Goal: Task Accomplishment & Management: Use online tool/utility

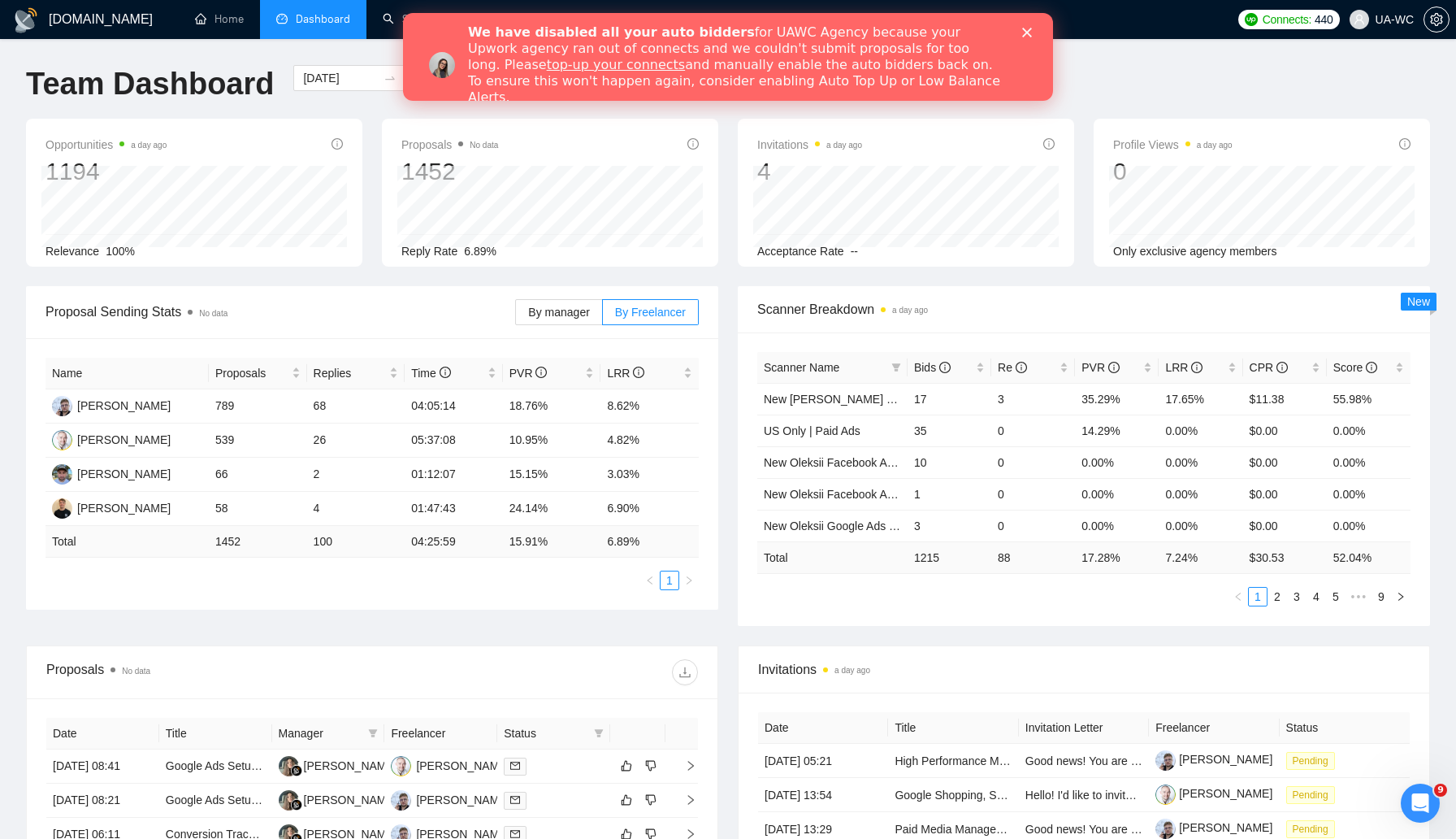
click at [1026, 32] on polygon "Close" at bounding box center [1027, 32] width 10 height 10
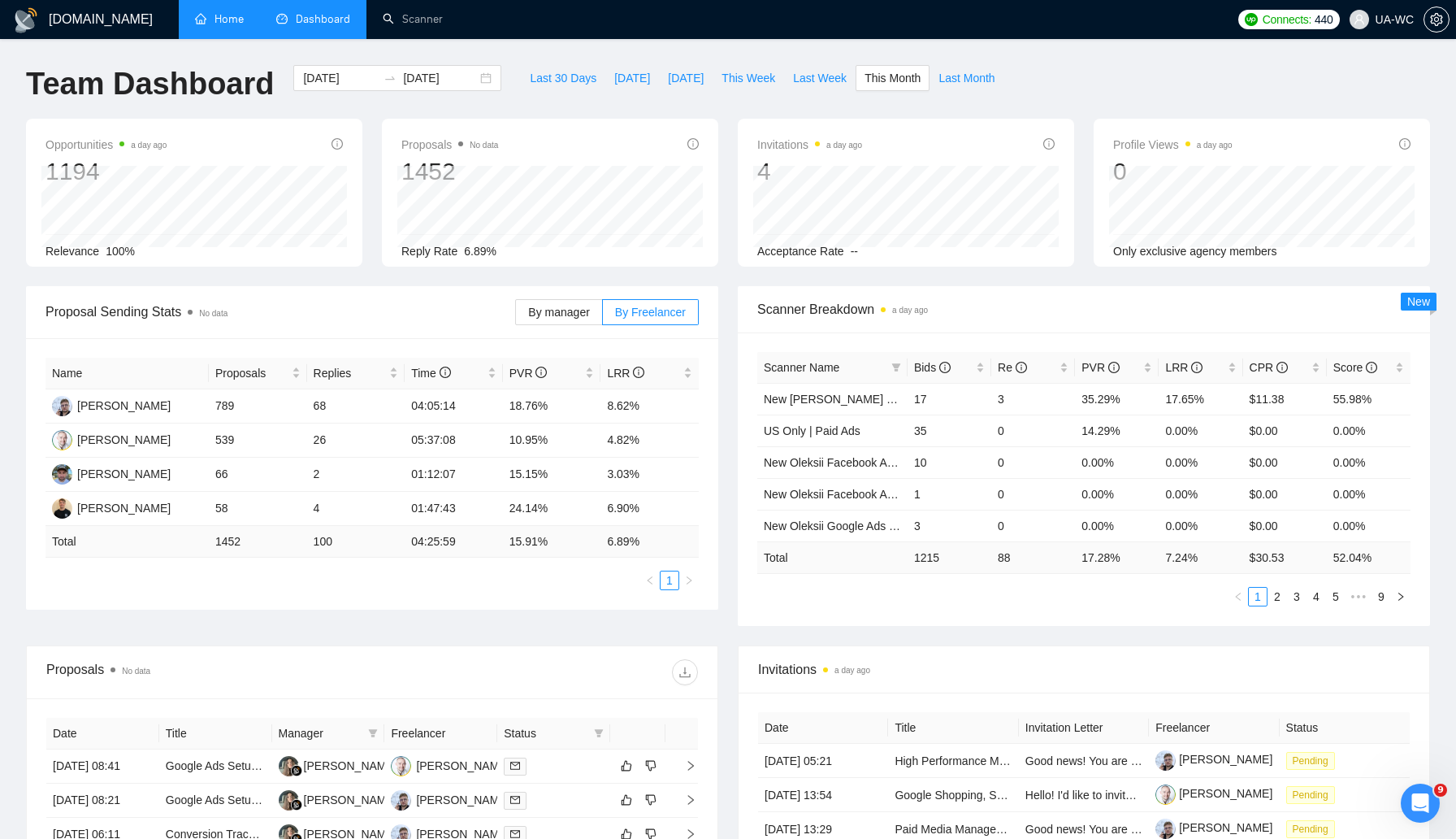
click at [226, 20] on link "Home" at bounding box center [219, 19] width 49 height 14
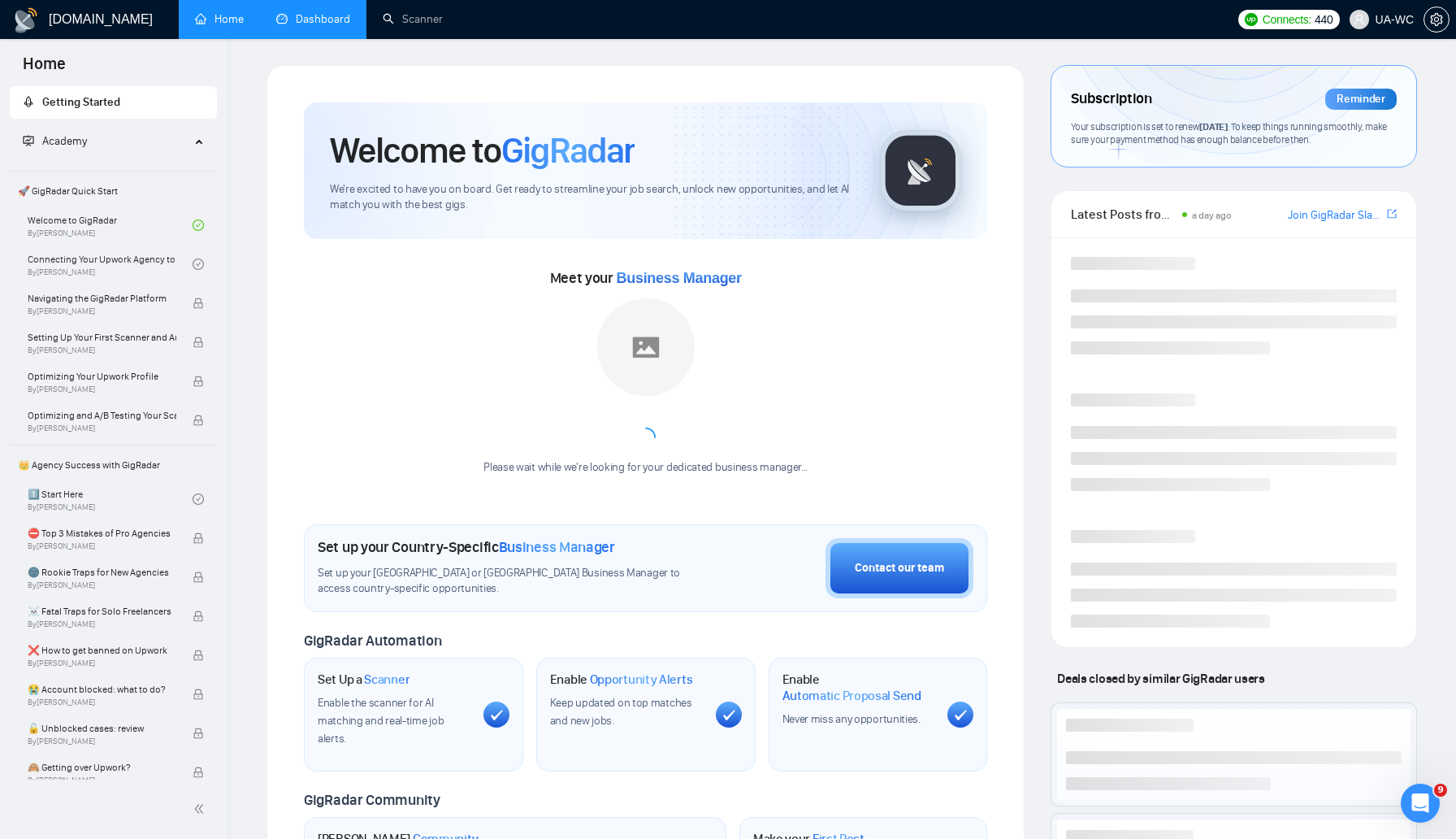
click at [320, 22] on link "Dashboard" at bounding box center [313, 19] width 73 height 14
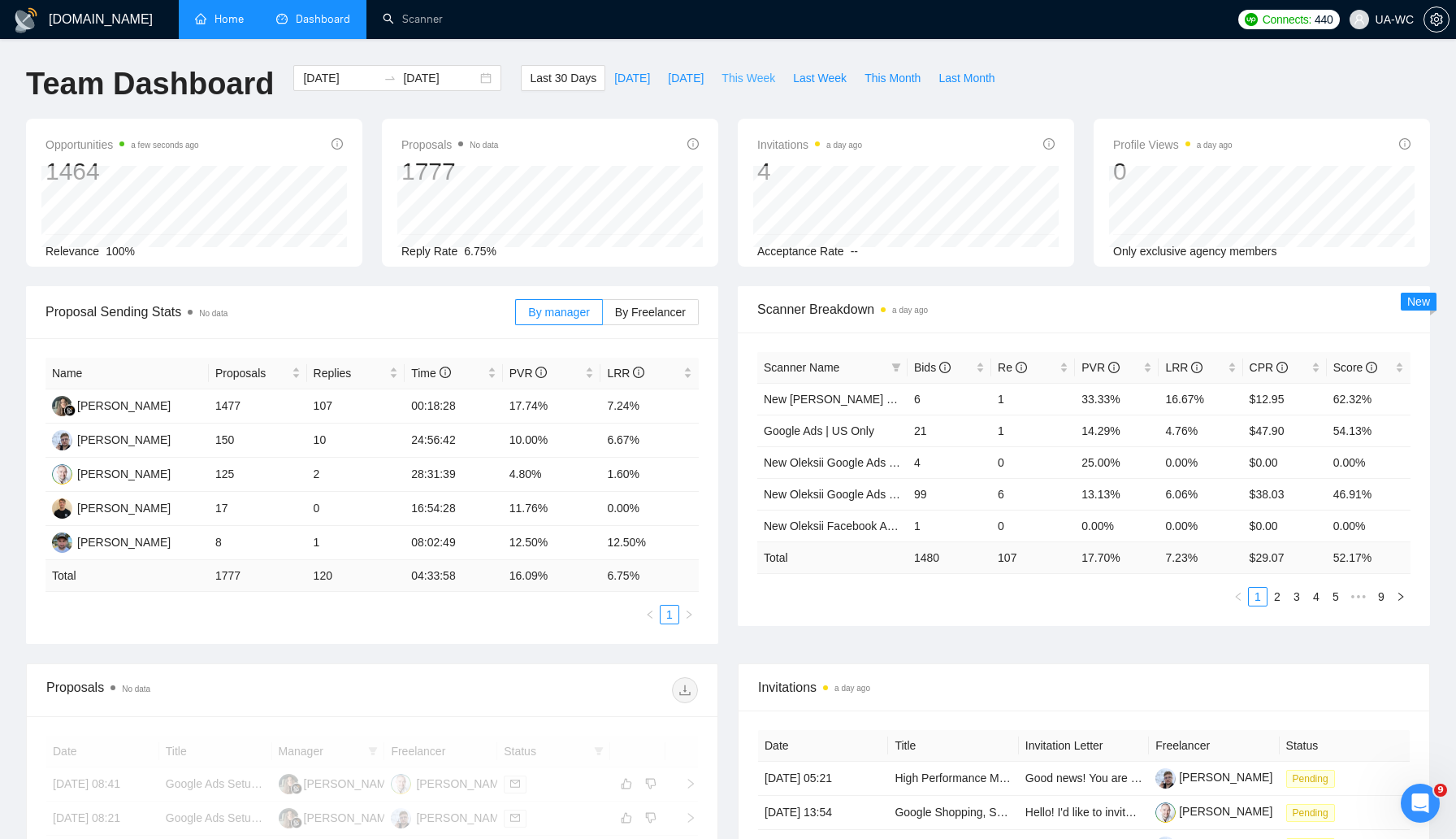
click at [746, 73] on span "This Week" at bounding box center [748, 77] width 54 height 18
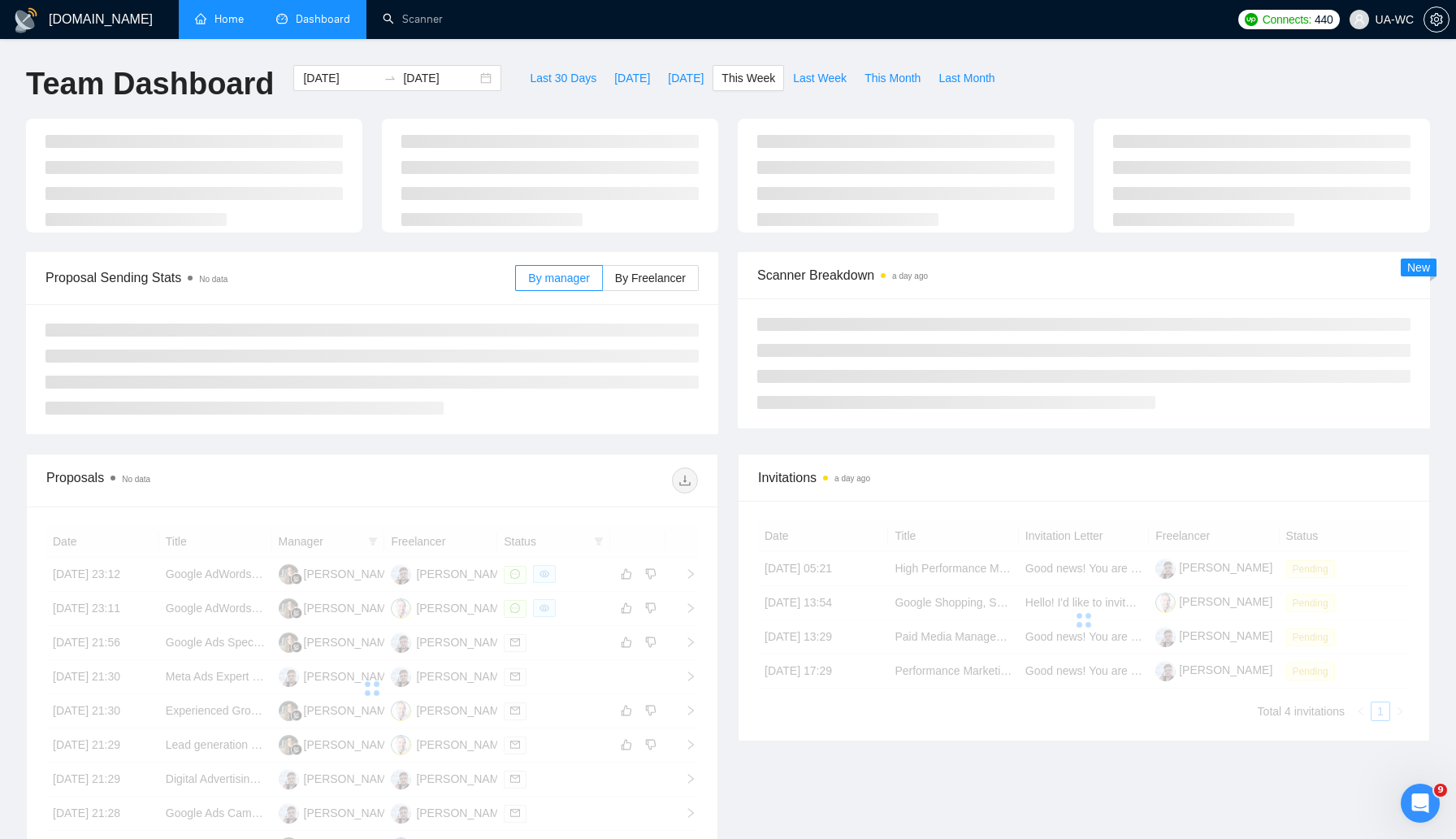
type input "2025-08-25"
type input "2025-08-31"
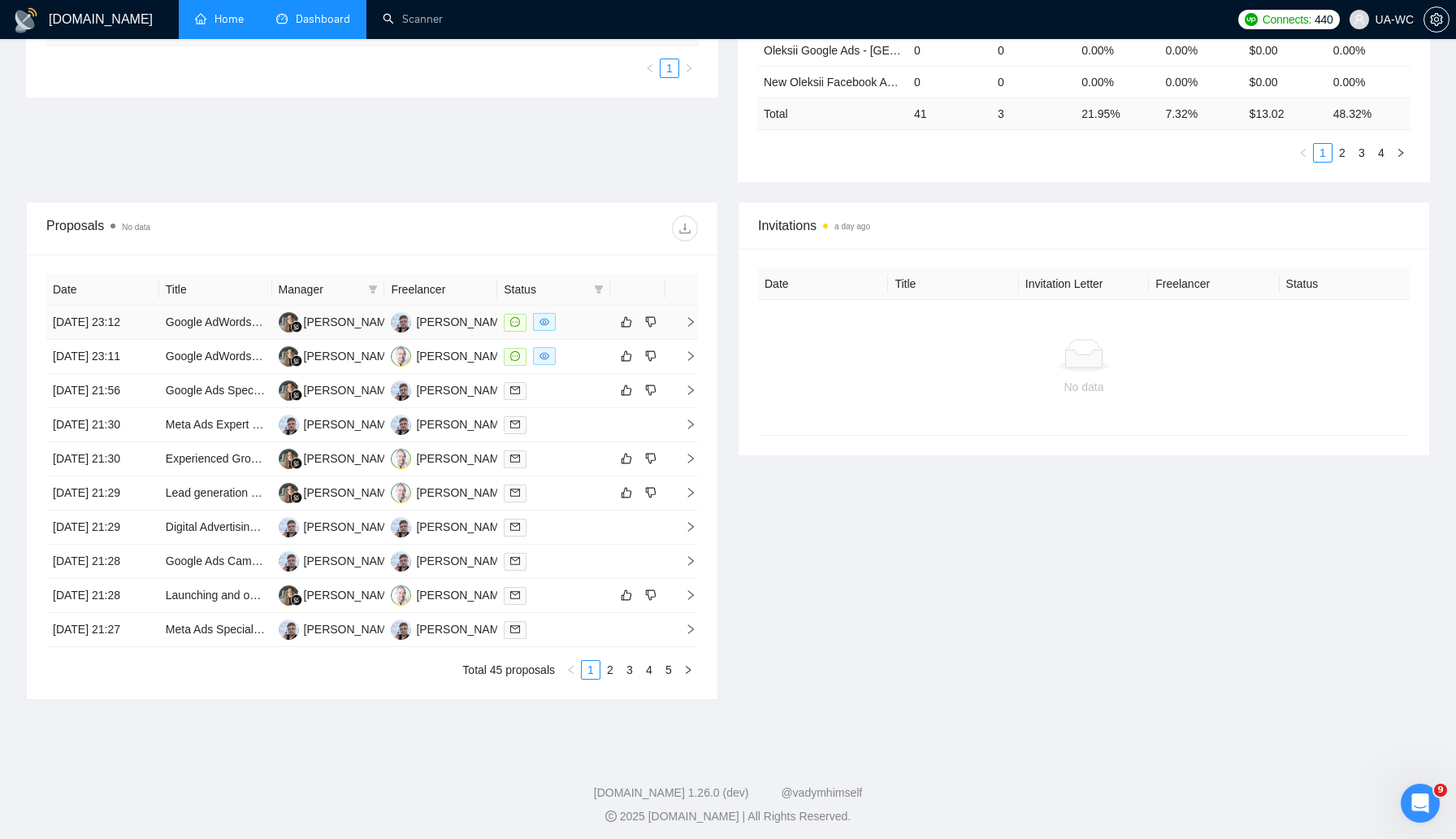
scroll to position [460, 0]
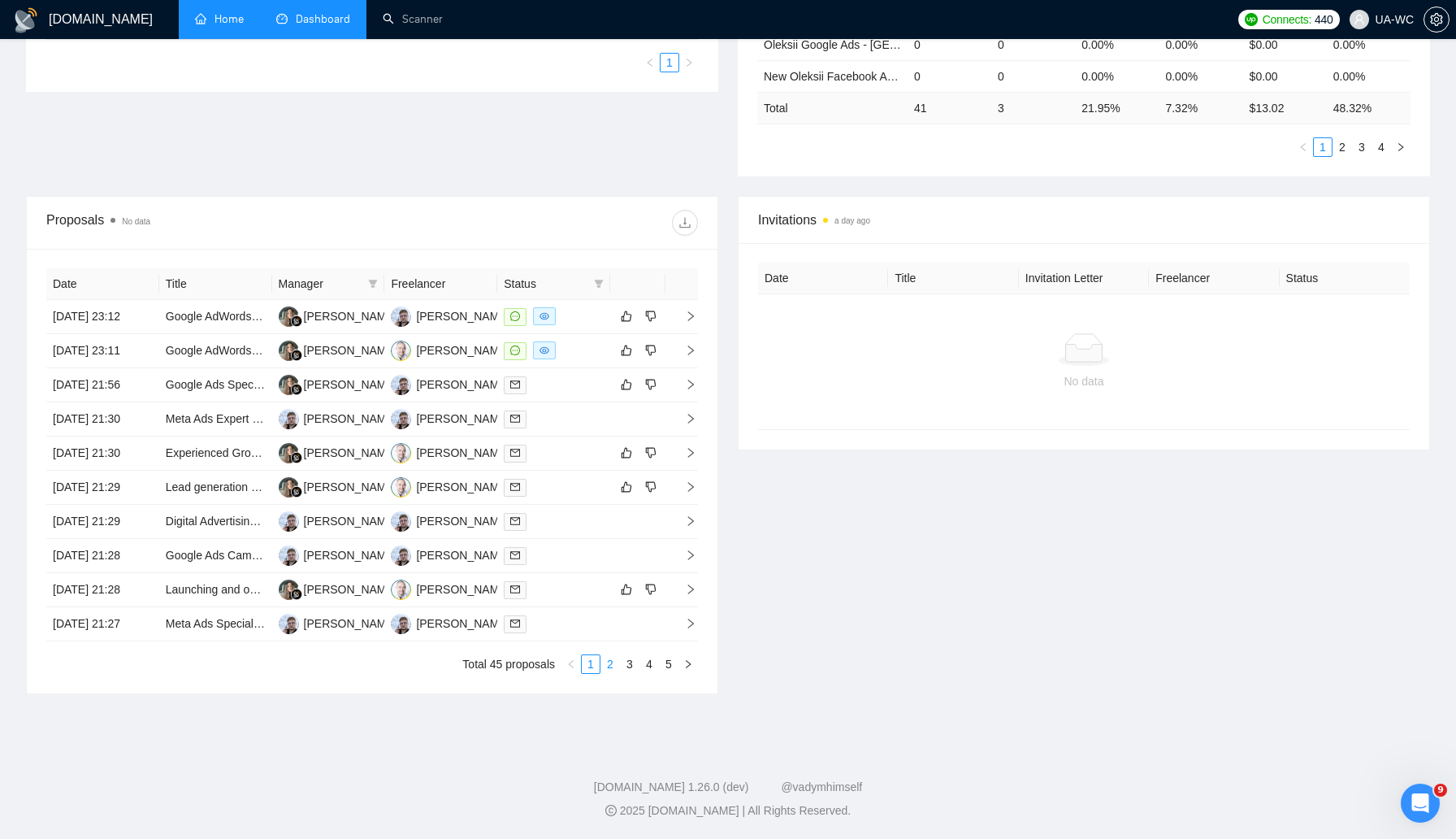
click at [612, 673] on link "2" at bounding box center [610, 664] width 18 height 18
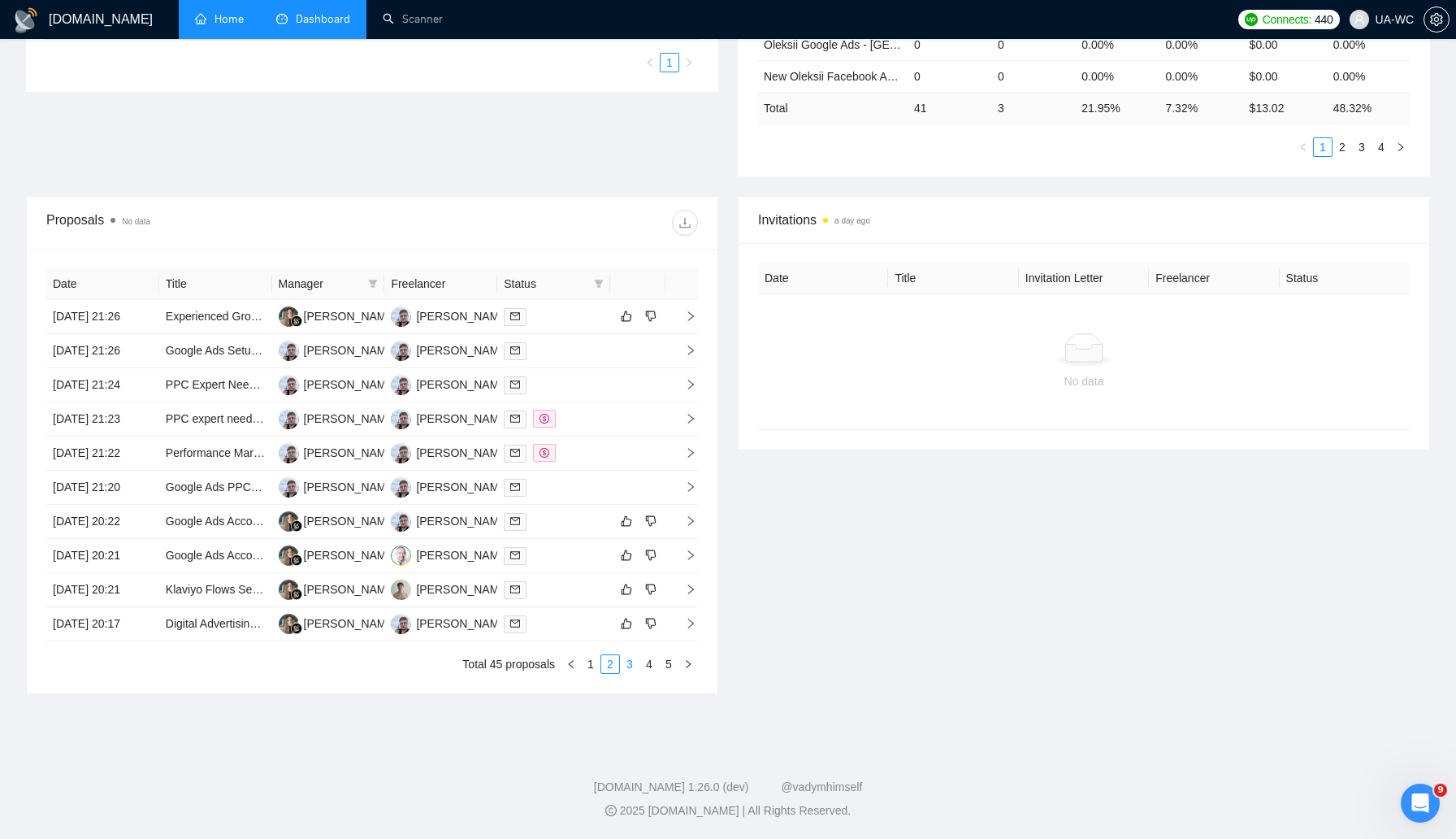
click at [631, 673] on link "3" at bounding box center [630, 664] width 18 height 18
click at [689, 311] on icon "right" at bounding box center [691, 317] width 12 height 12
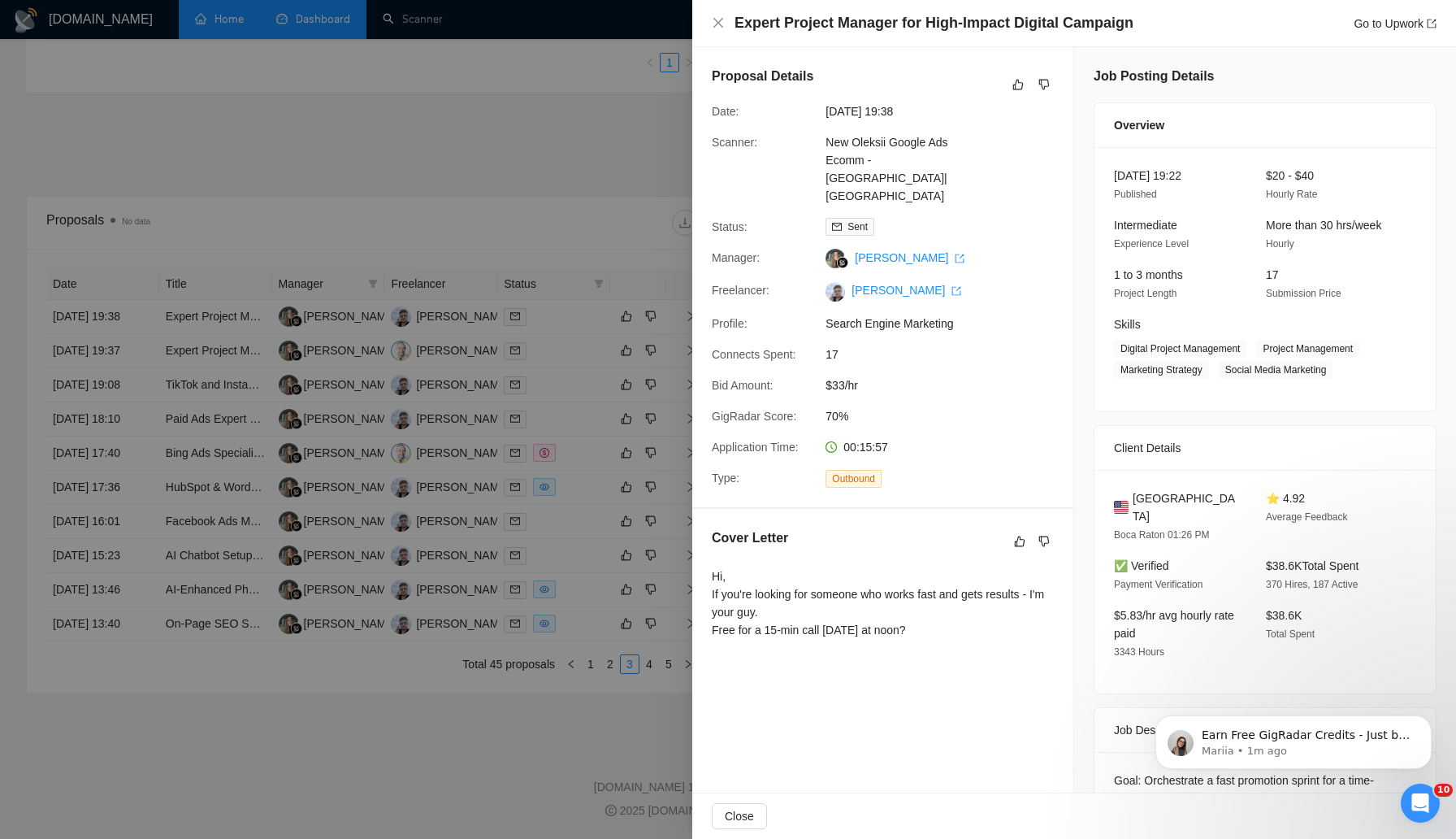
click at [627, 282] on div at bounding box center [728, 420] width 1456 height 839
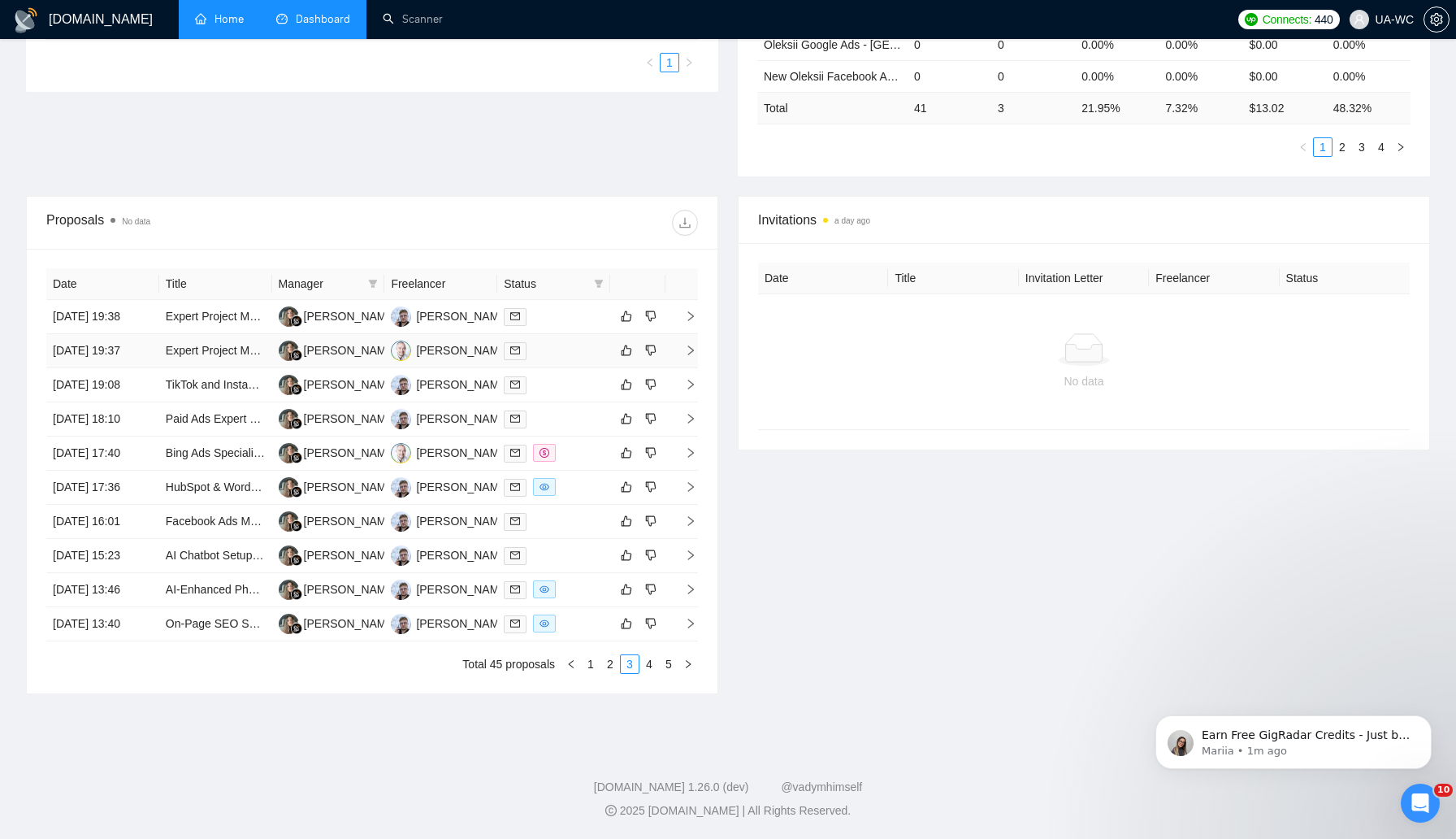
click at [687, 356] on icon "right" at bounding box center [691, 351] width 12 height 12
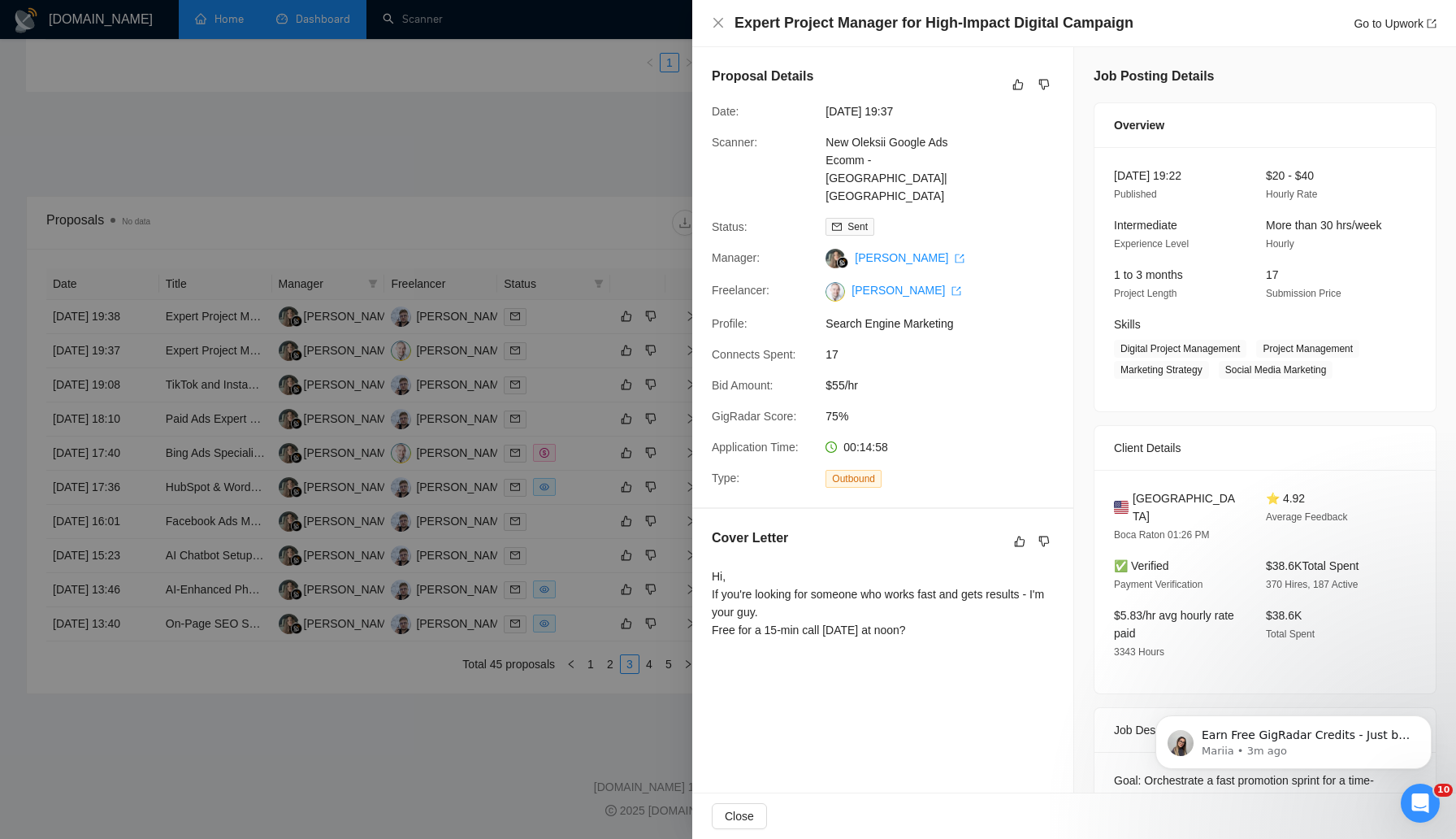
click at [578, 274] on div at bounding box center [728, 420] width 1456 height 839
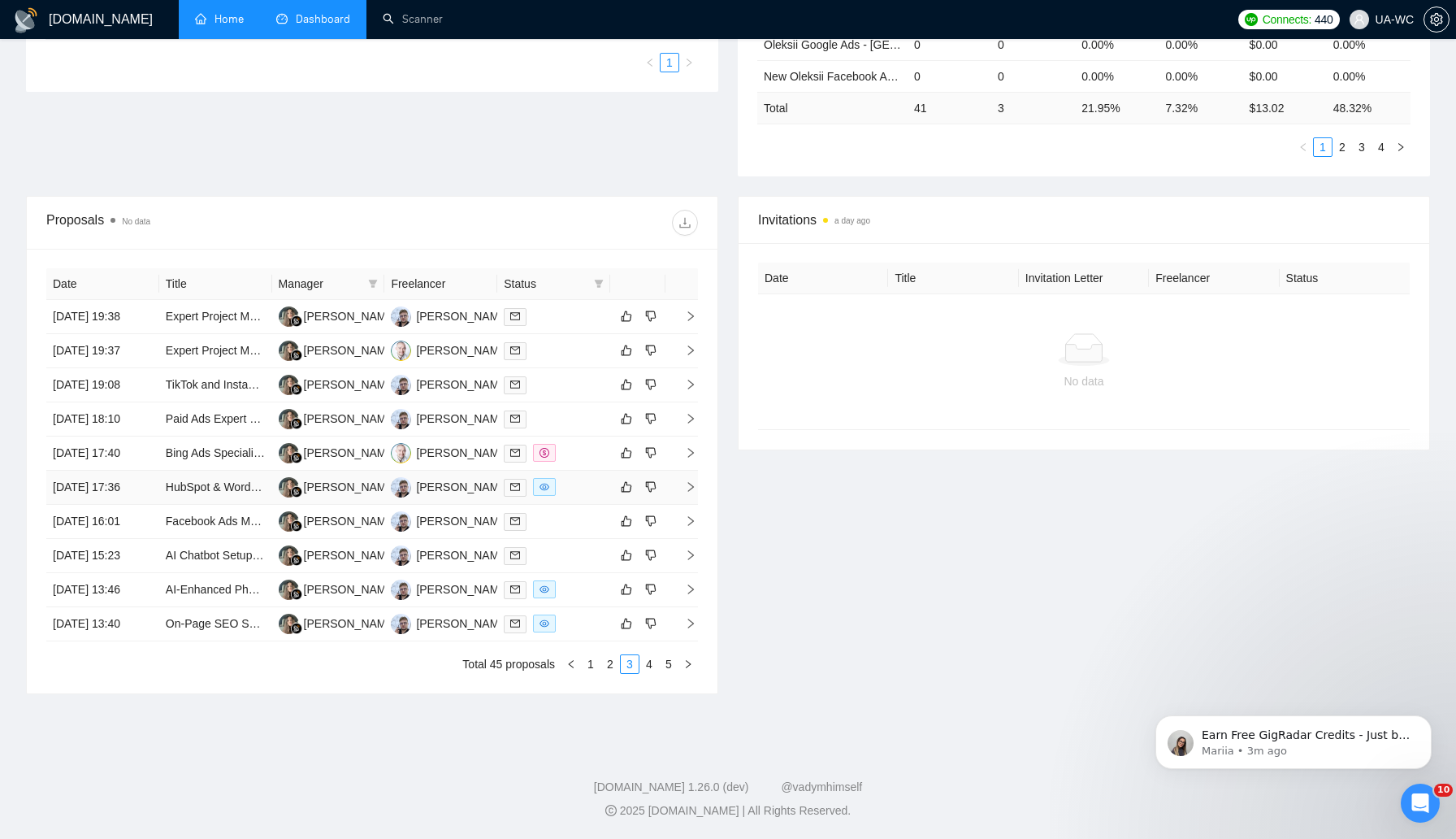
click at [683, 493] on span "right" at bounding box center [684, 487] width 24 height 12
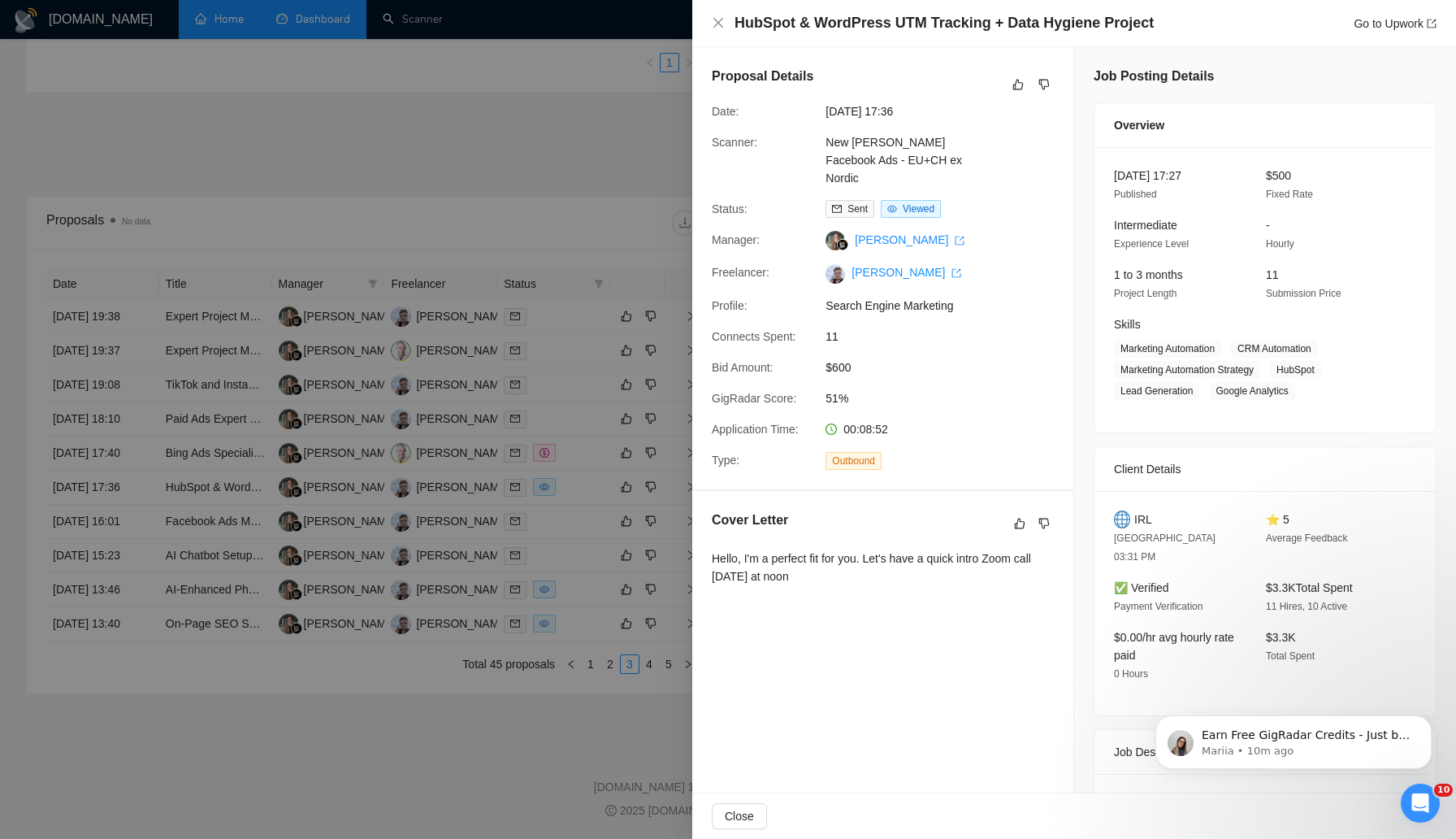
click at [411, 430] on div at bounding box center [728, 420] width 1456 height 839
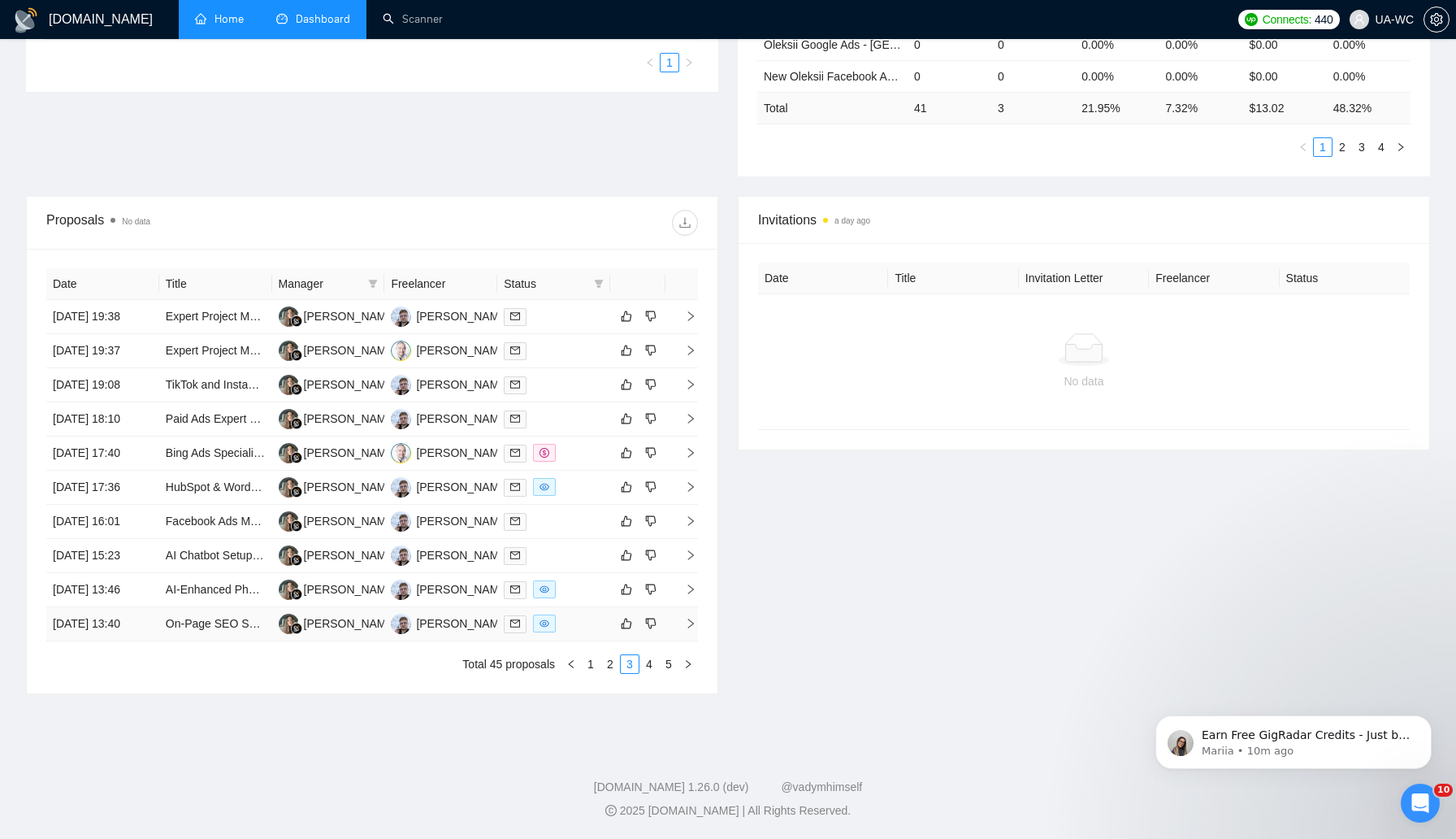
click at [688, 629] on icon "right" at bounding box center [691, 623] width 12 height 12
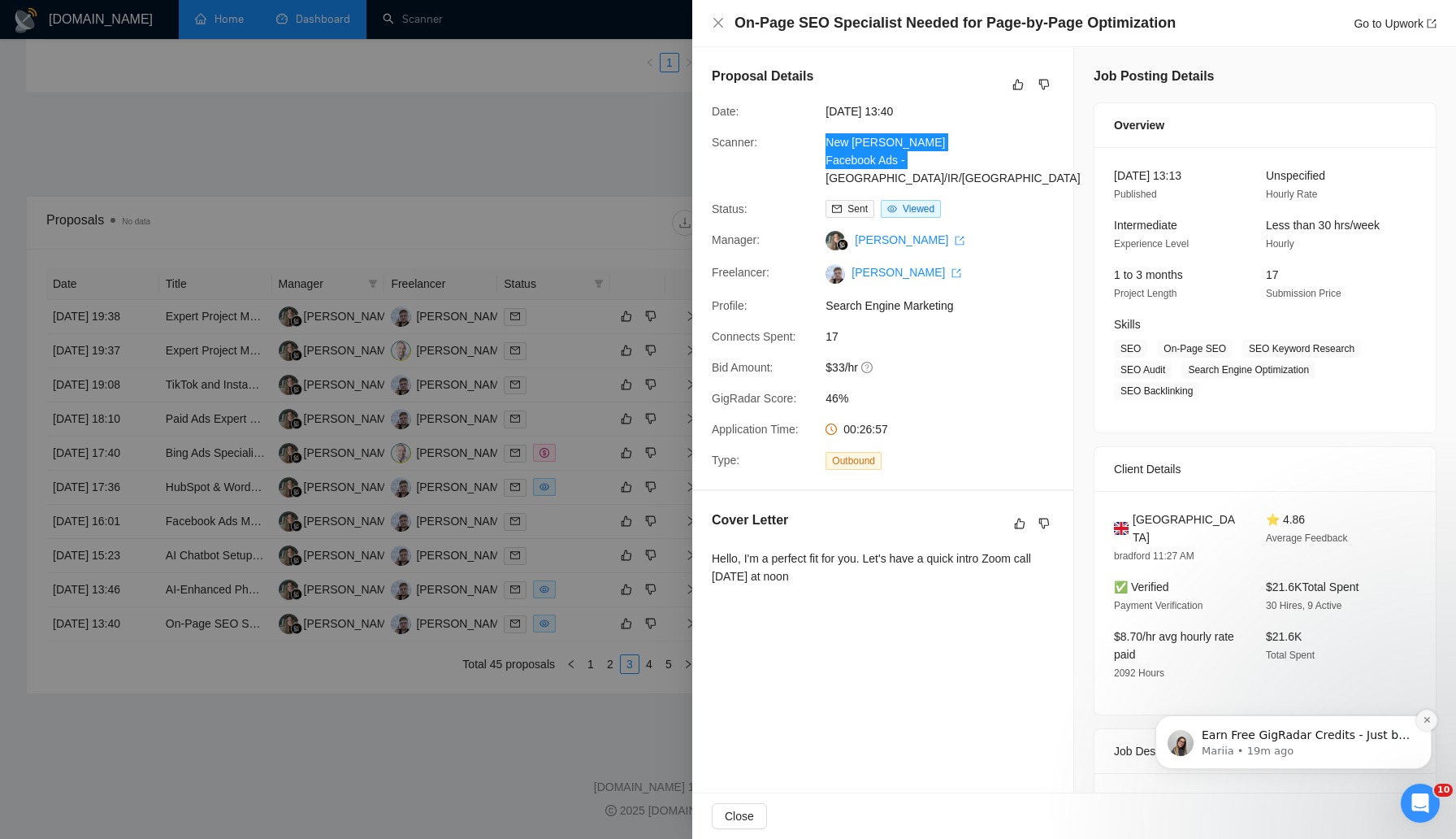
click at [1424, 713] on button "Dismiss notification" at bounding box center [1428, 720] width 22 height 22
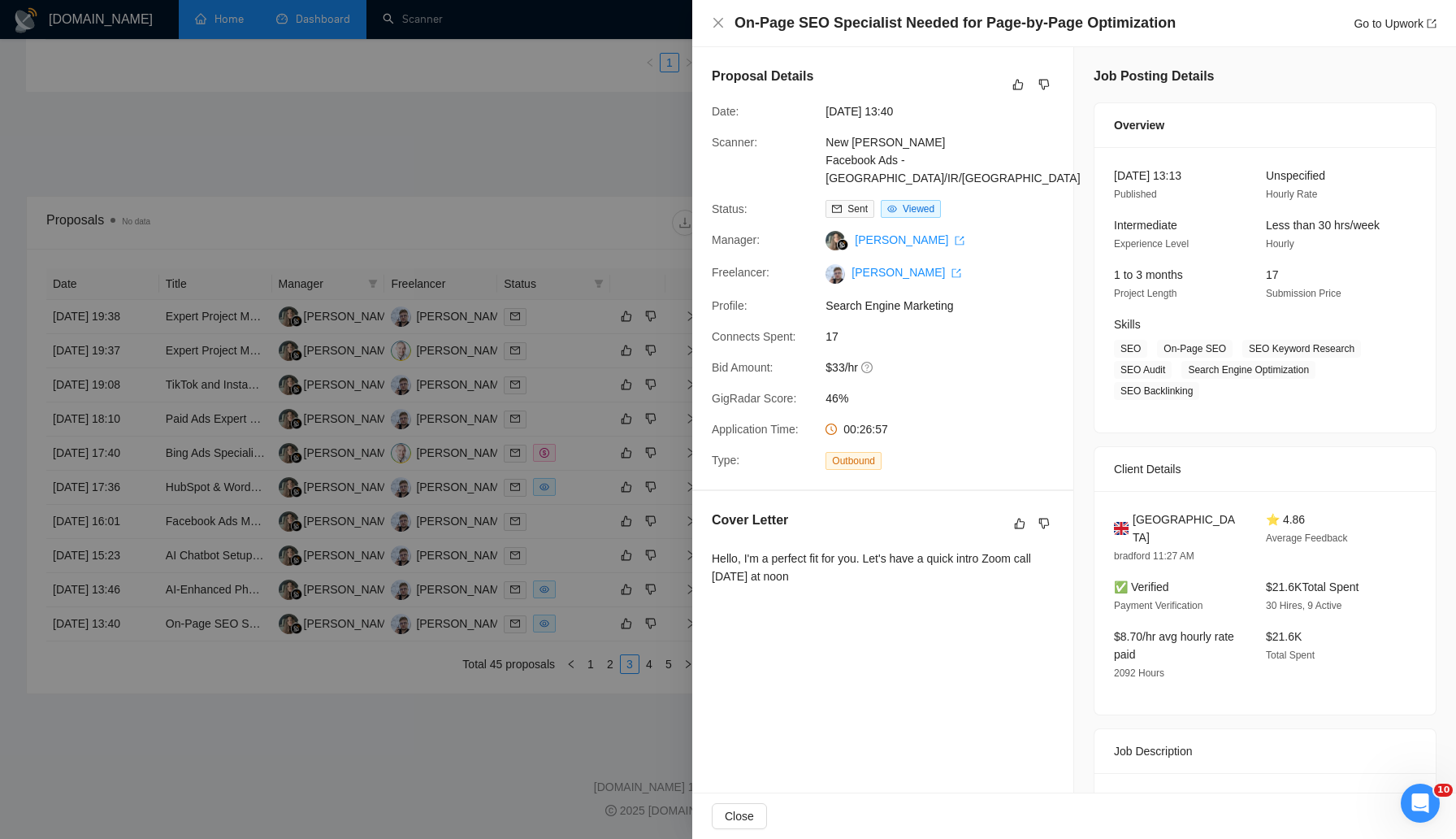
click at [478, 547] on div at bounding box center [728, 420] width 1456 height 839
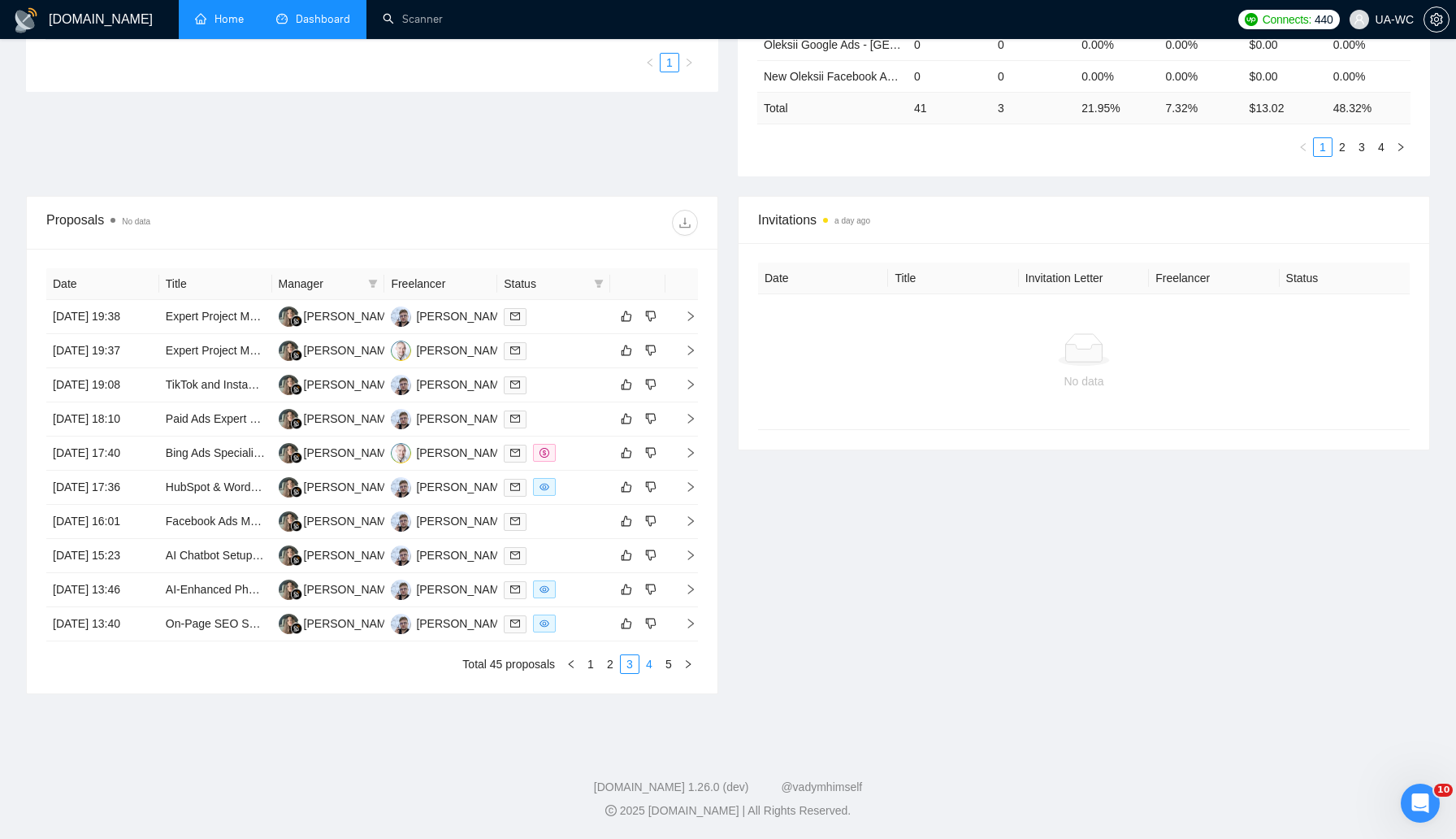
click at [646, 673] on link "4" at bounding box center [650, 664] width 18 height 18
click at [688, 526] on icon "right" at bounding box center [691, 521] width 12 height 12
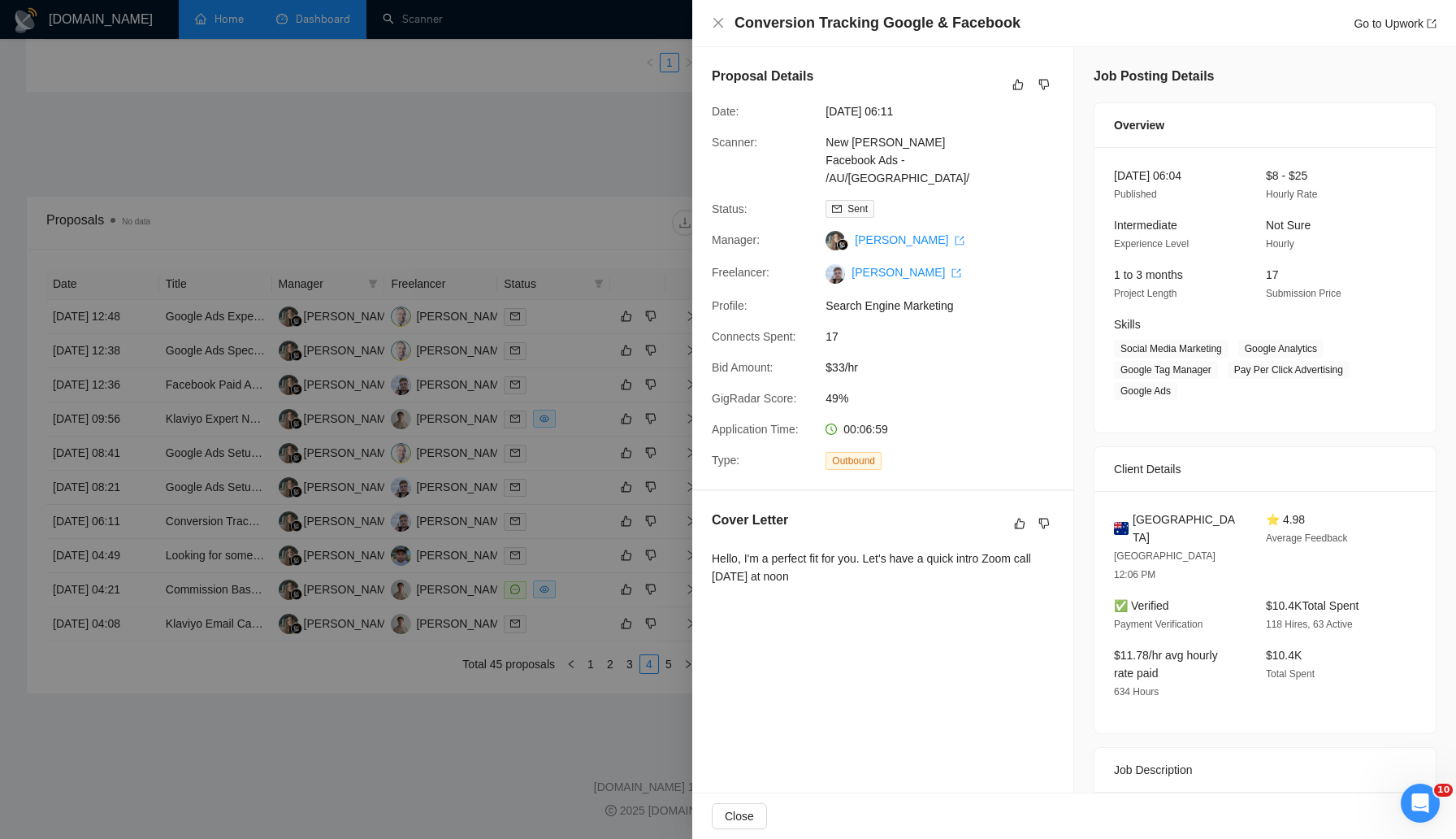
click at [393, 423] on div at bounding box center [728, 420] width 1456 height 839
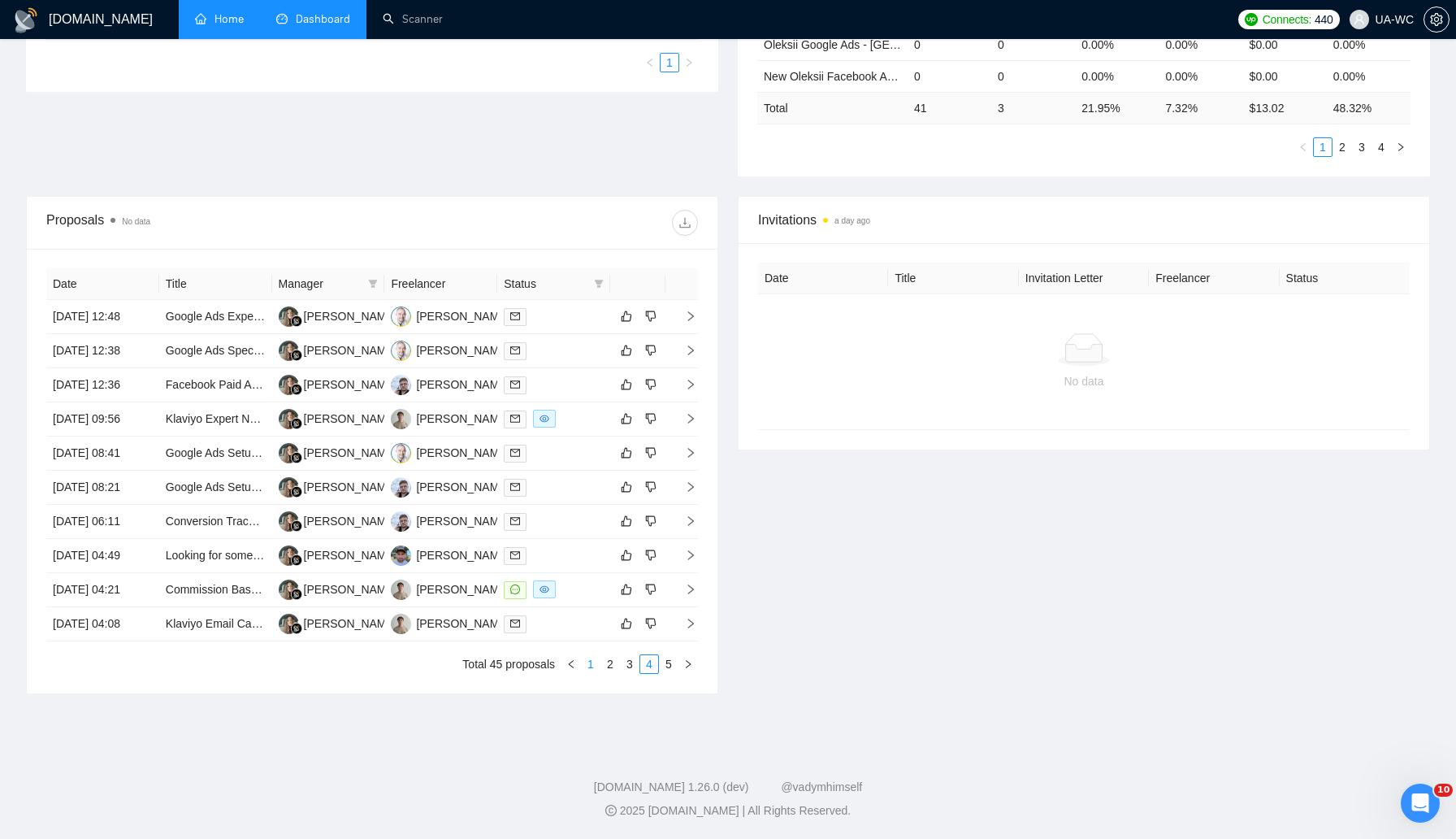
click at [593, 673] on link "1" at bounding box center [591, 664] width 18 height 18
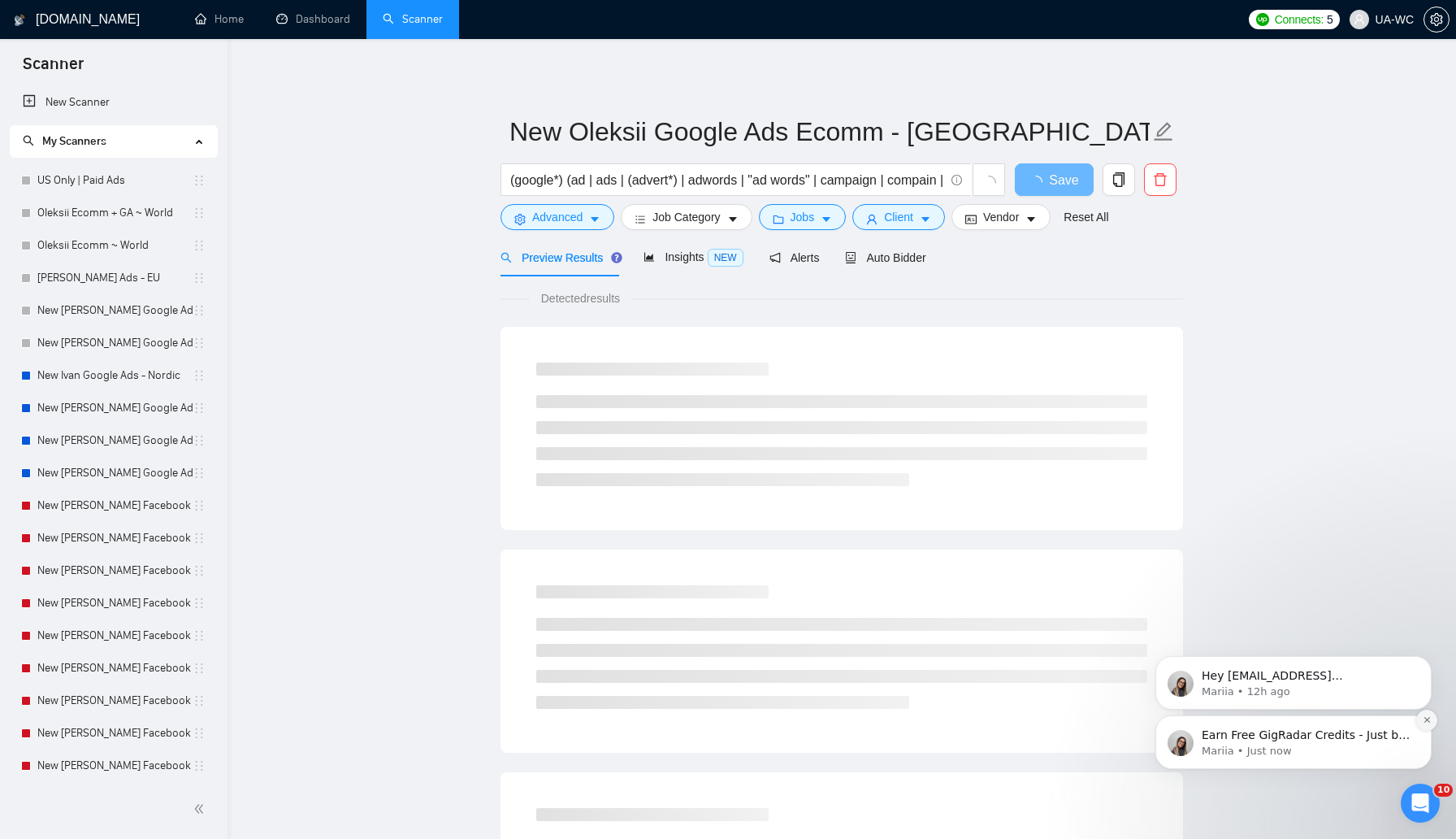
click at [1424, 722] on icon "Dismiss notification" at bounding box center [1427, 719] width 9 height 9
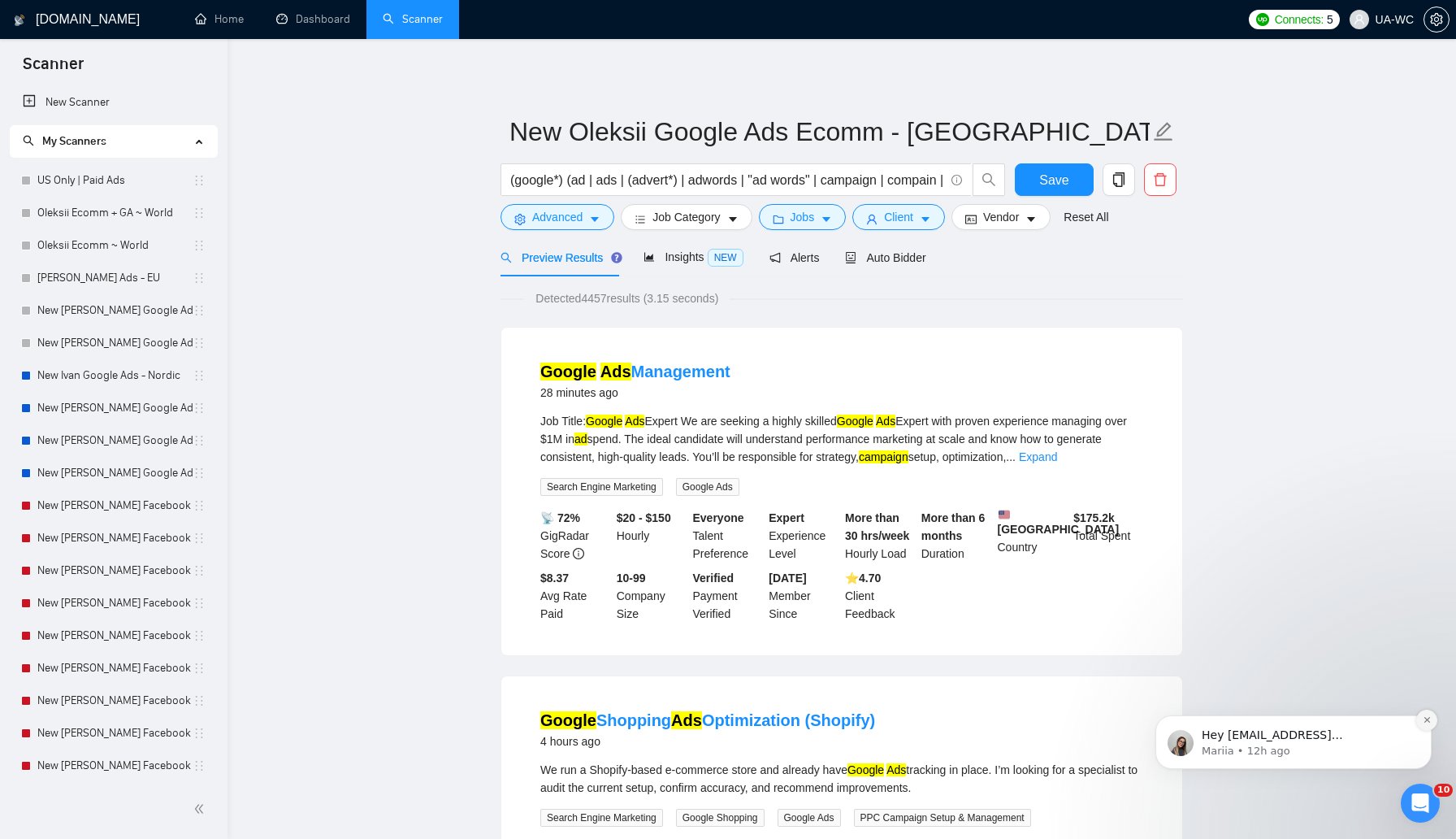
click at [1427, 720] on icon "Dismiss notification" at bounding box center [1427, 719] width 6 height 6
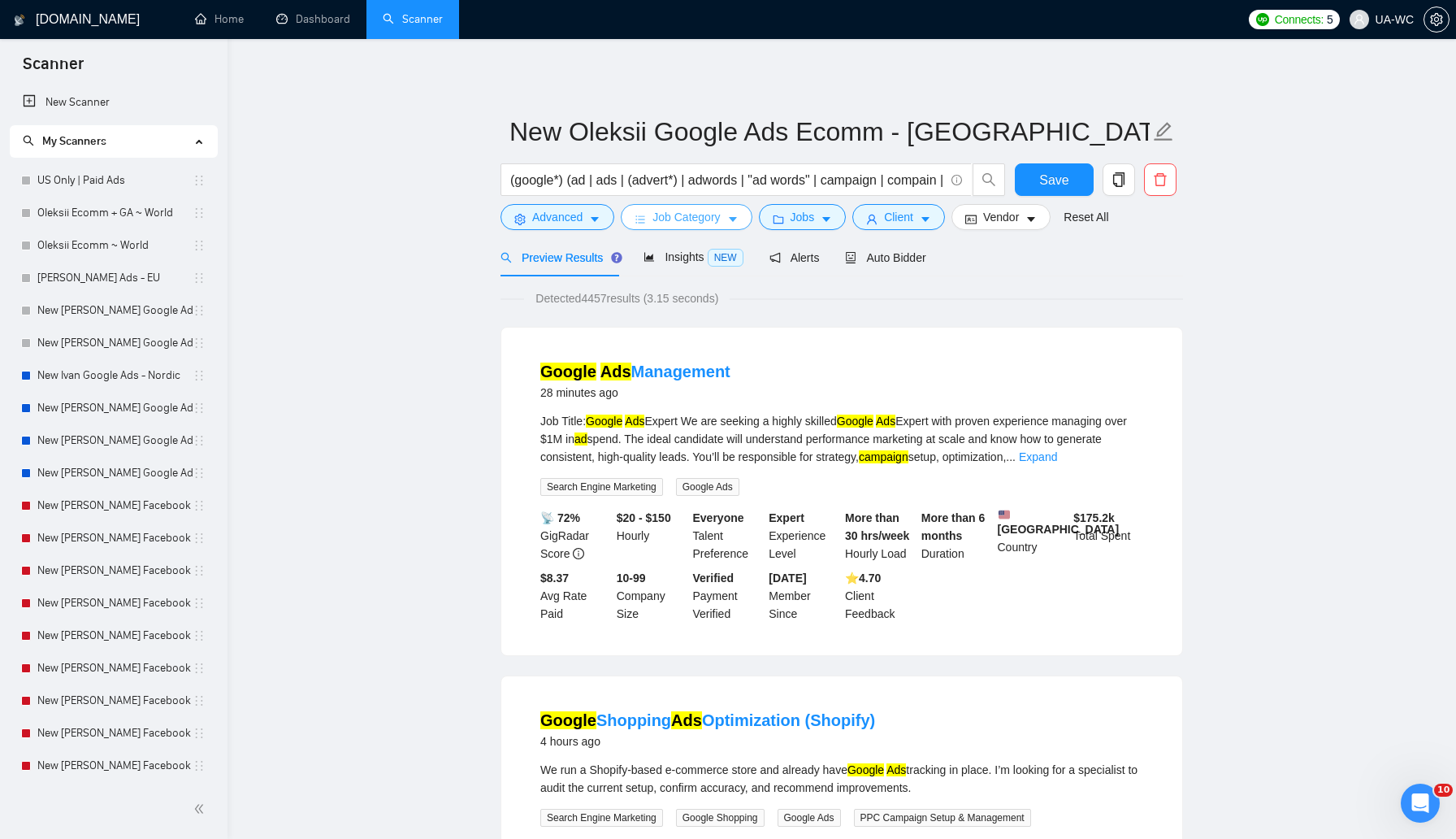
click at [712, 218] on span "Job Category" at bounding box center [686, 217] width 68 height 18
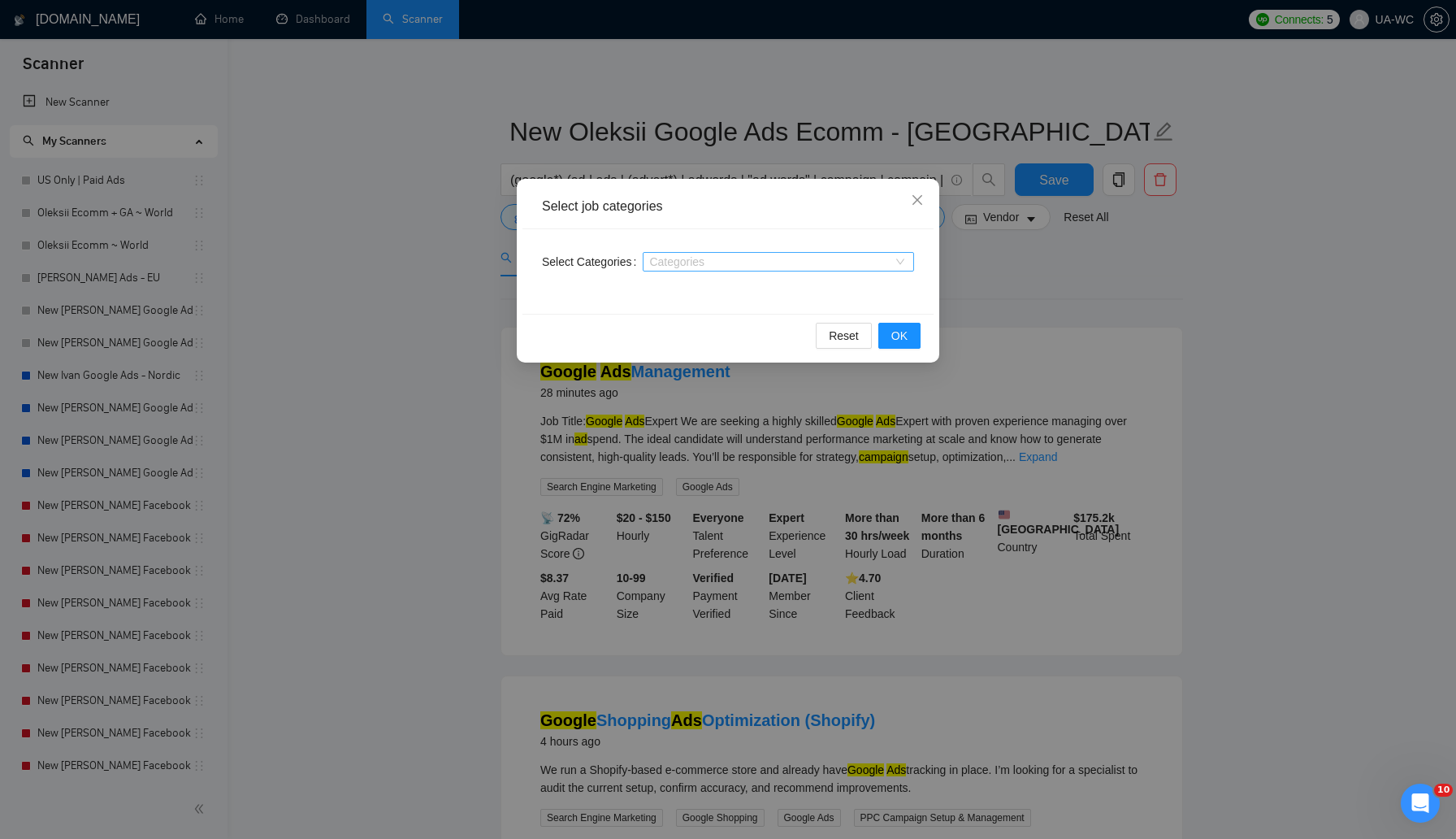
click at [672, 254] on div "Categories" at bounding box center [778, 262] width 271 height 20
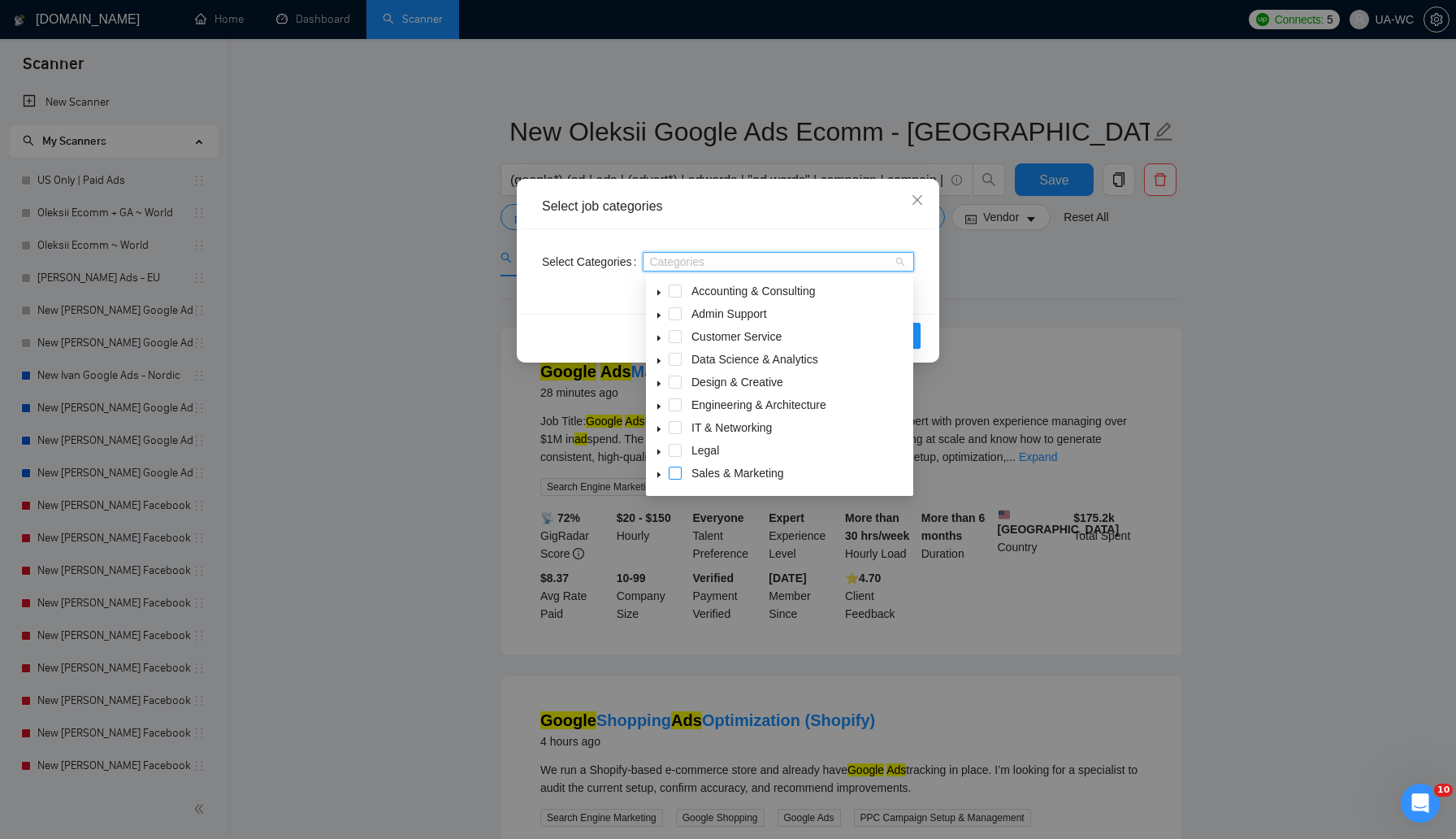
click at [674, 469] on span at bounding box center [675, 472] width 13 height 13
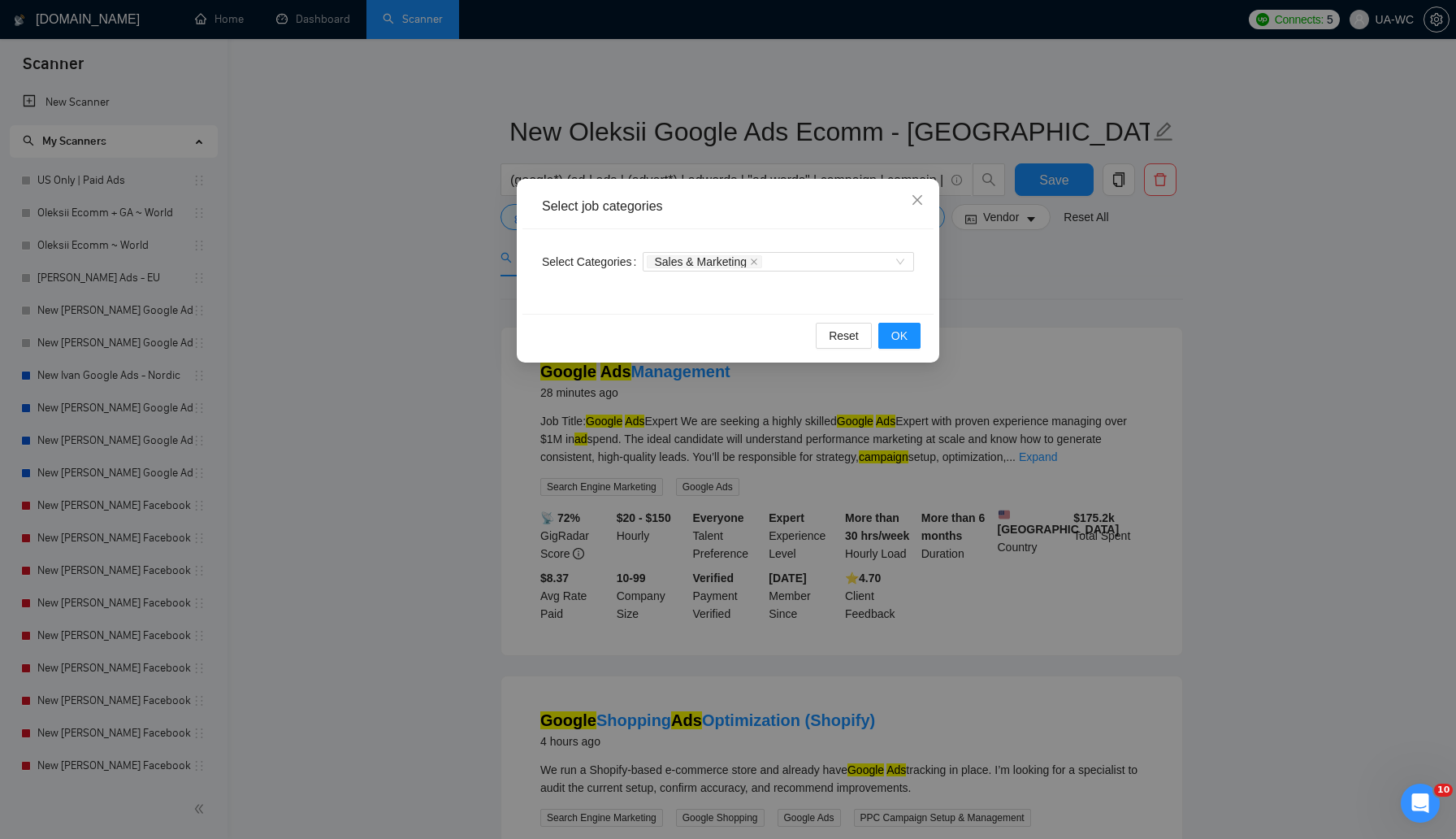
click at [564, 315] on div "Reset OK" at bounding box center [728, 335] width 412 height 43
click at [883, 331] on button "OK" at bounding box center [899, 335] width 42 height 26
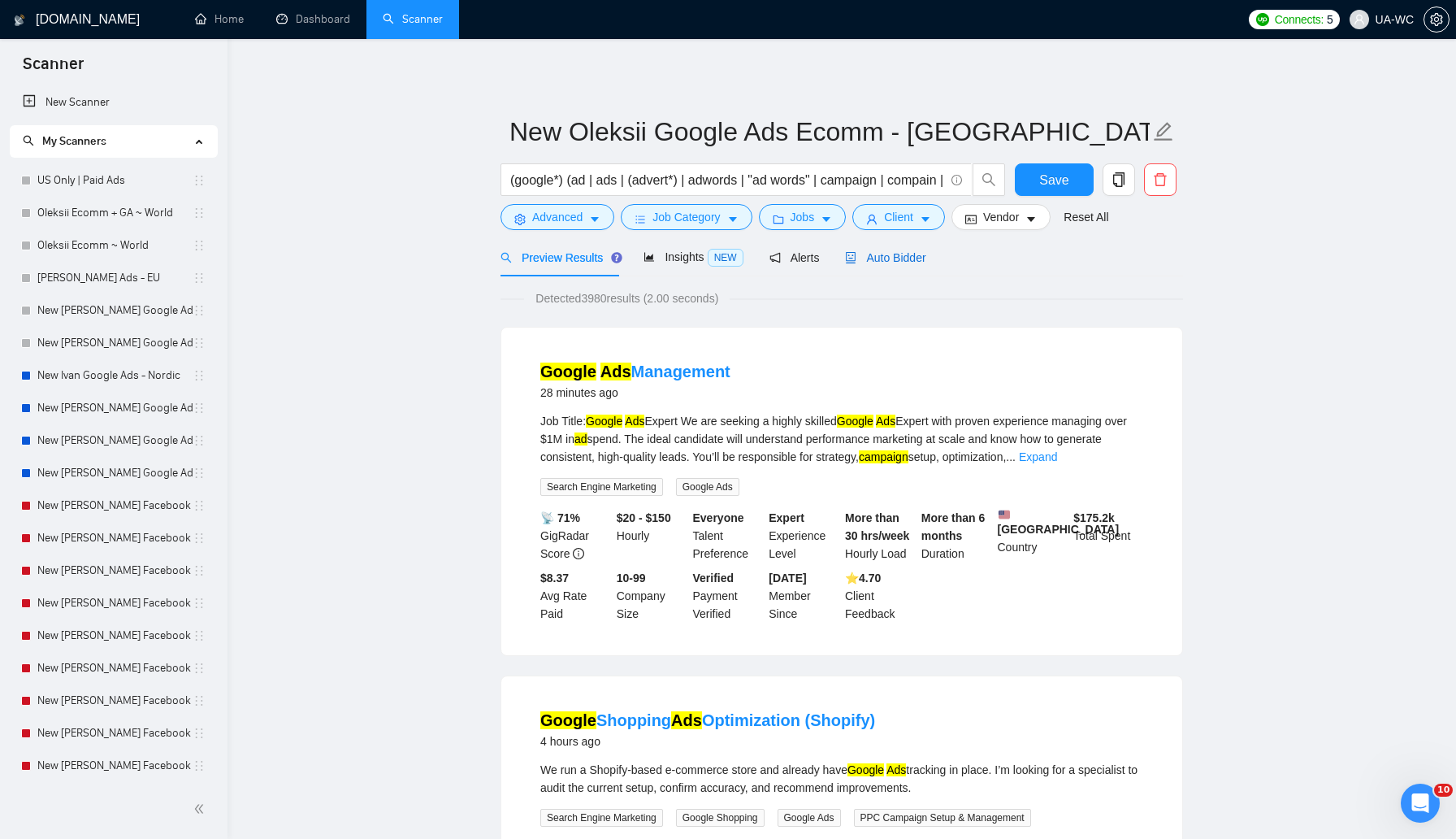
click at [883, 257] on span "Auto Bidder" at bounding box center [886, 257] width 80 height 13
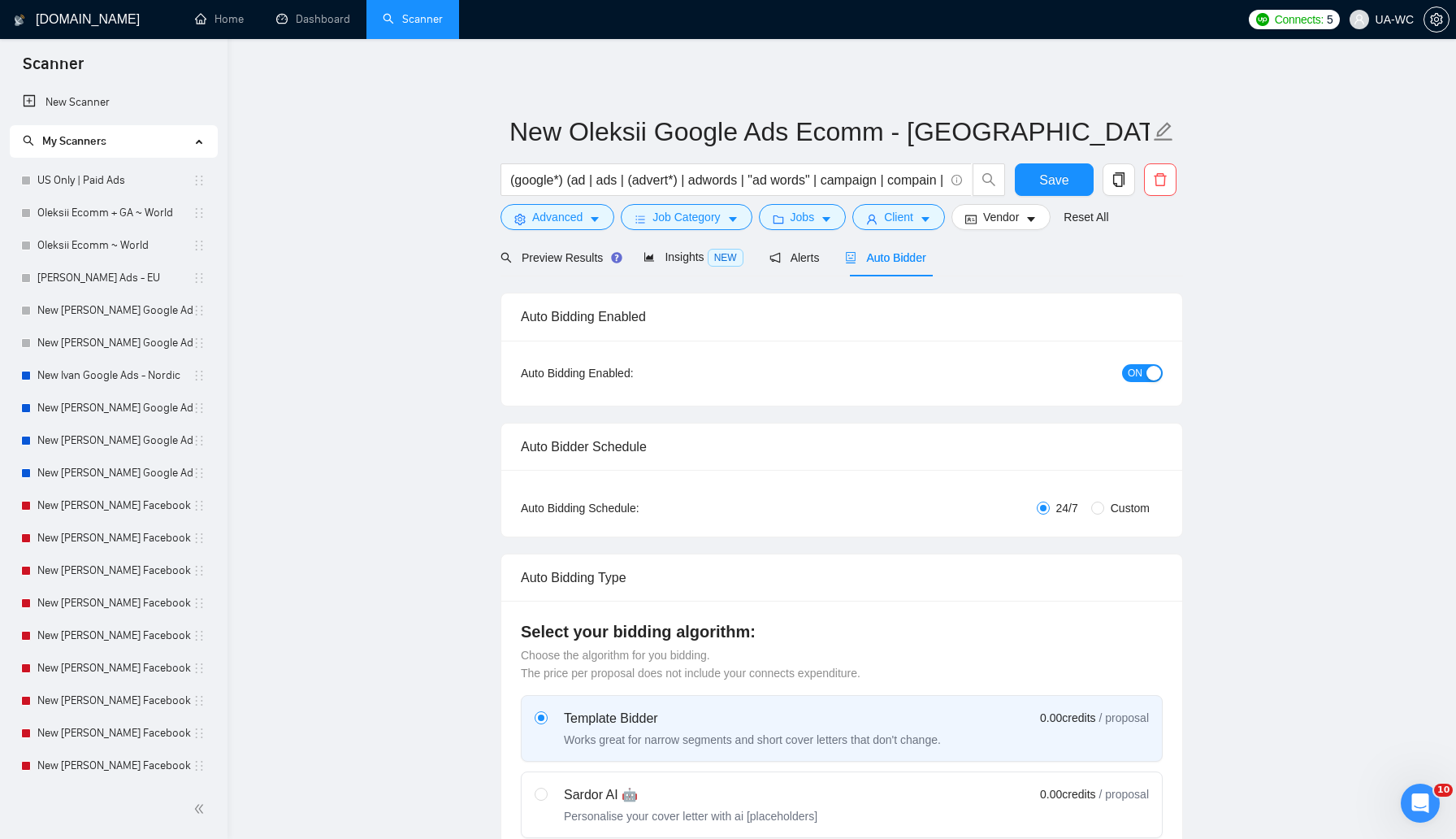
checkbox input "true"
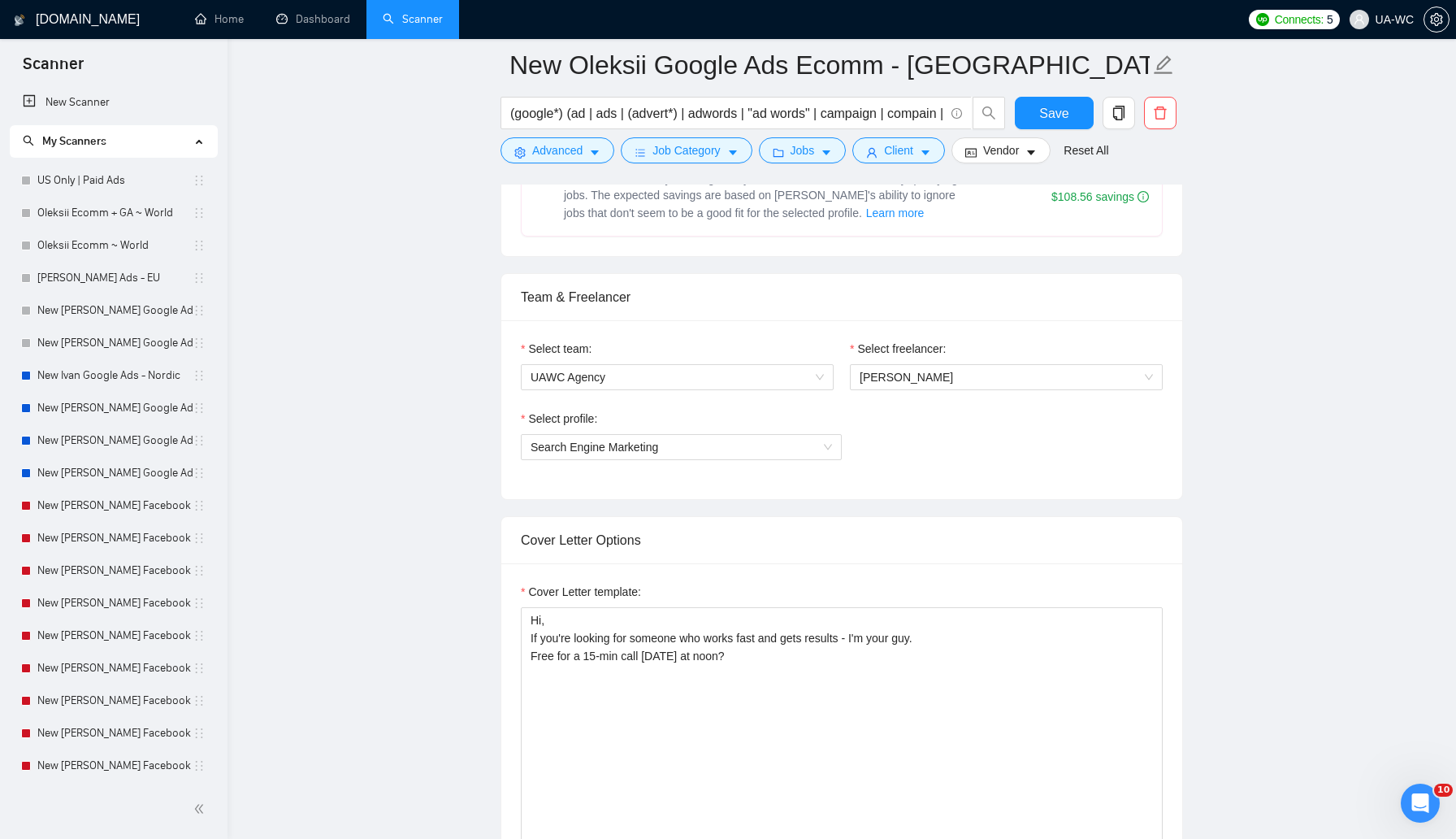
scroll to position [726, 0]
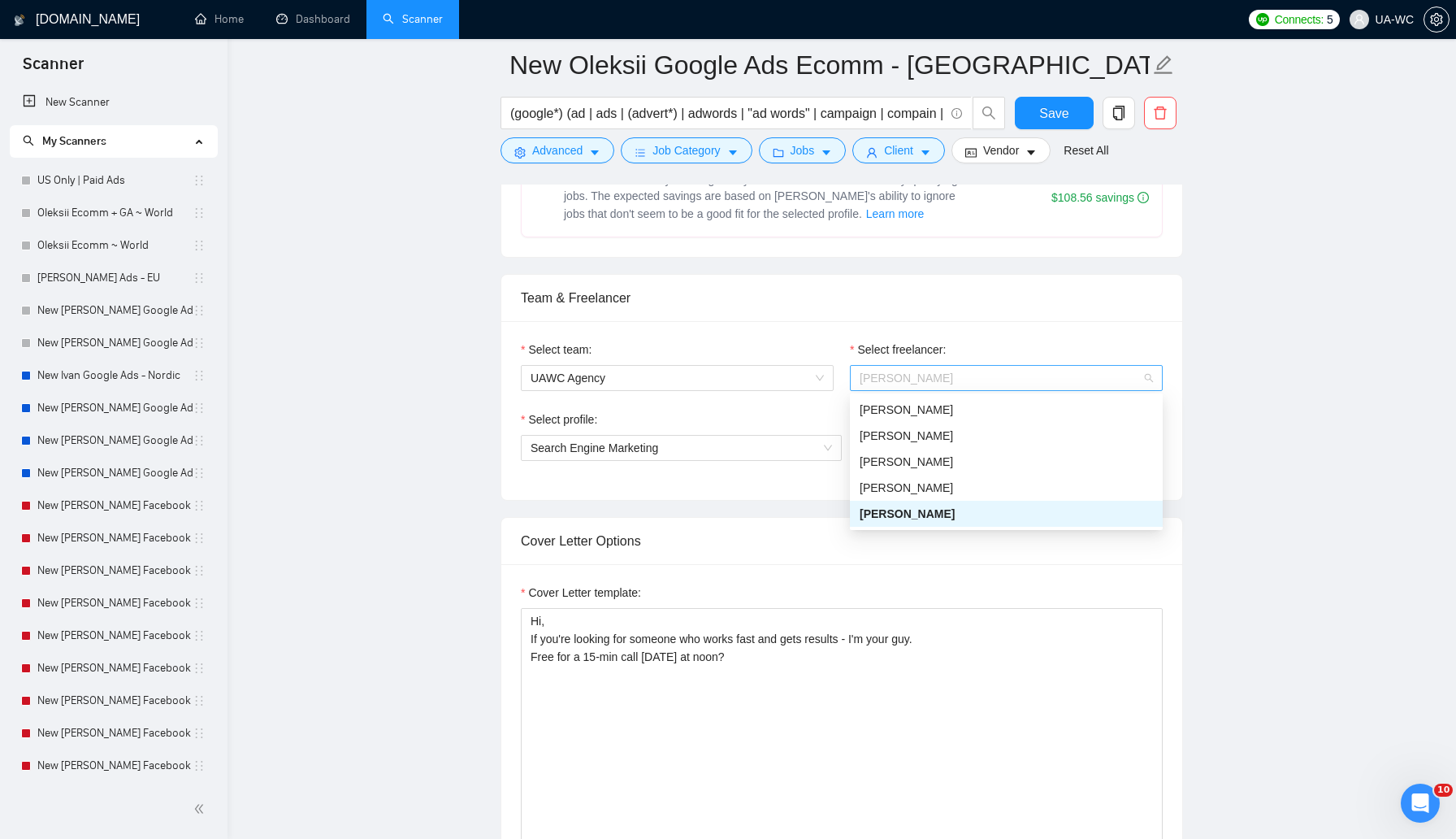
click at [914, 378] on span "Ivan Gurin" at bounding box center [1005, 377] width 293 height 25
click at [888, 484] on div "Oleksii Chychyrko" at bounding box center [1005, 487] width 293 height 18
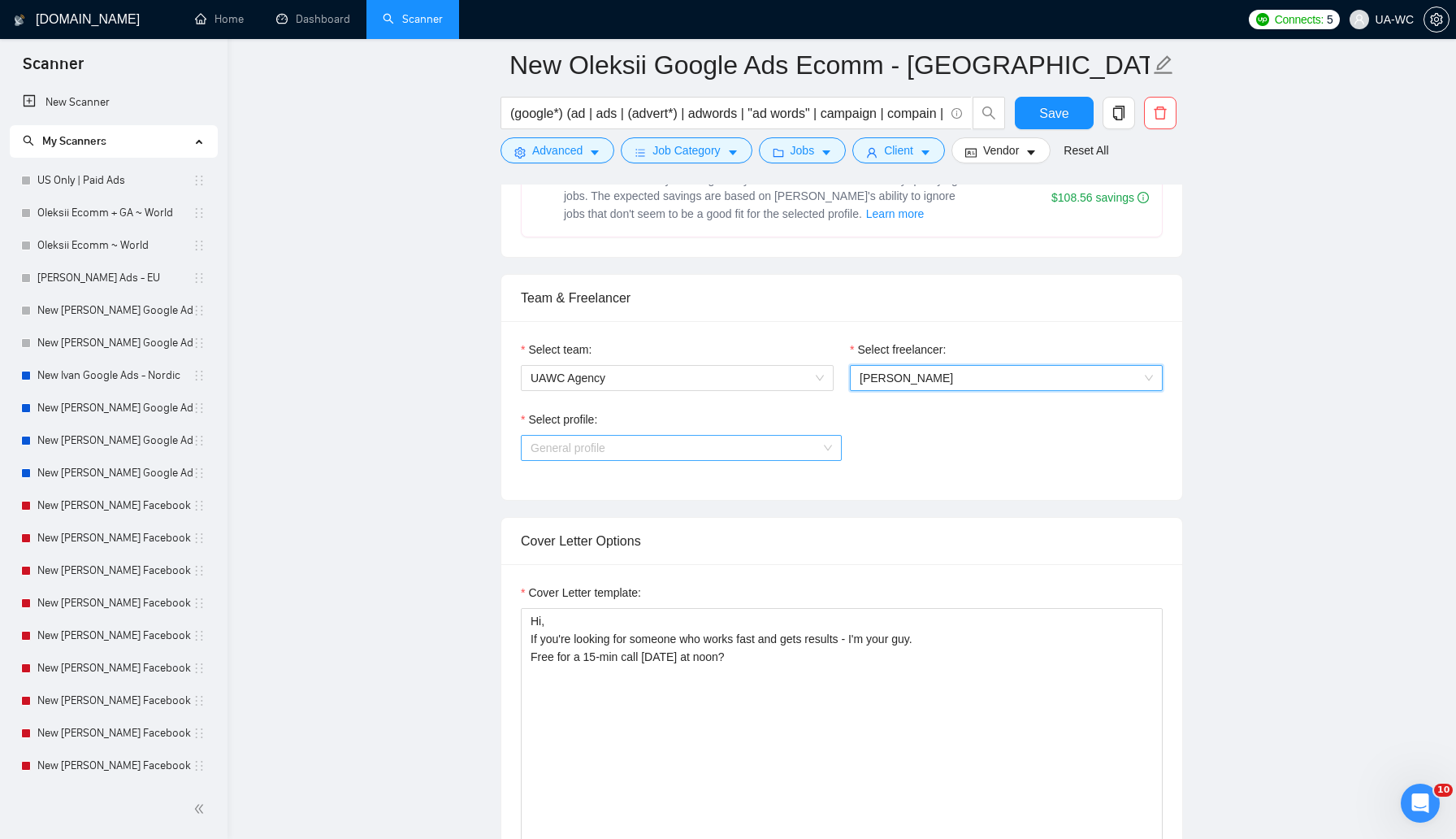
click at [808, 450] on span "General profile" at bounding box center [682, 448] width 302 height 25
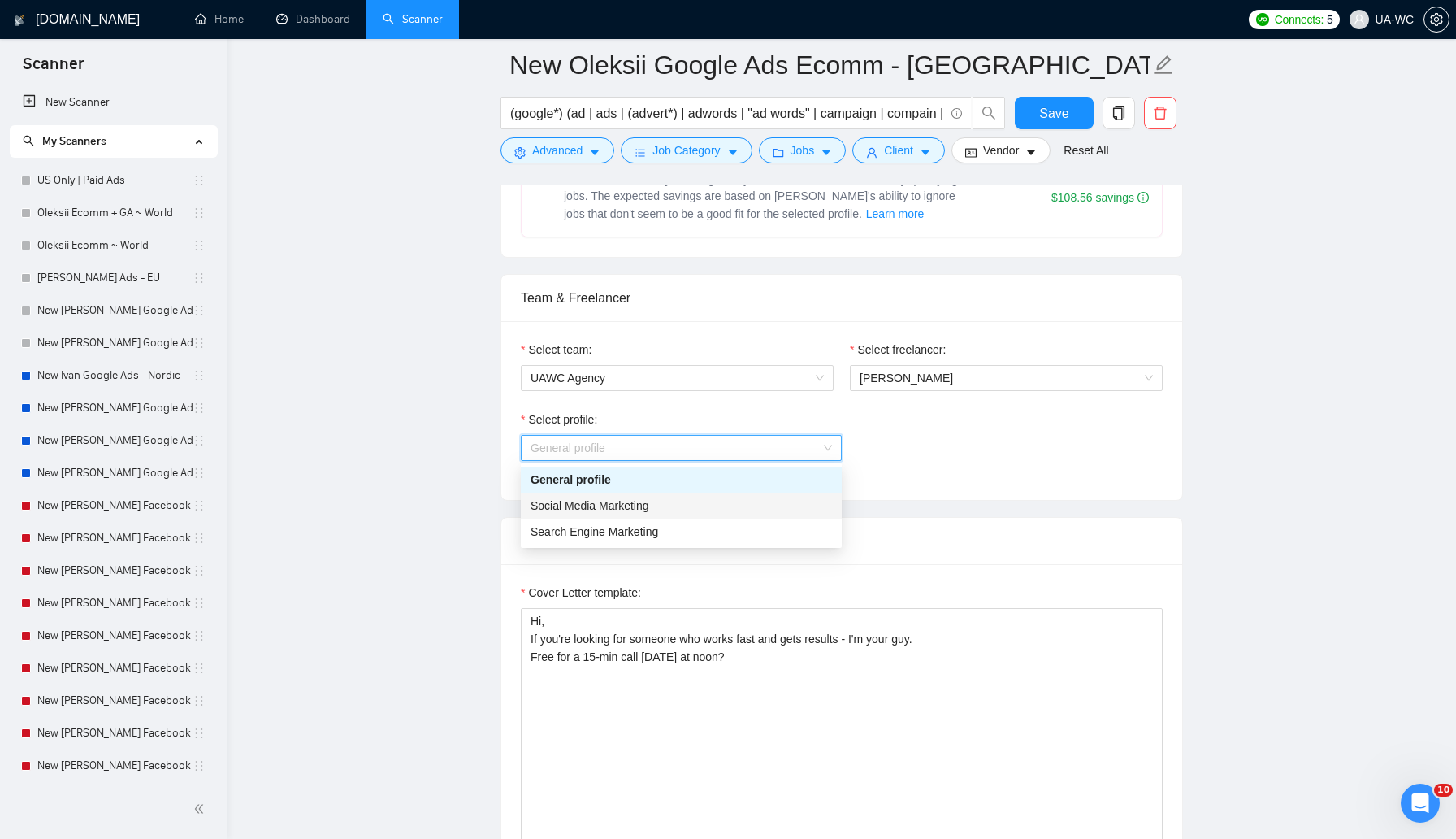
click at [694, 511] on div "Social Media Marketing" at bounding box center [682, 506] width 302 height 18
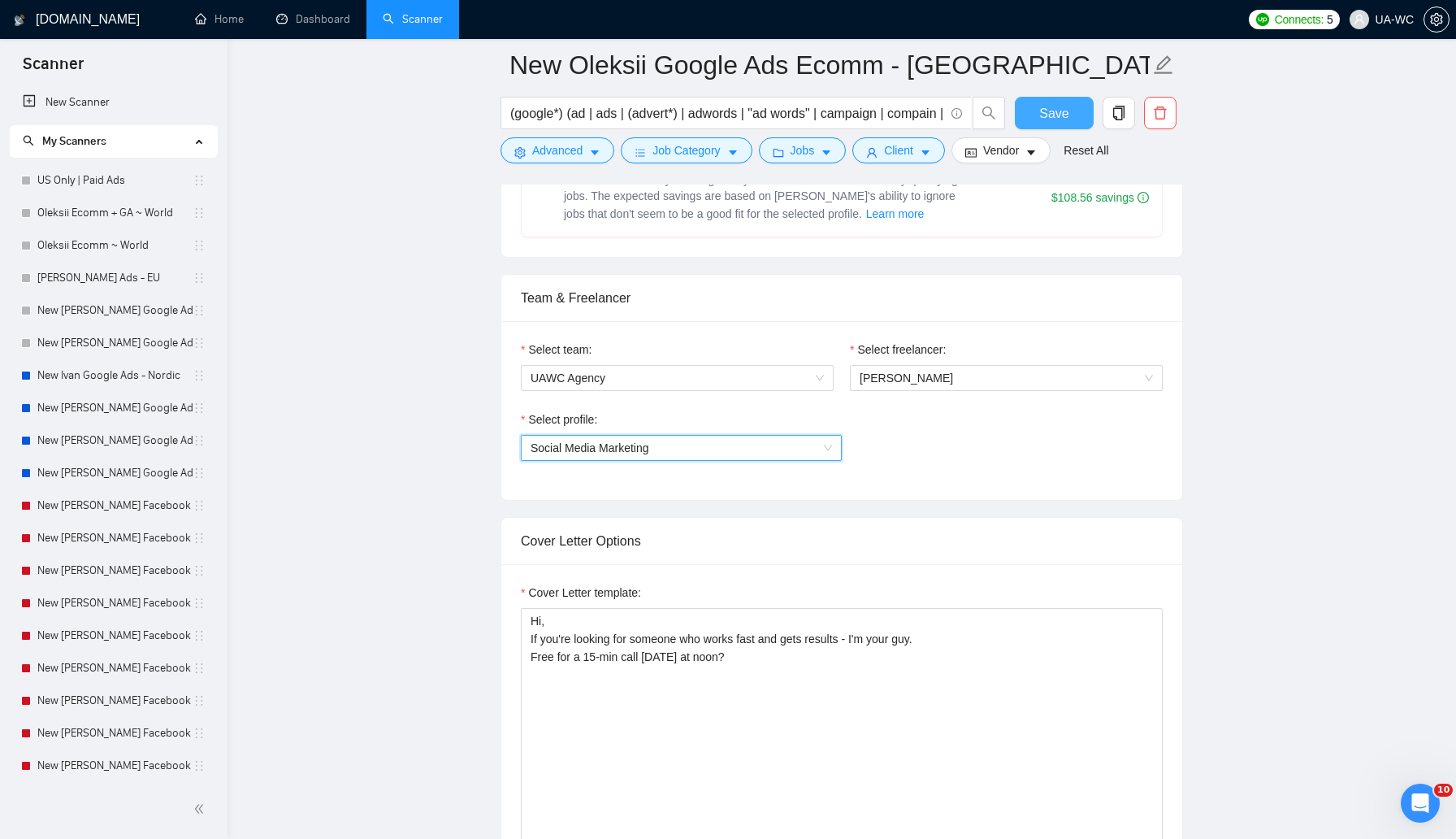
click at [1050, 117] on span "Save" at bounding box center [1054, 113] width 29 height 21
checkbox input "true"
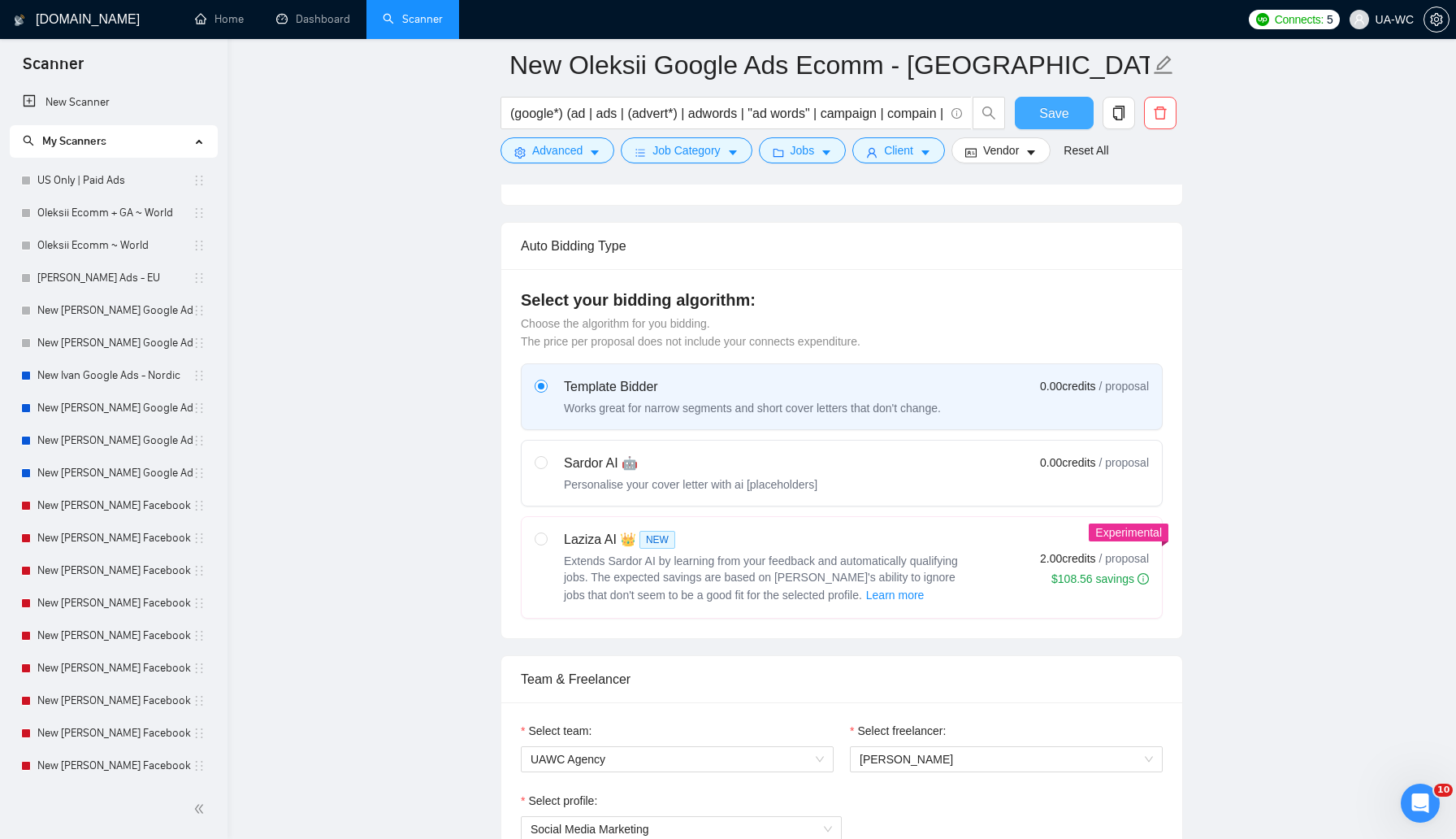
scroll to position [0, 0]
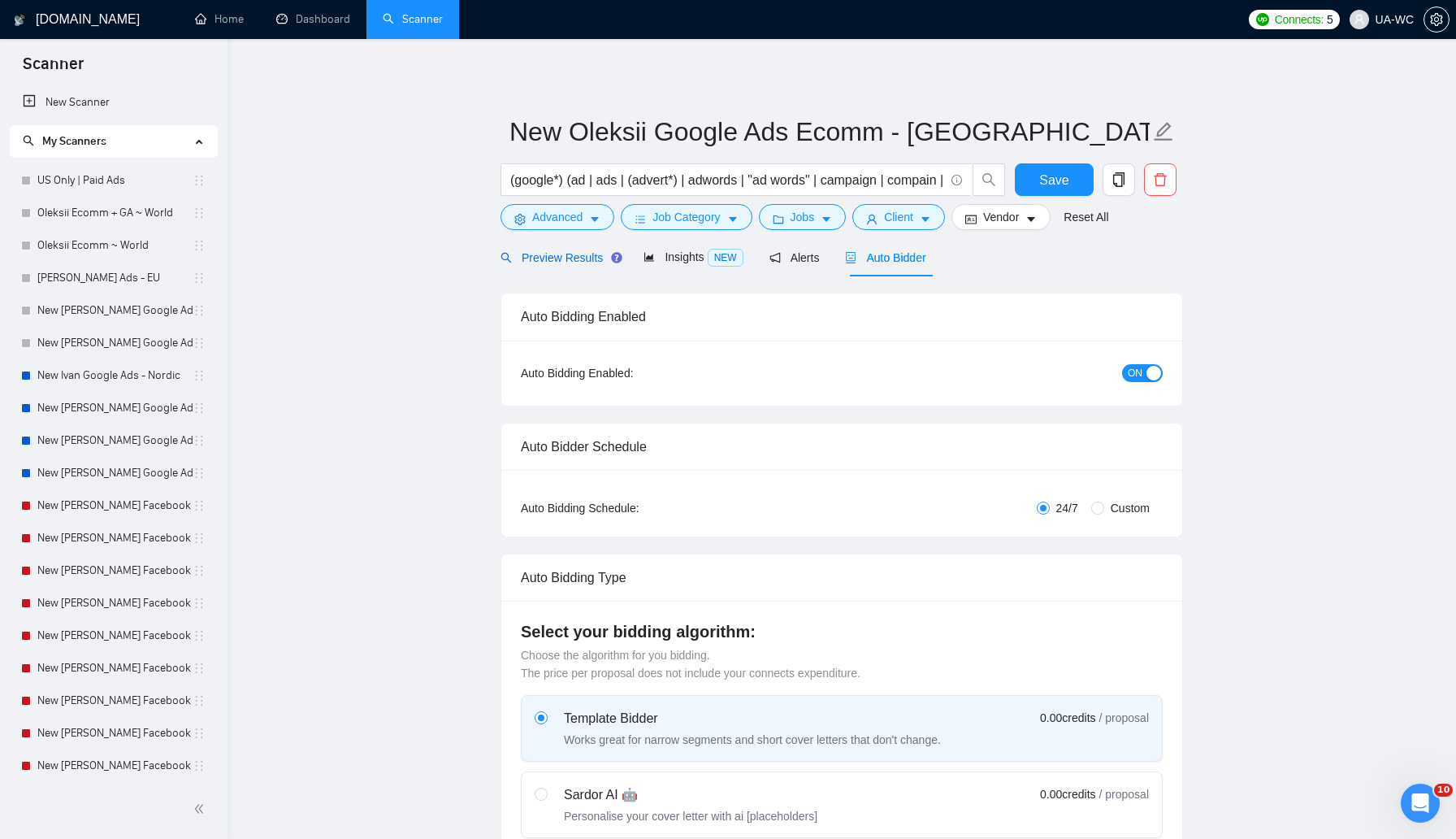
click at [545, 251] on span "Preview Results" at bounding box center [558, 257] width 117 height 13
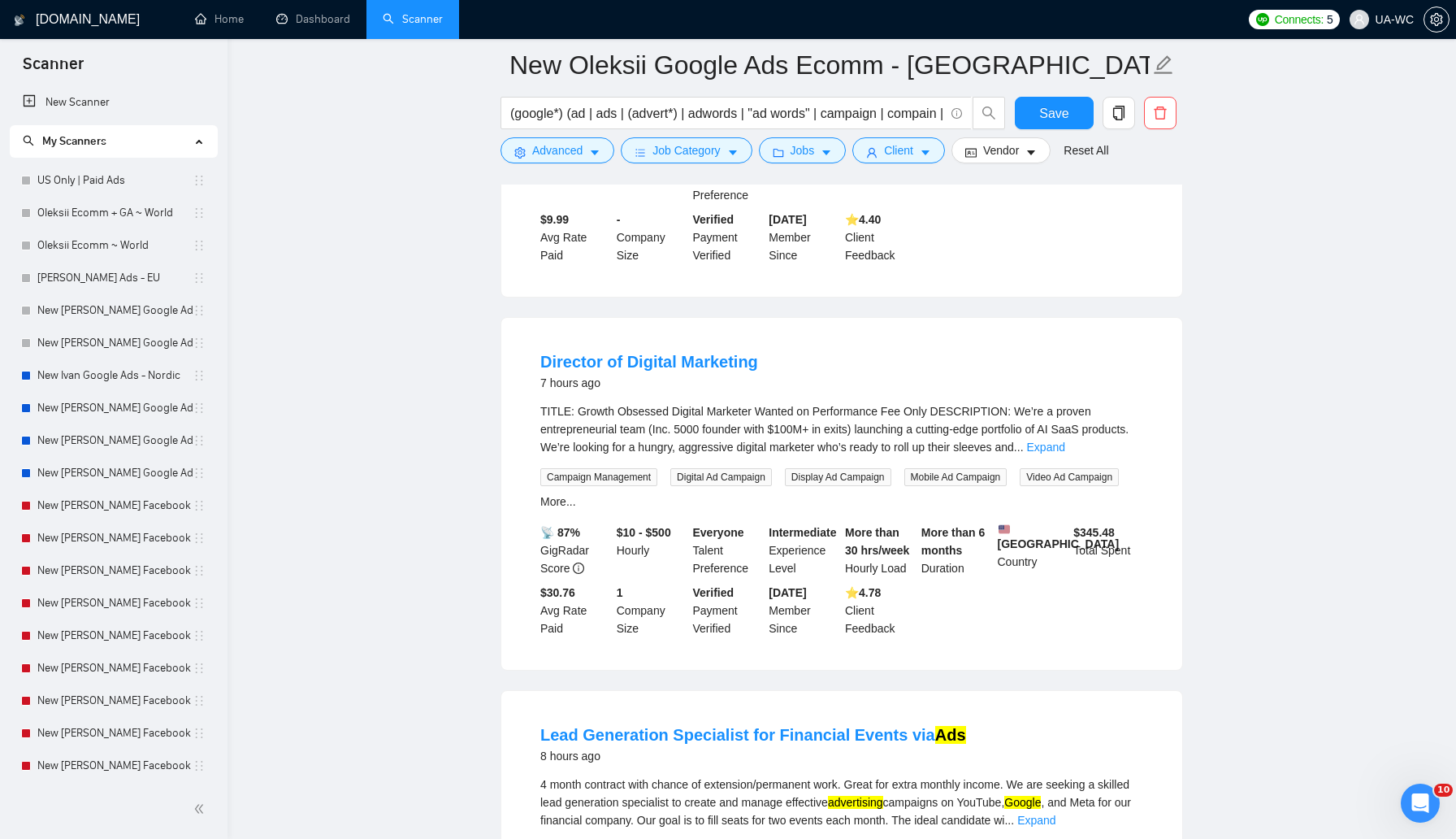
scroll to position [1507, 0]
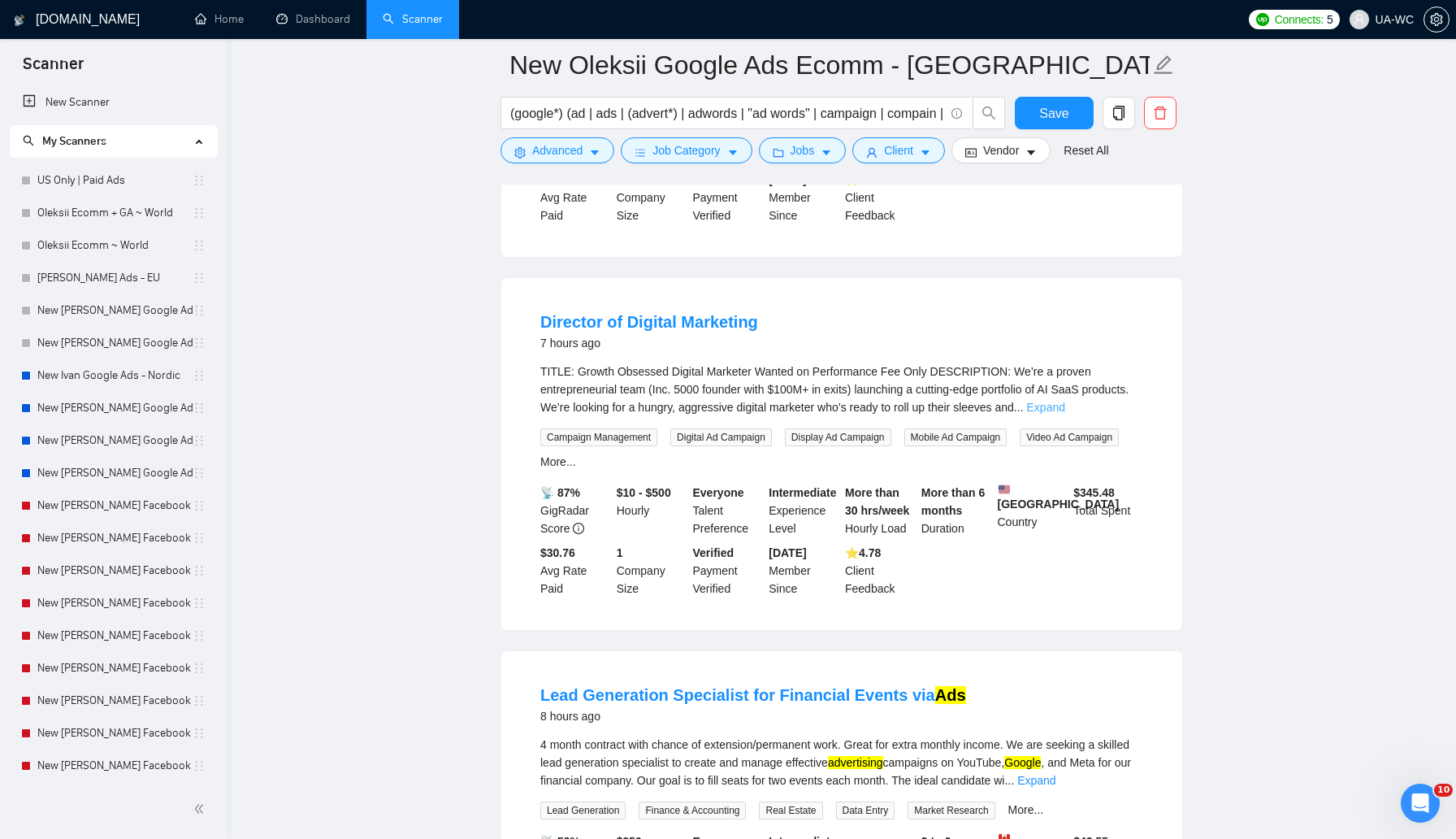
click at [1065, 414] on link "Expand" at bounding box center [1045, 407] width 38 height 13
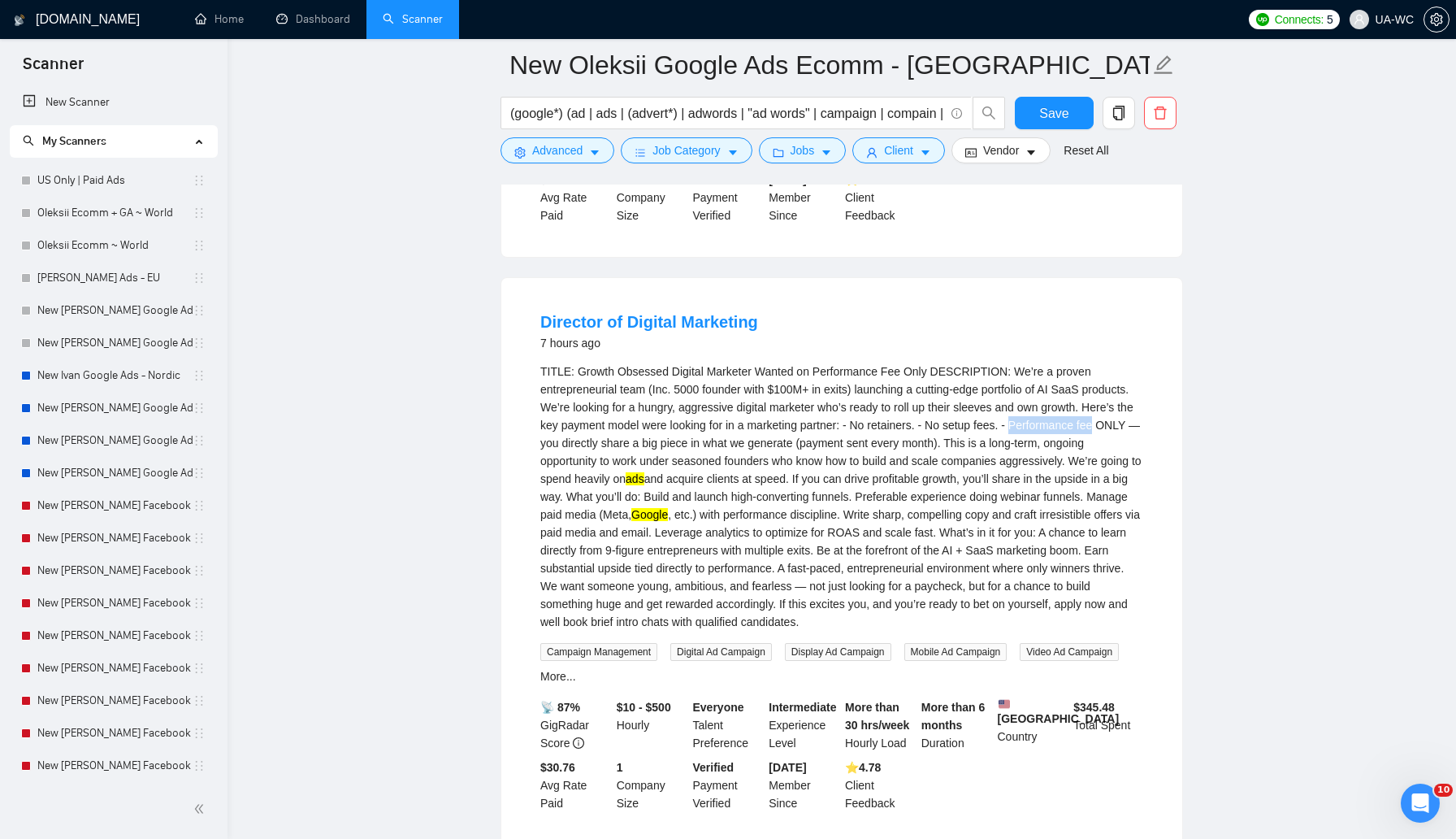
drag, startPoint x: 540, startPoint y: 471, endPoint x: 626, endPoint y: 474, distance: 86.1
click at [626, 474] on li "Director of Digital Marketing 7 hours ago TITLE: Growth Obsessed Digital Market…" at bounding box center [842, 562] width 642 height 527
copy div "Performance fee"
click at [549, 152] on span "Advanced" at bounding box center [557, 150] width 50 height 18
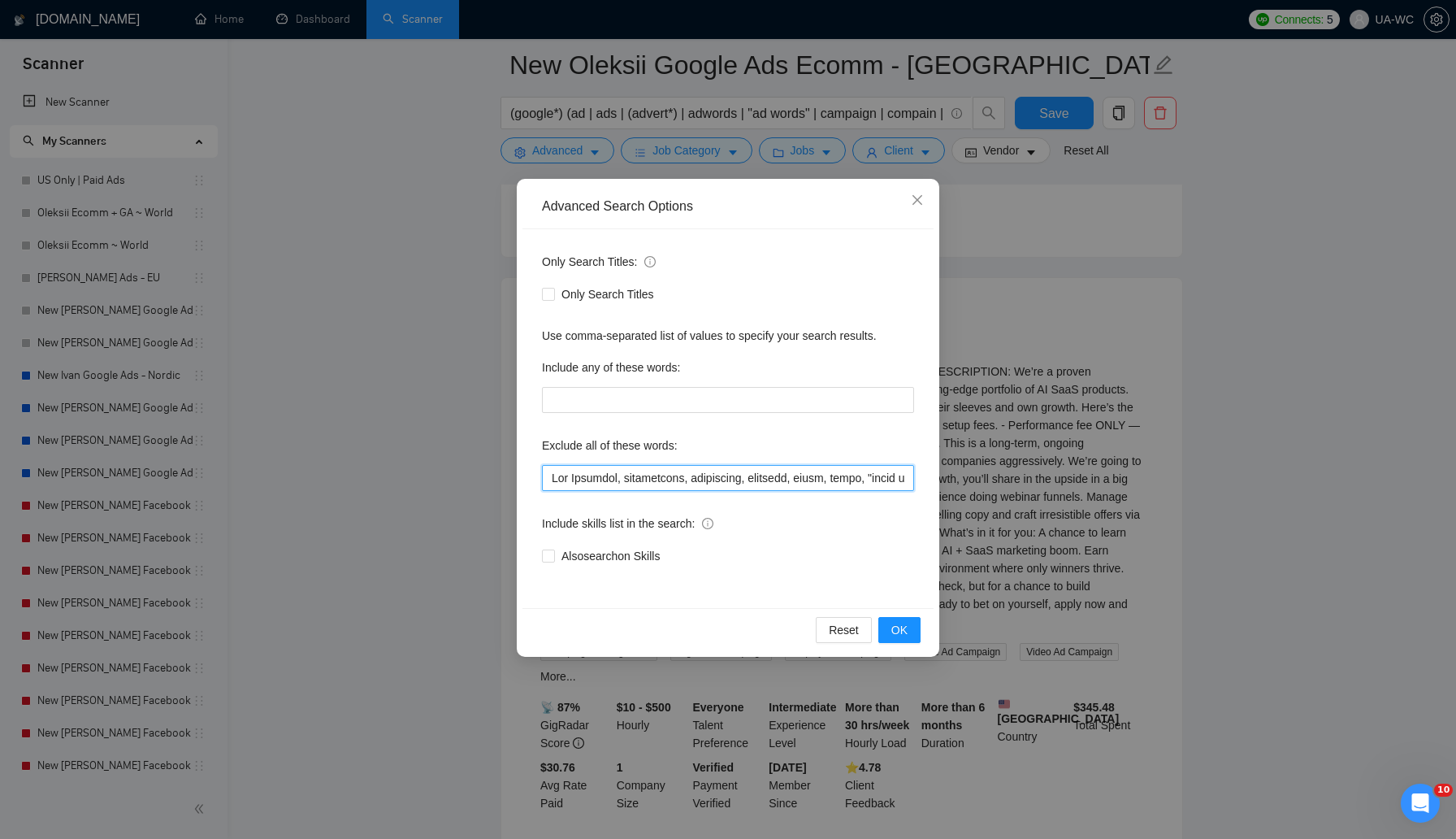
click at [546, 469] on input "text" at bounding box center [728, 477] width 372 height 26
paste input "Performance fee"
type input ""Performance fee",Web Scraping, influencers, influencer, training, train, guide…"
click at [893, 629] on span "OK" at bounding box center [899, 630] width 17 height 18
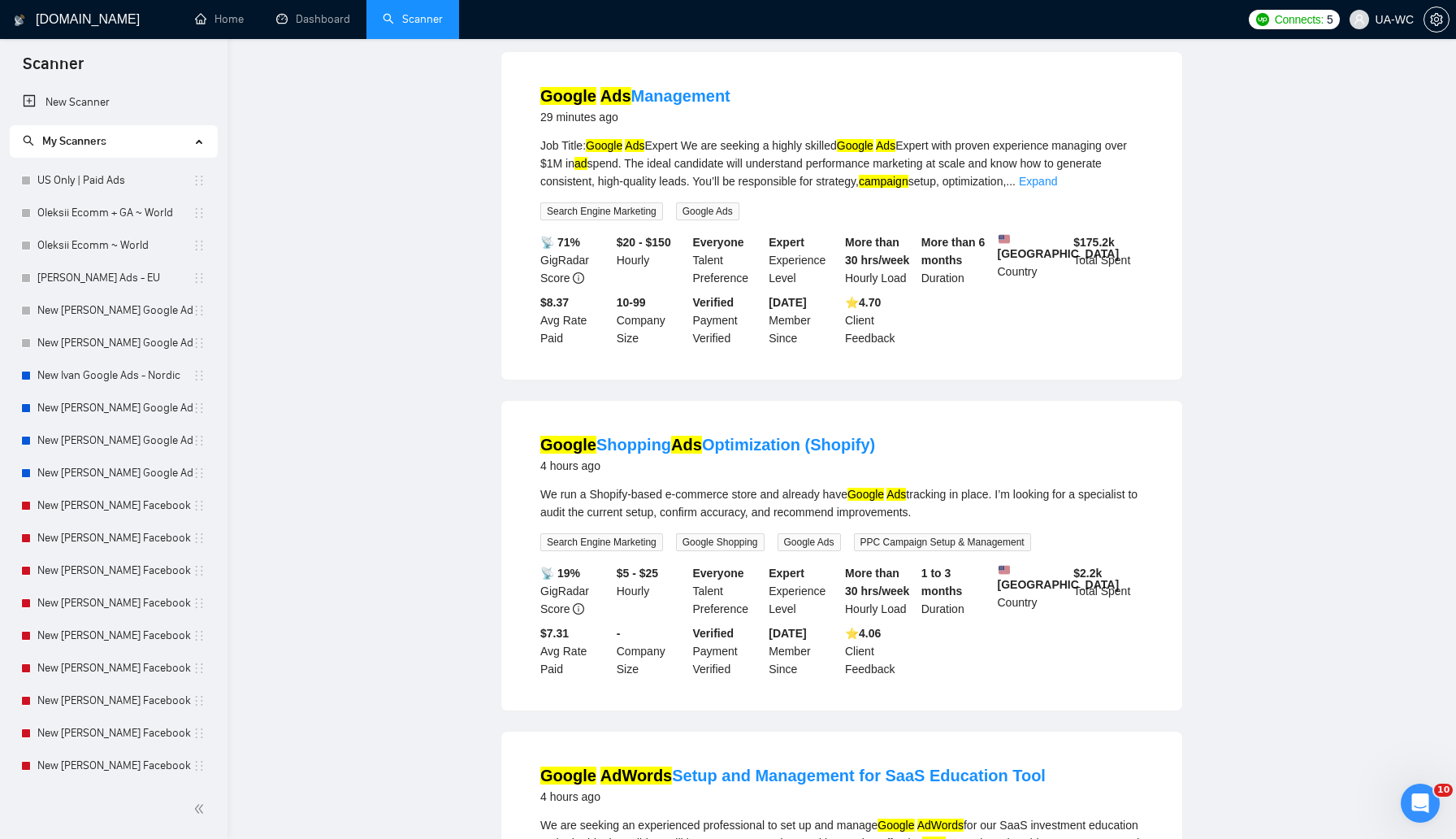
scroll to position [0, 0]
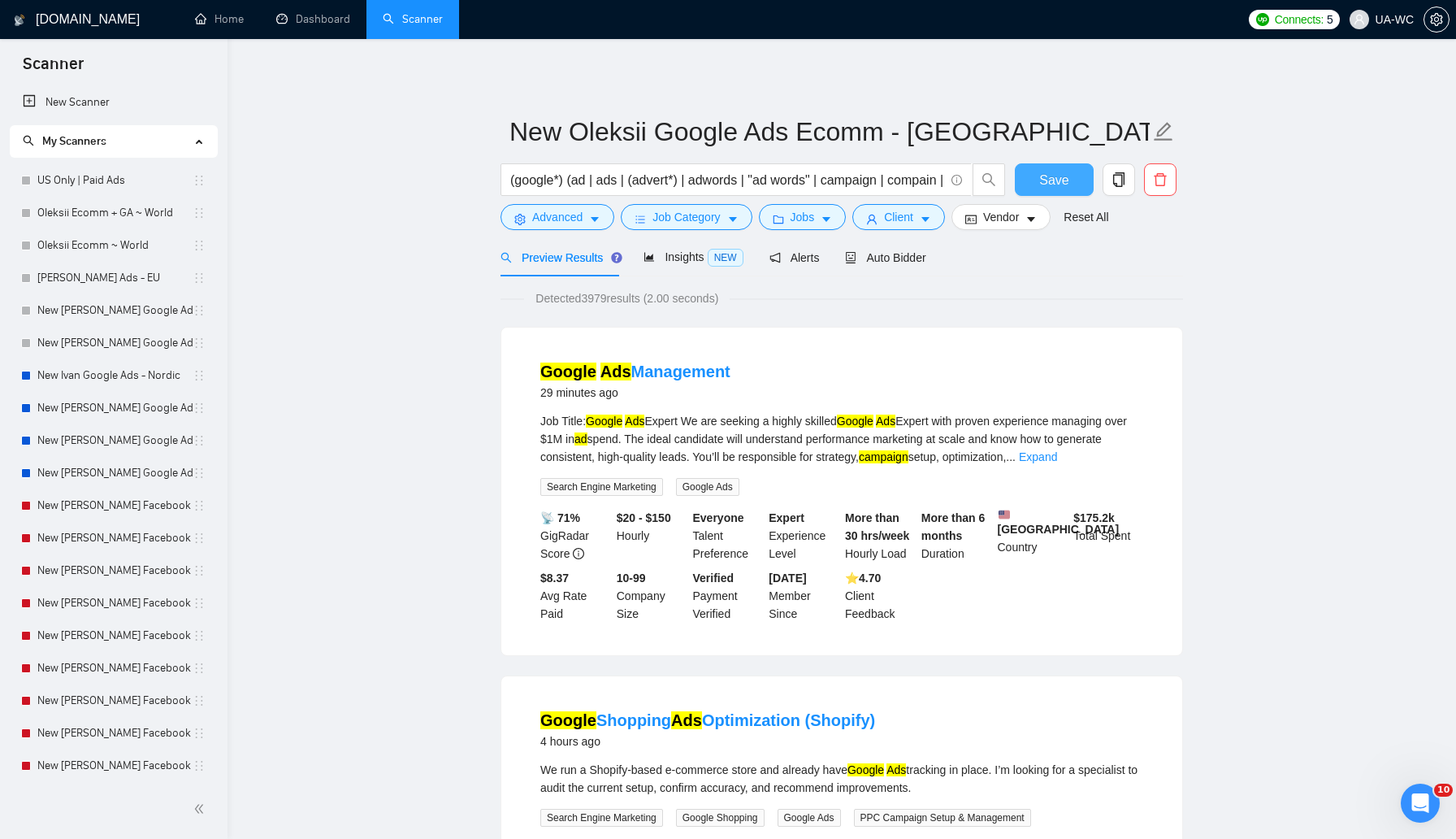
click at [1037, 172] on button "Save" at bounding box center [1054, 179] width 78 height 32
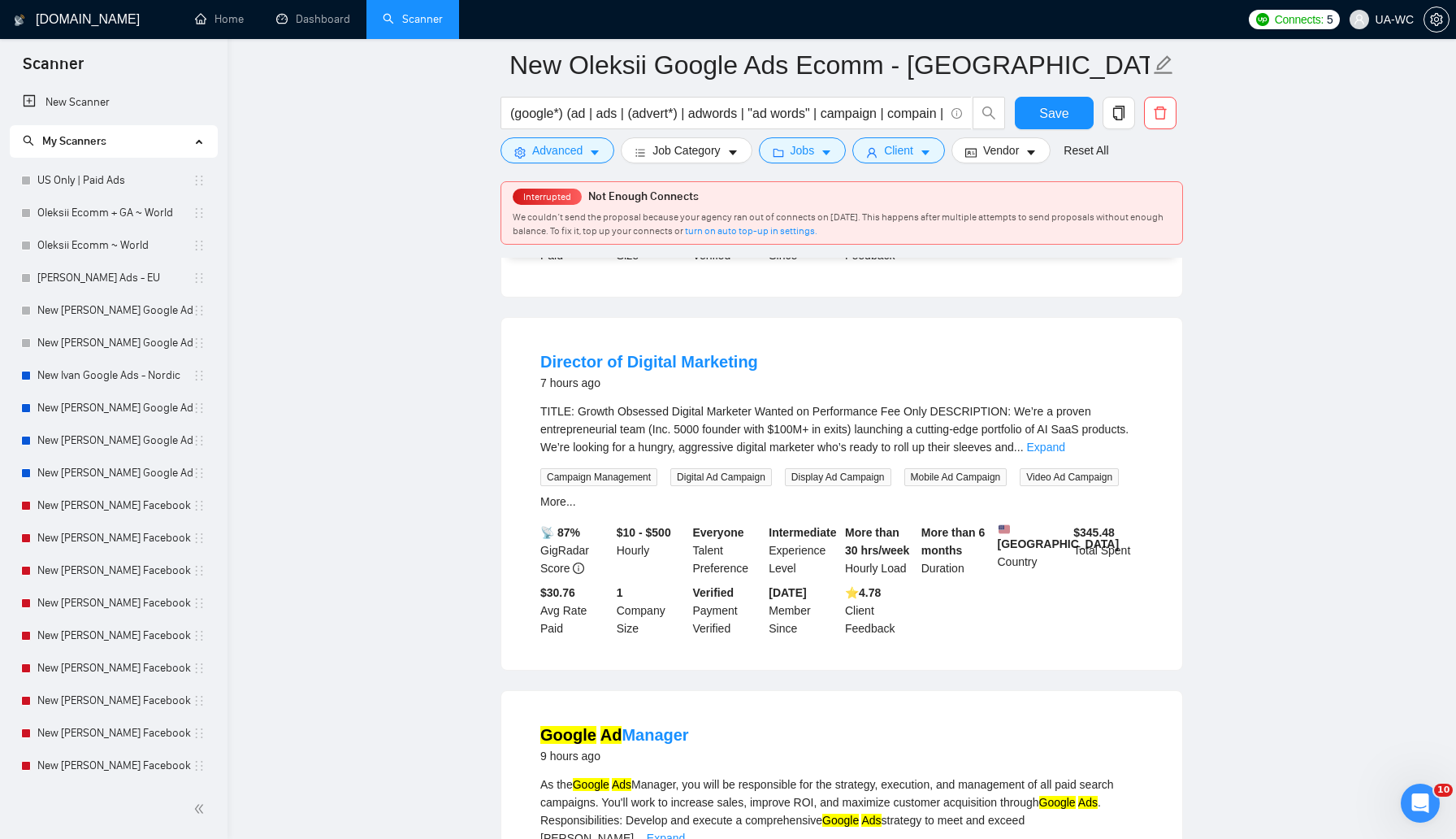
scroll to position [1562, 0]
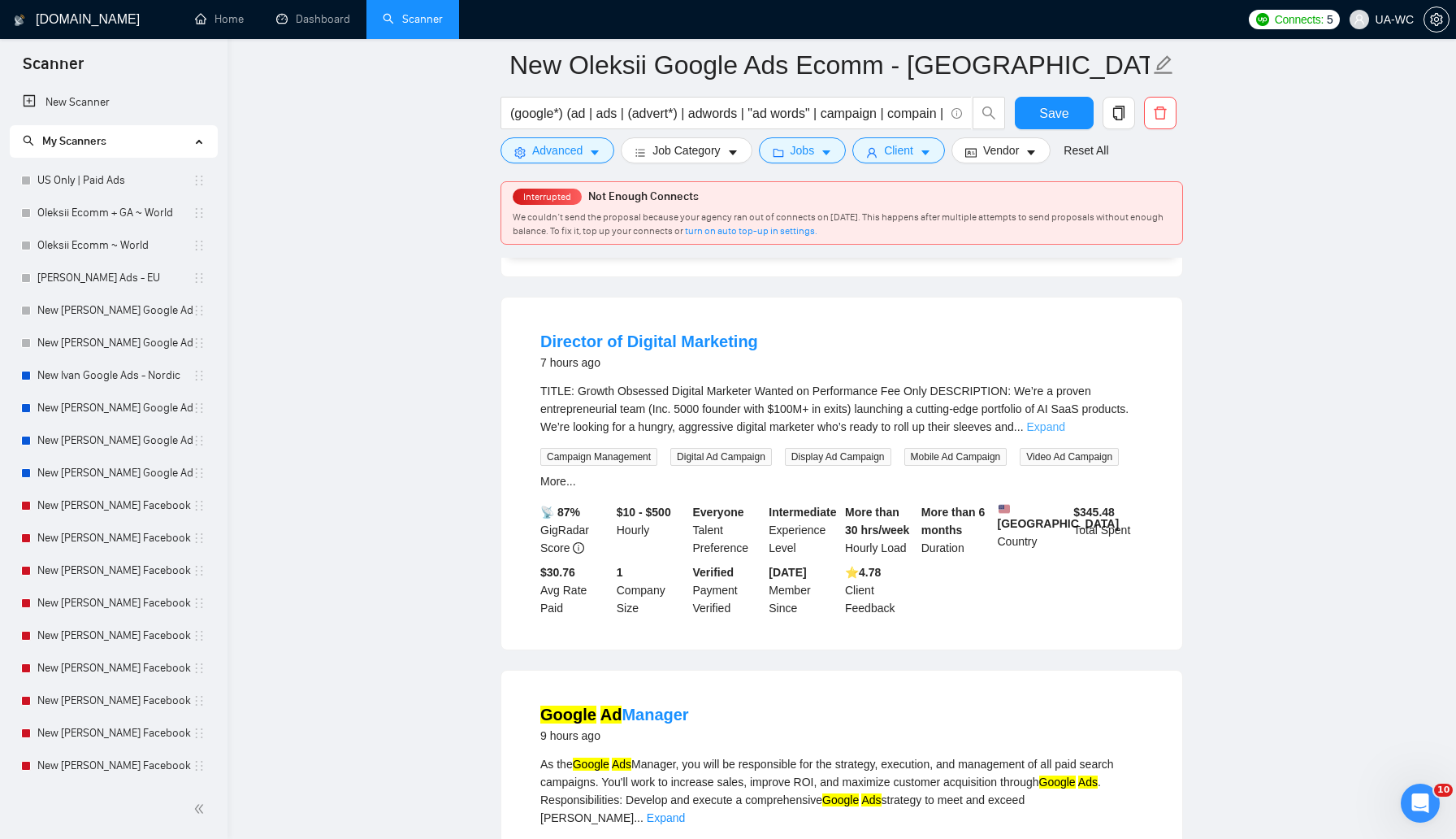
click at [1065, 433] on link "Expand" at bounding box center [1045, 426] width 38 height 13
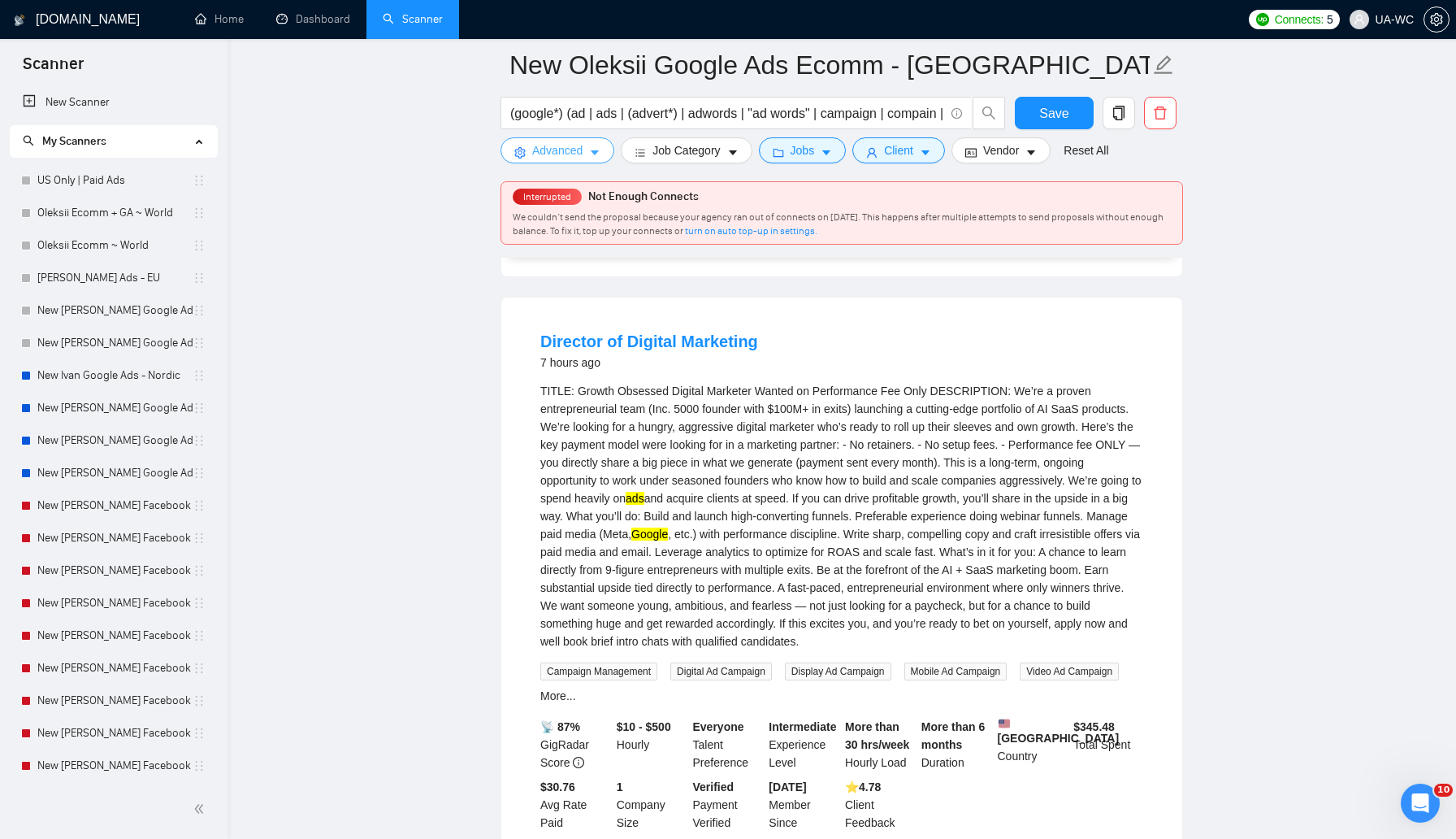
click at [564, 148] on span "Advanced" at bounding box center [557, 150] width 50 height 18
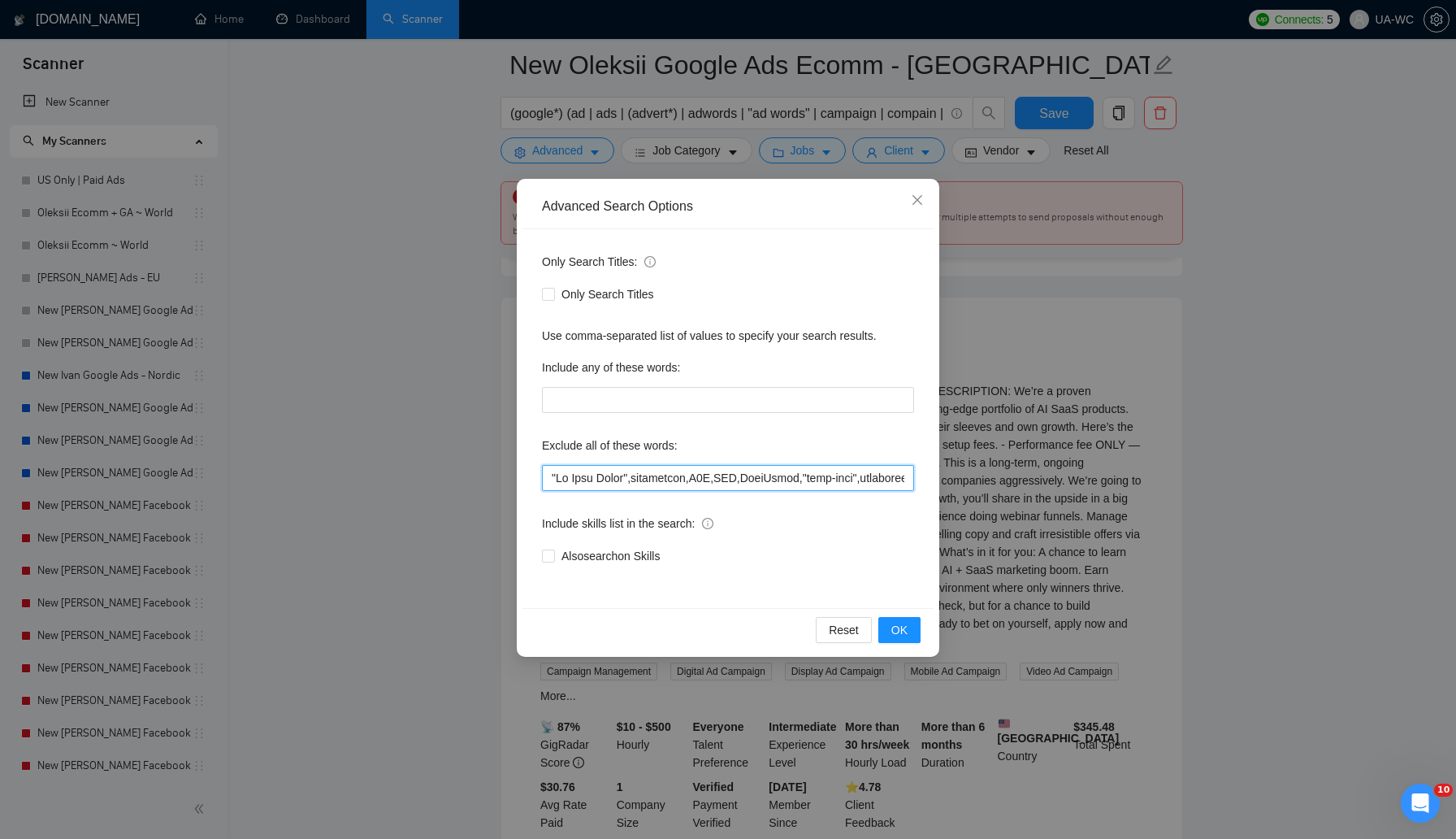
click at [547, 482] on input "text" at bounding box center [728, 477] width 372 height 26
paste input "Performance fee"
type input ""Performance fee","Go High Level",researcher,N8N,SMS,WordPress,"full-time",deve…"
click at [903, 628] on span "OK" at bounding box center [899, 630] width 17 height 18
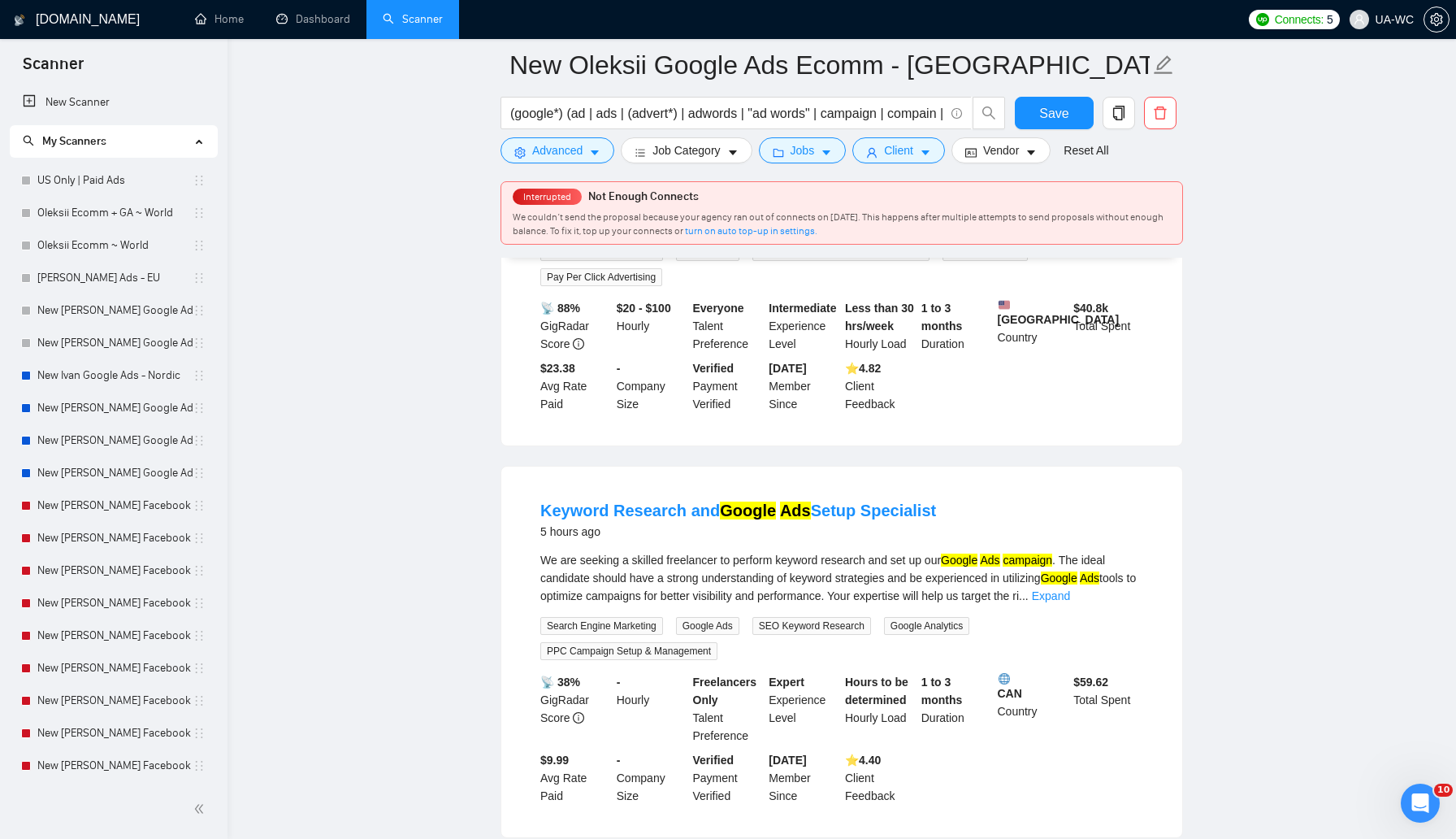
scroll to position [0, 0]
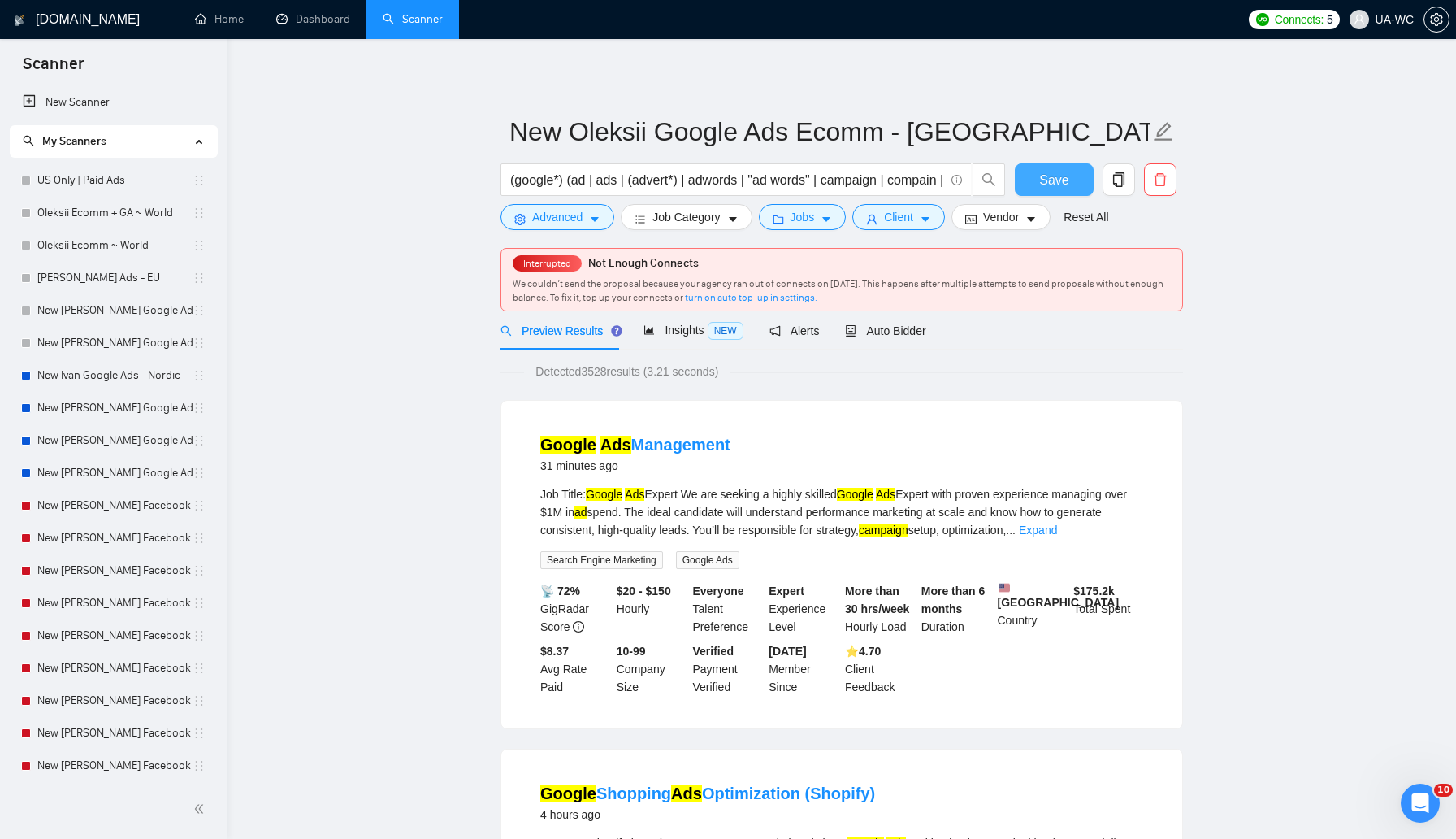
click at [1059, 170] on span "Save" at bounding box center [1054, 179] width 29 height 21
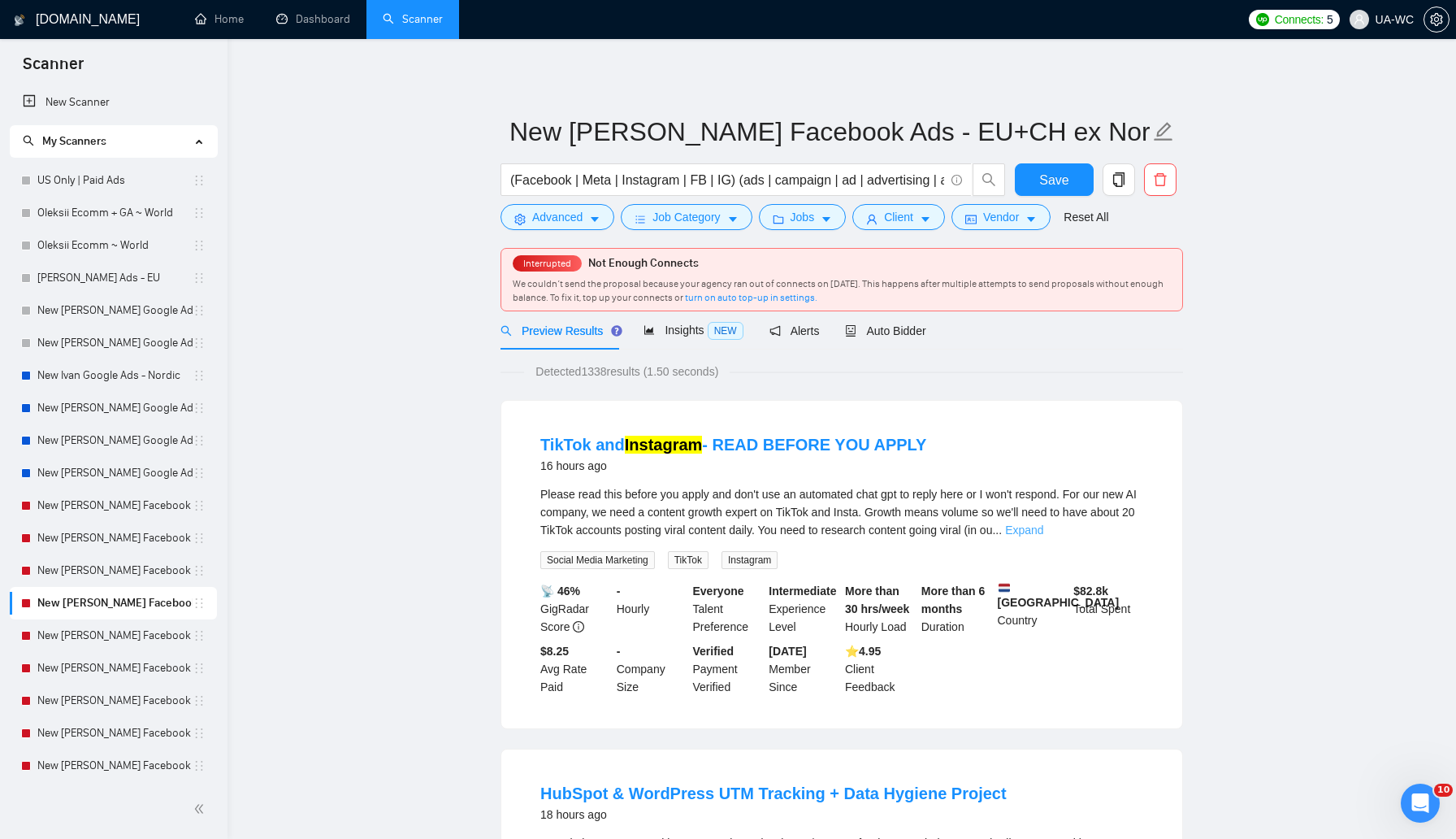
click at [1043, 530] on link "Expand" at bounding box center [1024, 529] width 38 height 13
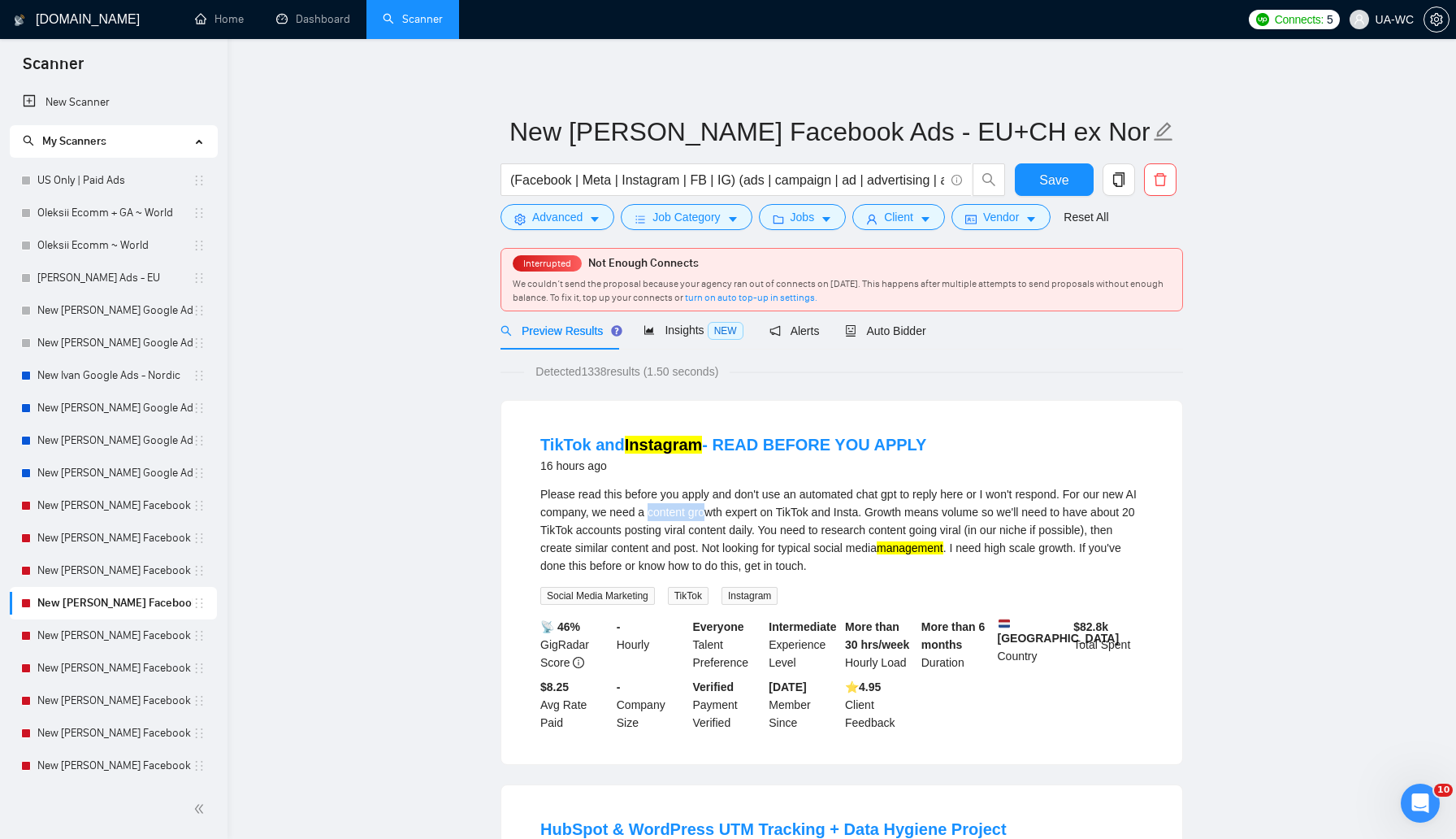
drag, startPoint x: 688, startPoint y: 512, endPoint x: 751, endPoint y: 510, distance: 63.0
click at [751, 510] on div "Please read this before you apply and don't use an automated chat gpt to reply …" at bounding box center [842, 529] width 603 height 89
click at [806, 519] on div "Please read this before you apply and don't use an automated chat gpt to reply …" at bounding box center [842, 529] width 603 height 89
drag, startPoint x: 741, startPoint y: 494, endPoint x: 821, endPoint y: 494, distance: 80.0
click at [821, 494] on div "Please read this before you apply and don't use an automated chat gpt to reply …" at bounding box center [842, 529] width 603 height 89
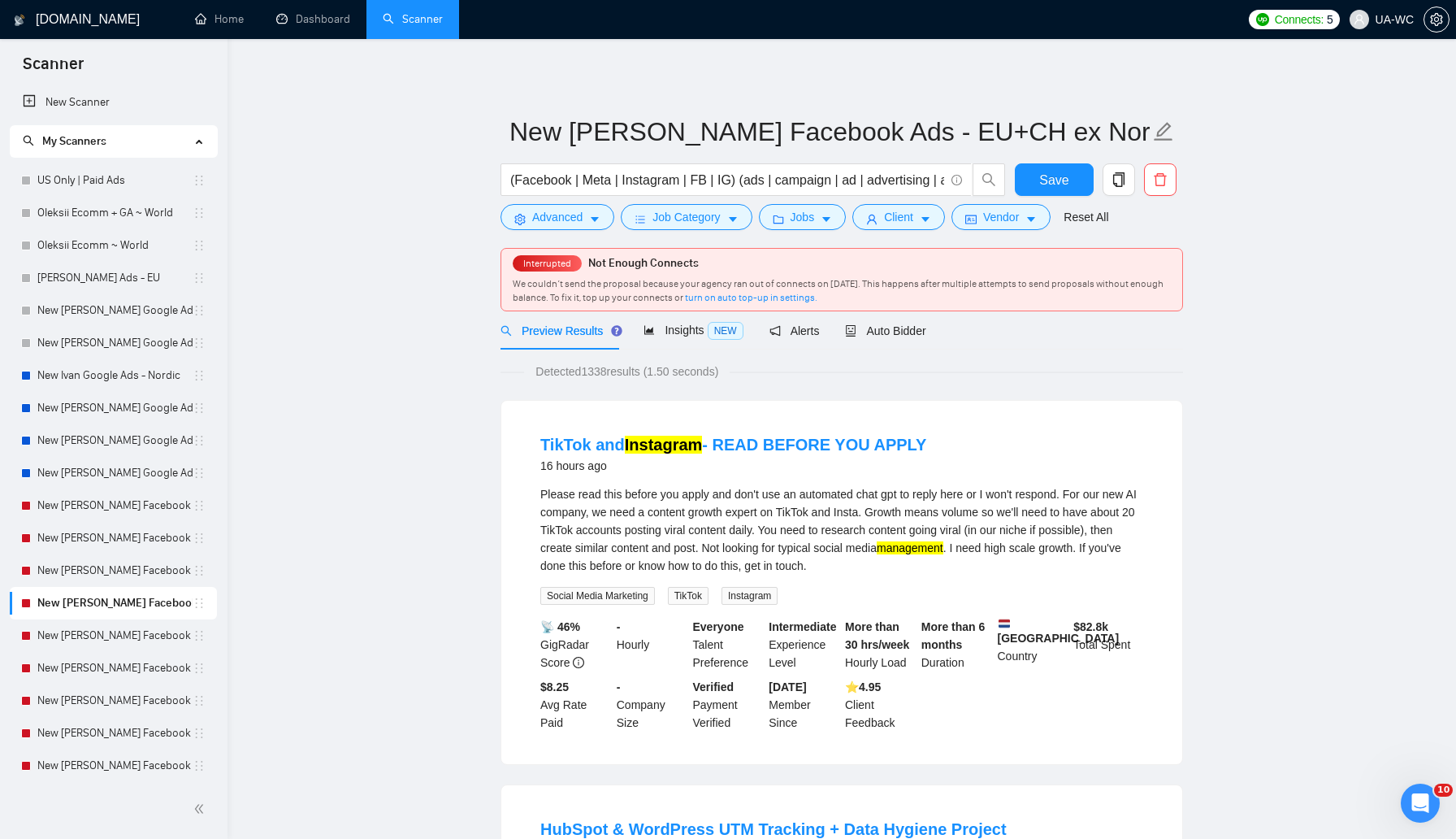
click at [909, 524] on div "Please read this before you apply and don't use an automated chat gpt to reply …" at bounding box center [842, 529] width 603 height 89
click at [713, 529] on div "Please read this before you apply and don't use an automated chat gpt to reply …" at bounding box center [842, 529] width 603 height 89
copy div "posting"
click at [524, 214] on icon "setting" at bounding box center [520, 220] width 12 height 12
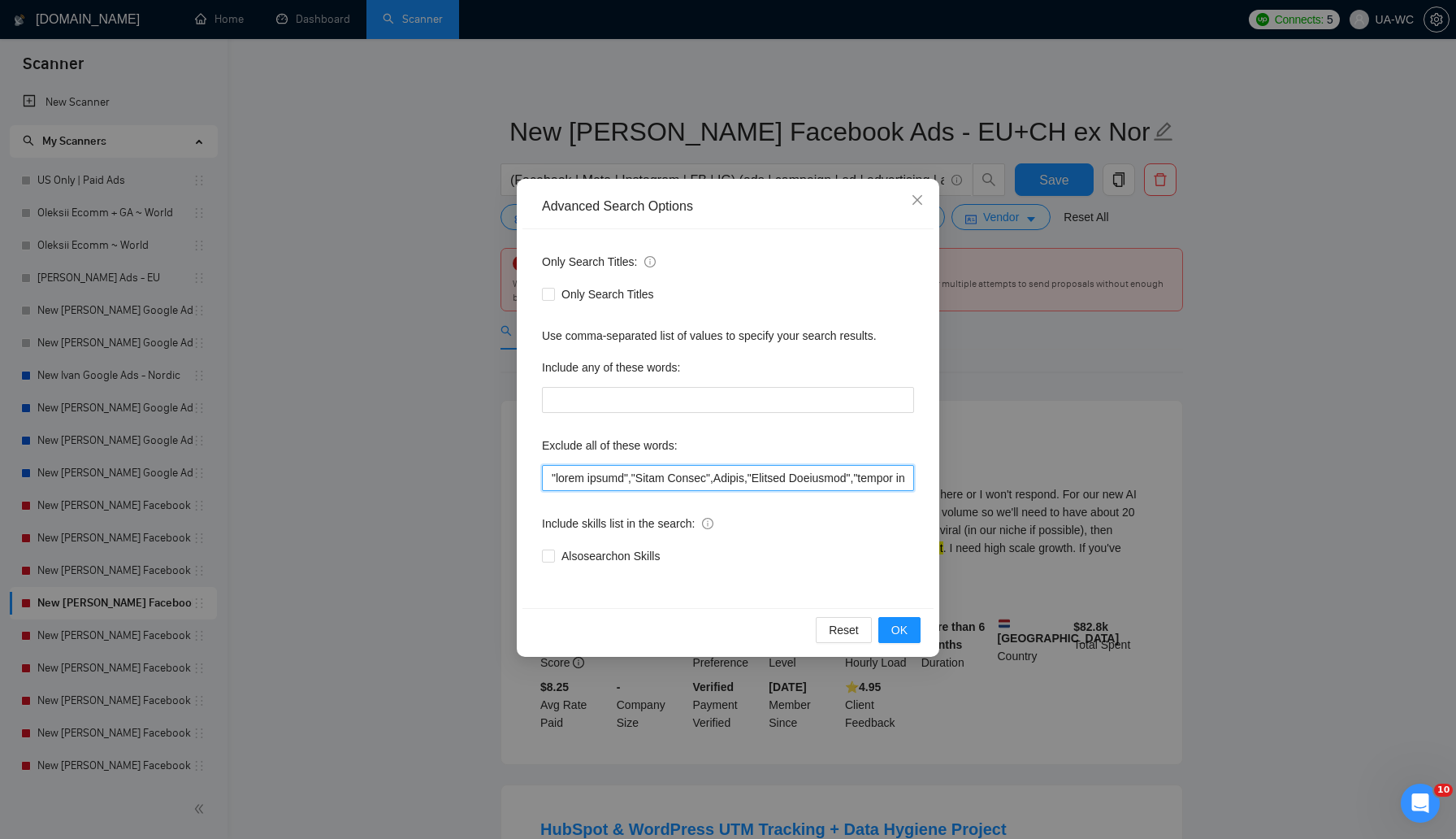
click at [542, 489] on input "text" at bounding box center [728, 477] width 372 height 26
click at [543, 478] on input "text" at bounding box center [728, 477] width 372 height 26
paste input "posting"
click at [893, 631] on span "OK" at bounding box center [899, 630] width 17 height 18
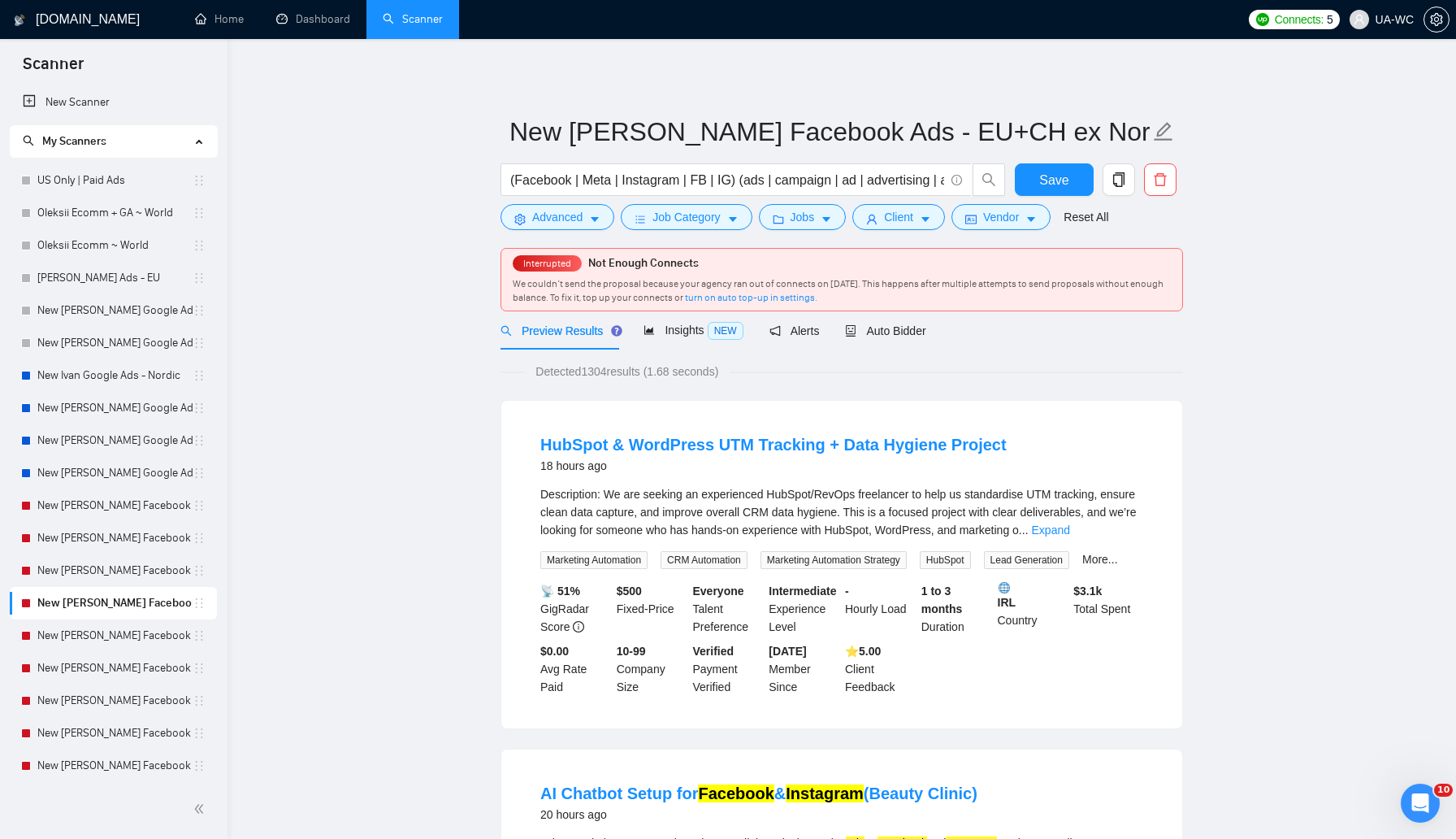
click at [784, 496] on div "Description: We are seeking an experienced HubSpot/RevOps freelancer to help us…" at bounding box center [842, 512] width 603 height 54
copy div "HubSpot"
click at [546, 223] on span "Advanced" at bounding box center [557, 217] width 50 height 18
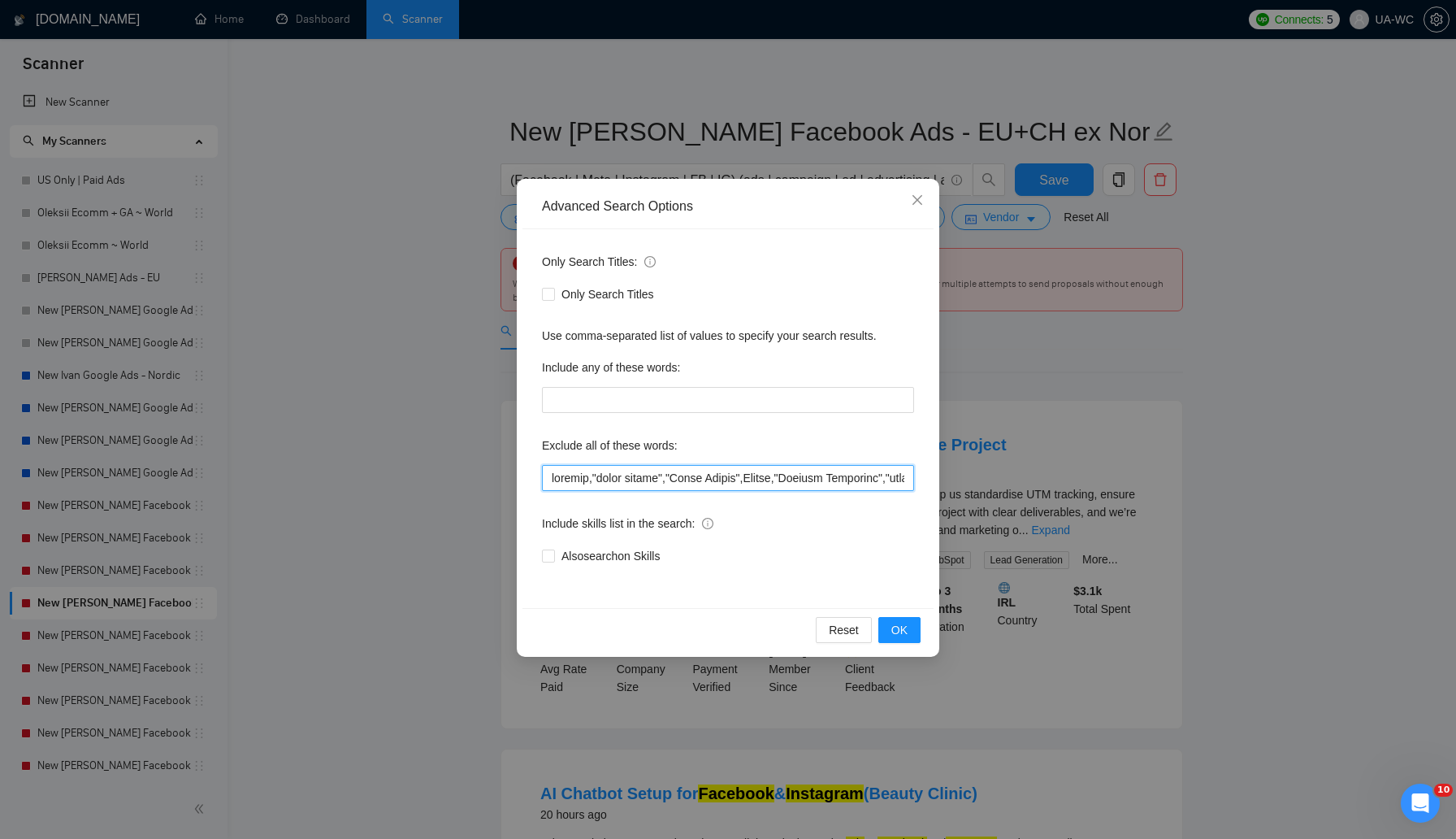
click at [550, 483] on input "text" at bounding box center [728, 477] width 372 height 26
paste input "HubSpot"
click at [898, 627] on span "OK" at bounding box center [899, 630] width 17 height 18
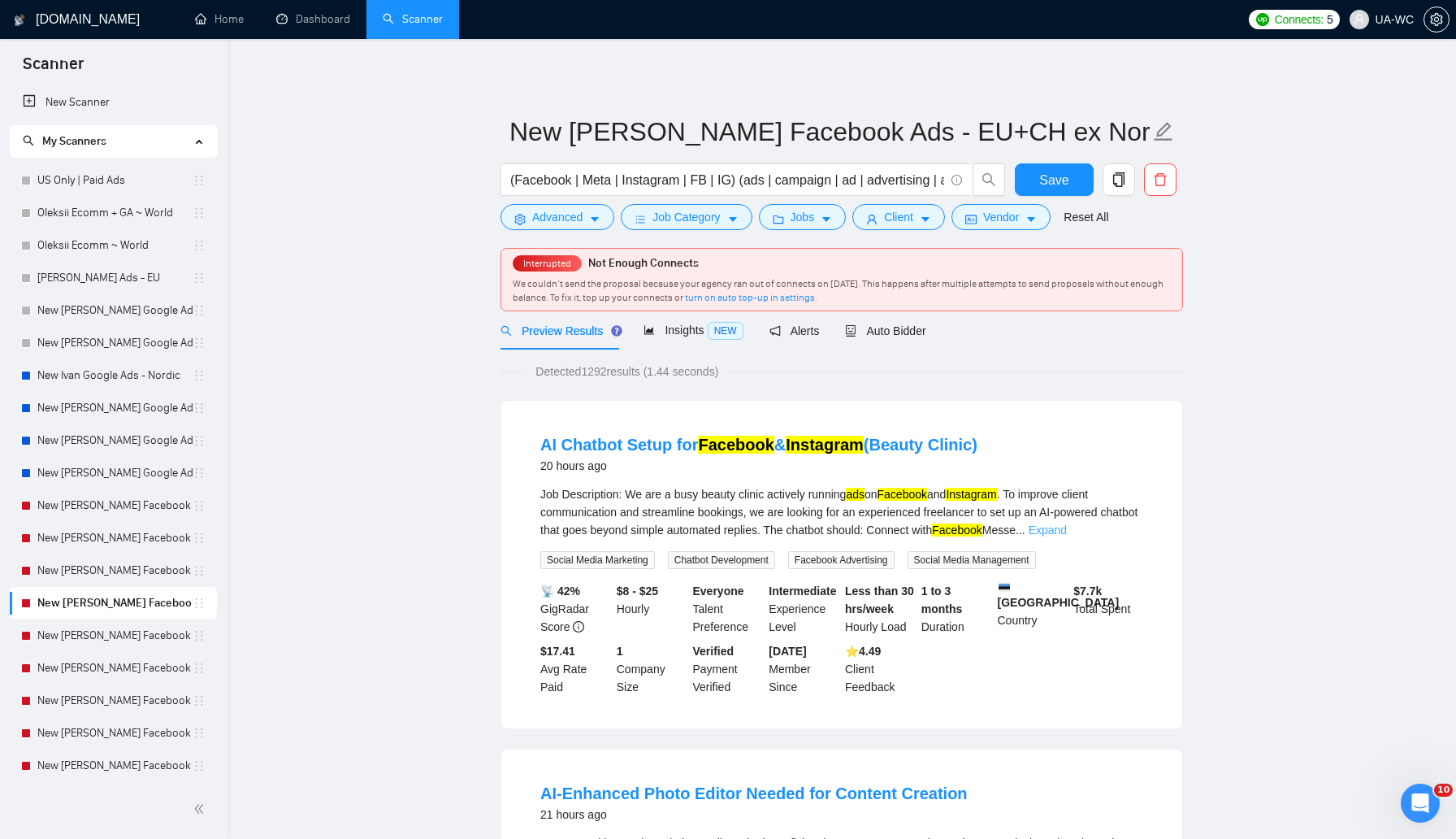
click at [1067, 526] on link "Expand" at bounding box center [1047, 529] width 38 height 13
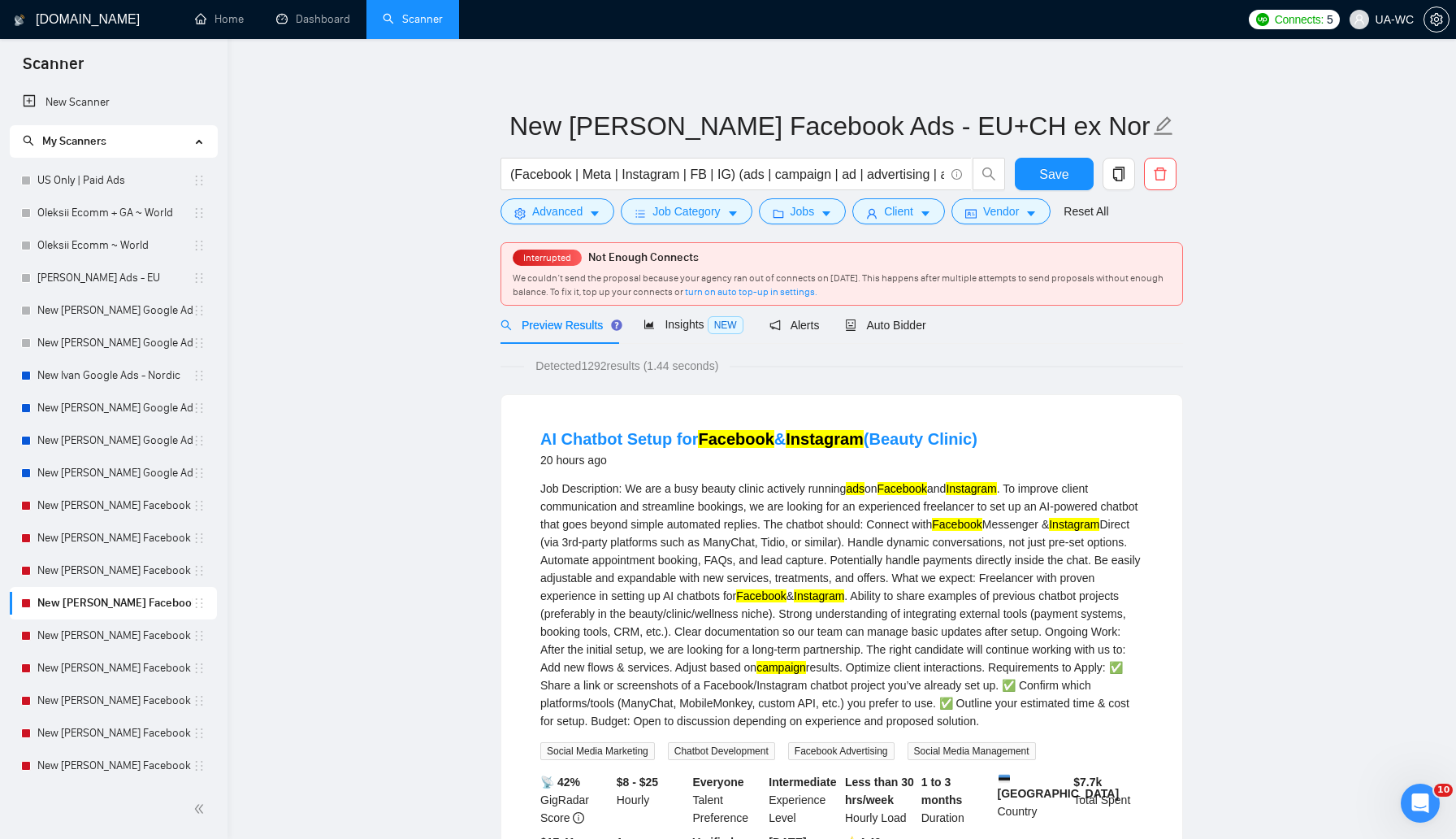
scroll to position [9, 0]
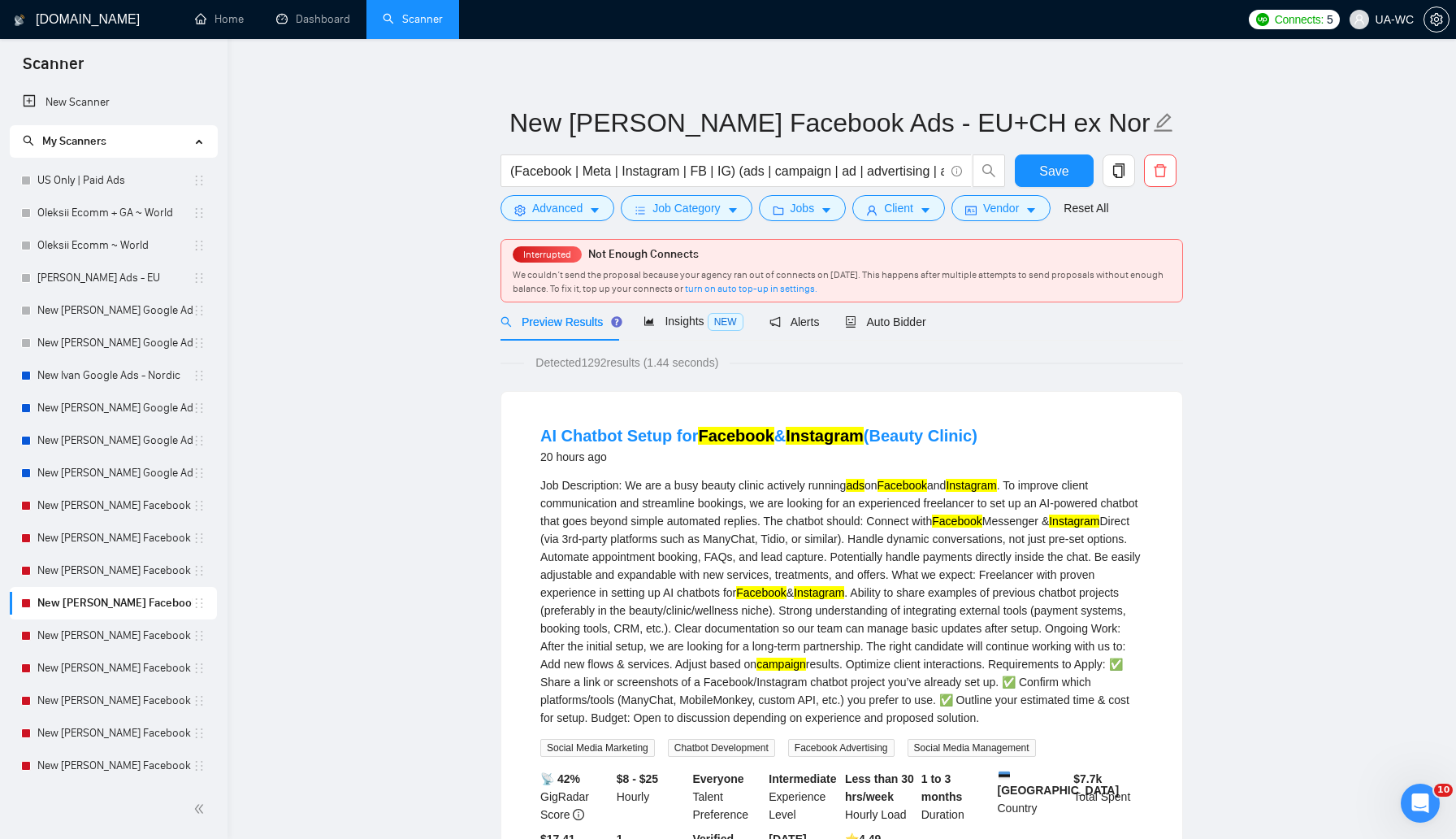
click at [820, 536] on div "Job Description: We are a busy beauty clinic actively running ads on Facebook a…" at bounding box center [842, 601] width 603 height 250
copy div "ManyChat"
click at [541, 226] on form "New Ivan Facebook Ads - EU+CH ex Nordic (Facebook | Meta | Instagram | FB | IG)…" at bounding box center [842, 163] width 683 height 132
click at [540, 207] on span "Advanced" at bounding box center [557, 208] width 50 height 18
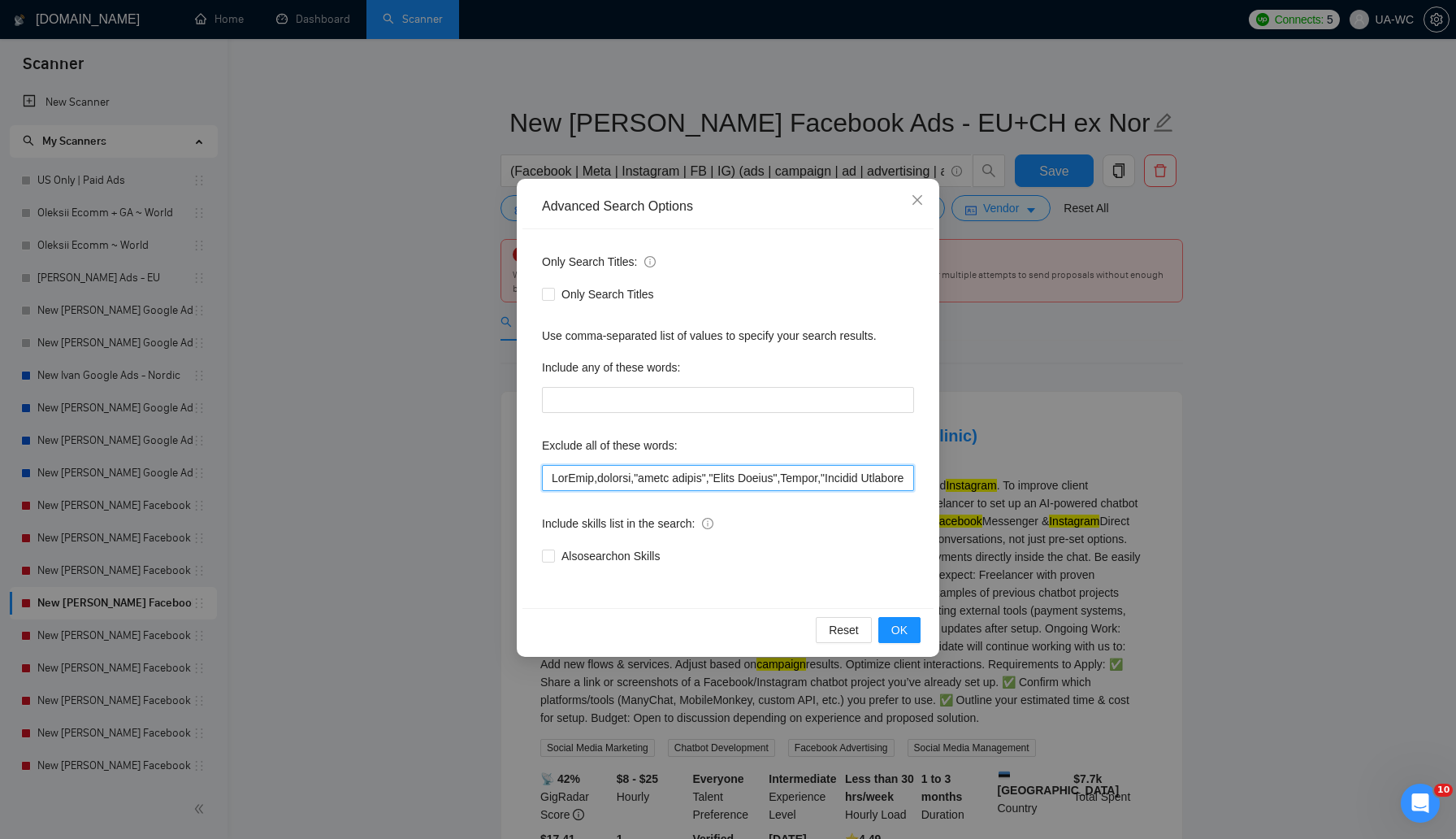
click at [549, 479] on input "text" at bounding box center [728, 477] width 372 height 26
paste input "ManyChat"
click at [898, 624] on span "OK" at bounding box center [899, 630] width 17 height 18
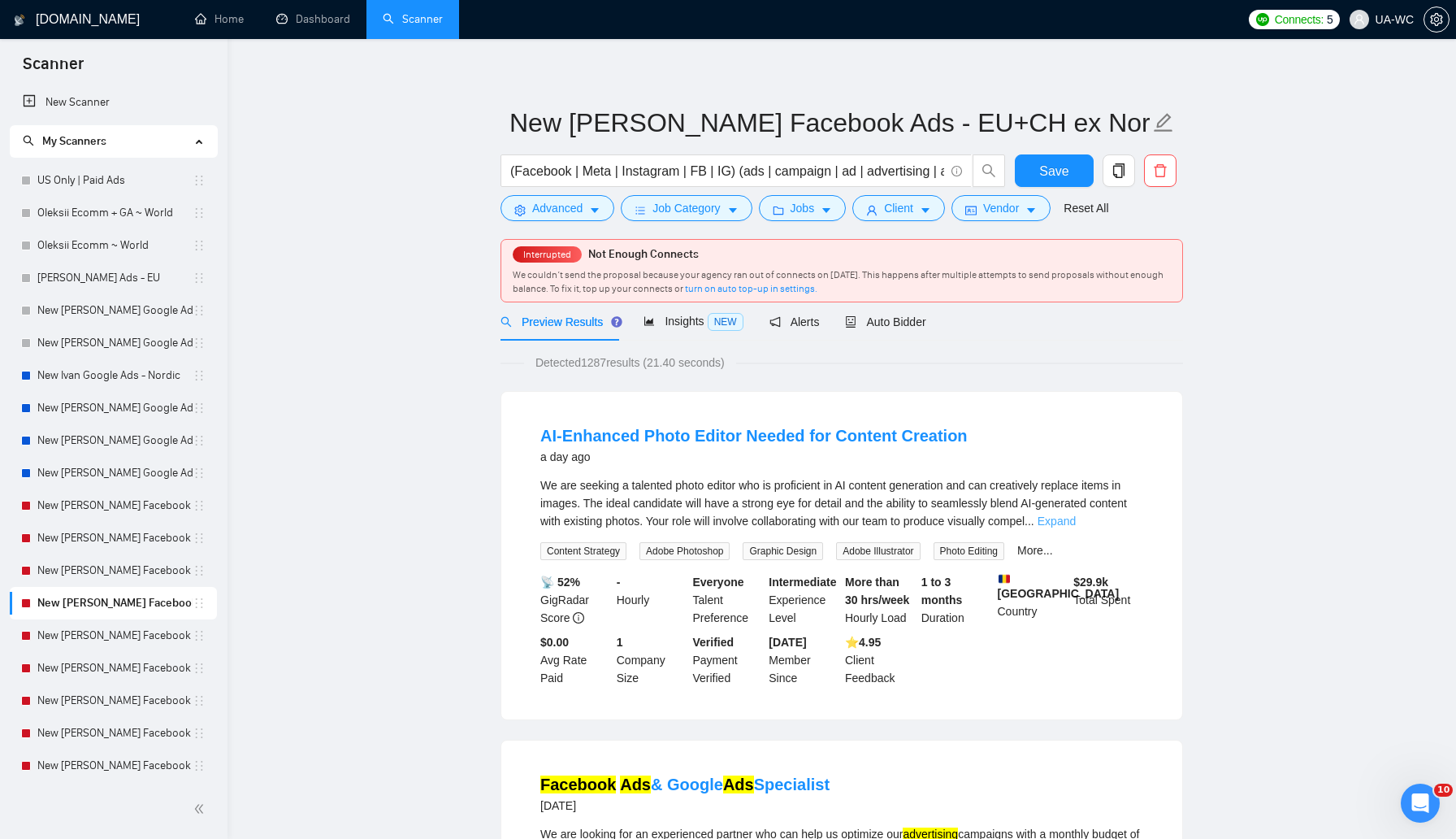
click at [1076, 518] on link "Expand" at bounding box center [1056, 520] width 38 height 13
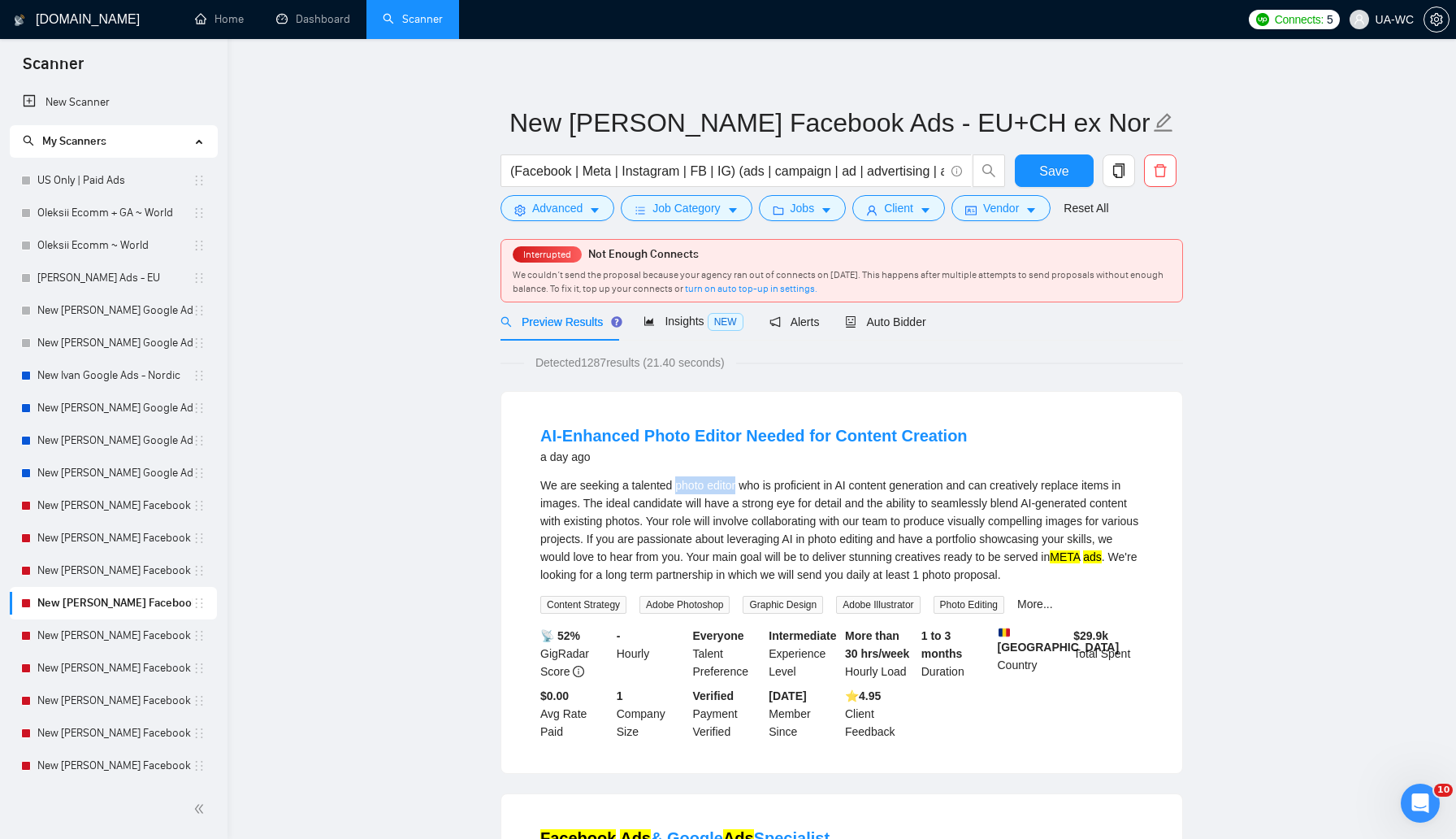
drag, startPoint x: 679, startPoint y: 487, endPoint x: 743, endPoint y: 489, distance: 64.0
click at [743, 489] on div "We are seeking a talented photo editor who is proficient in AI content generati…" at bounding box center [842, 529] width 603 height 107
copy div "photo editor"
click at [530, 213] on button "Advanced" at bounding box center [558, 208] width 114 height 26
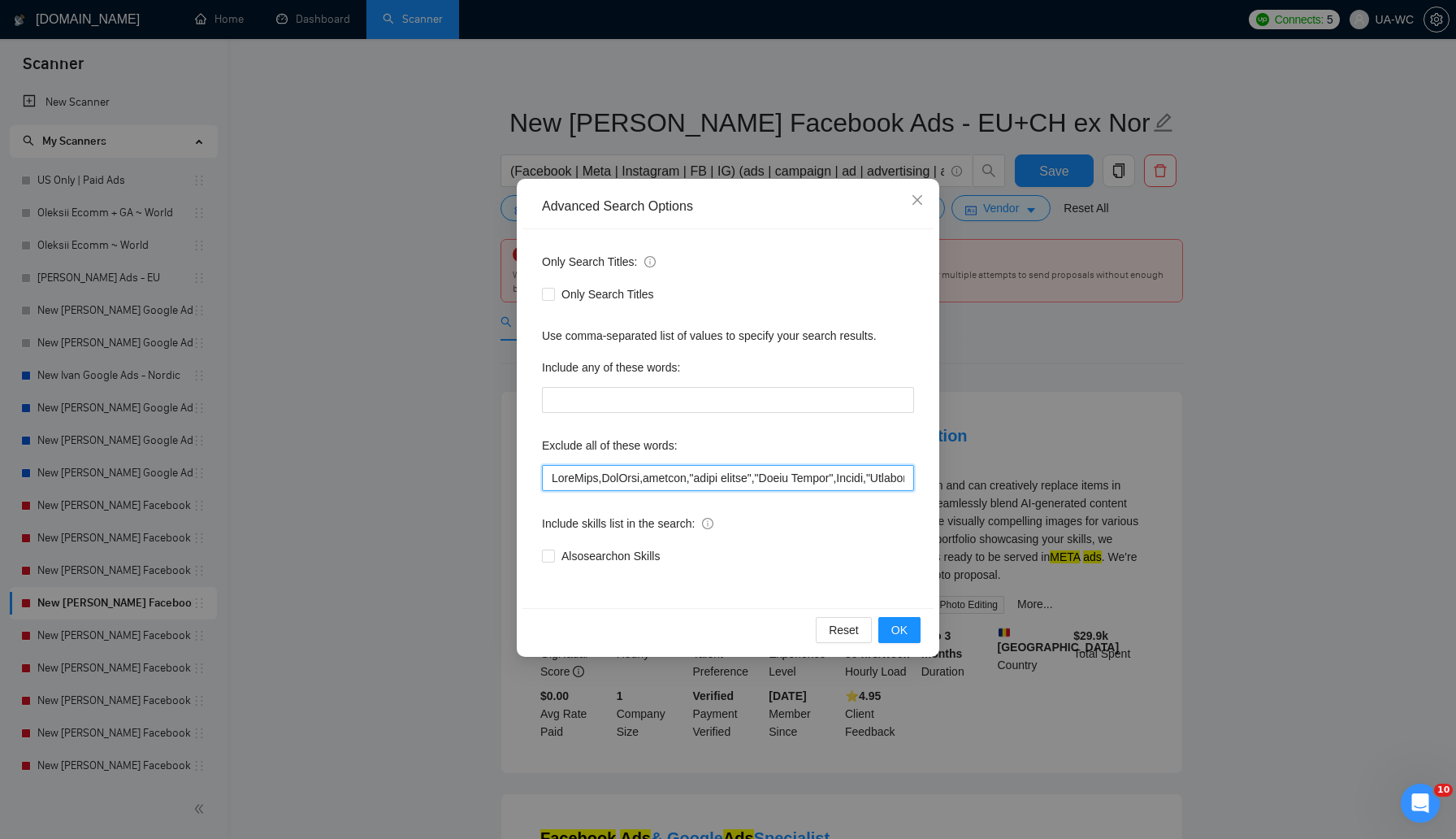
click at [549, 469] on input "text" at bounding box center [728, 477] width 372 height 26
paste input "photo editor"
type input ""photo editor",ManyChat,HubSpot,posting,"sales closer","Excel Expert",Junior,"C…"
click at [911, 628] on button "OK" at bounding box center [899, 629] width 42 height 26
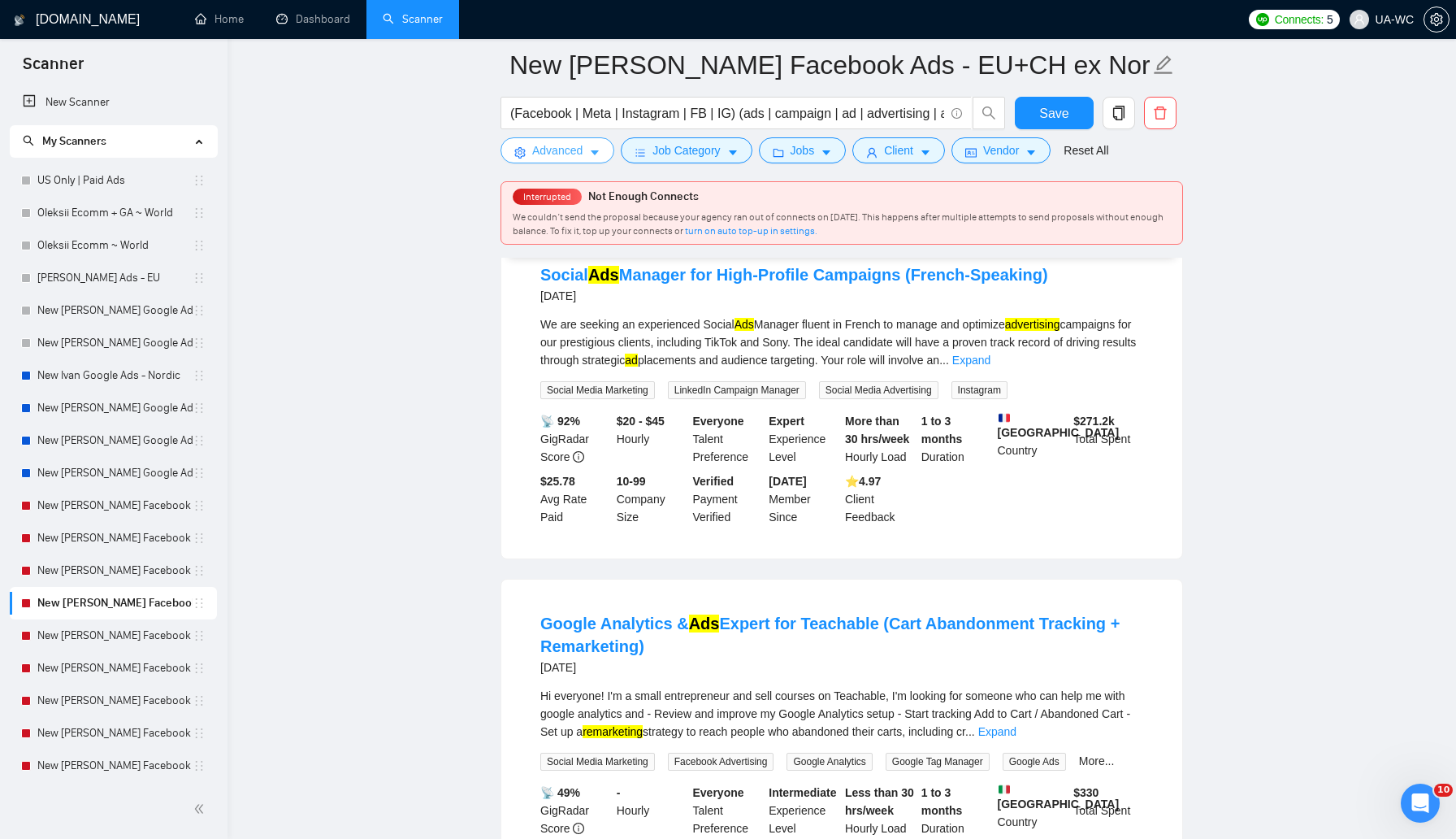
scroll to position [3085, 0]
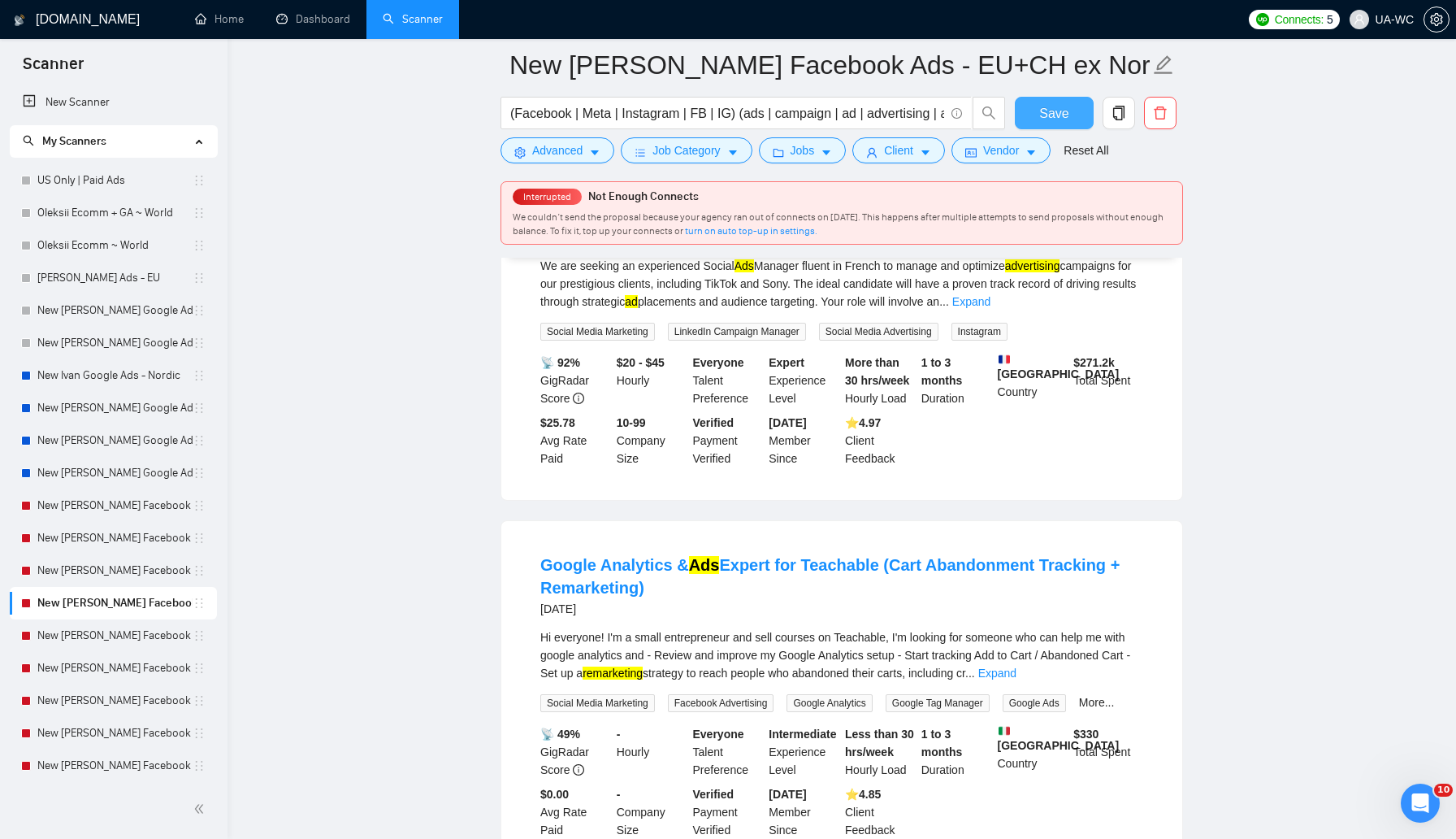
click at [1045, 112] on span "Save" at bounding box center [1054, 113] width 29 height 21
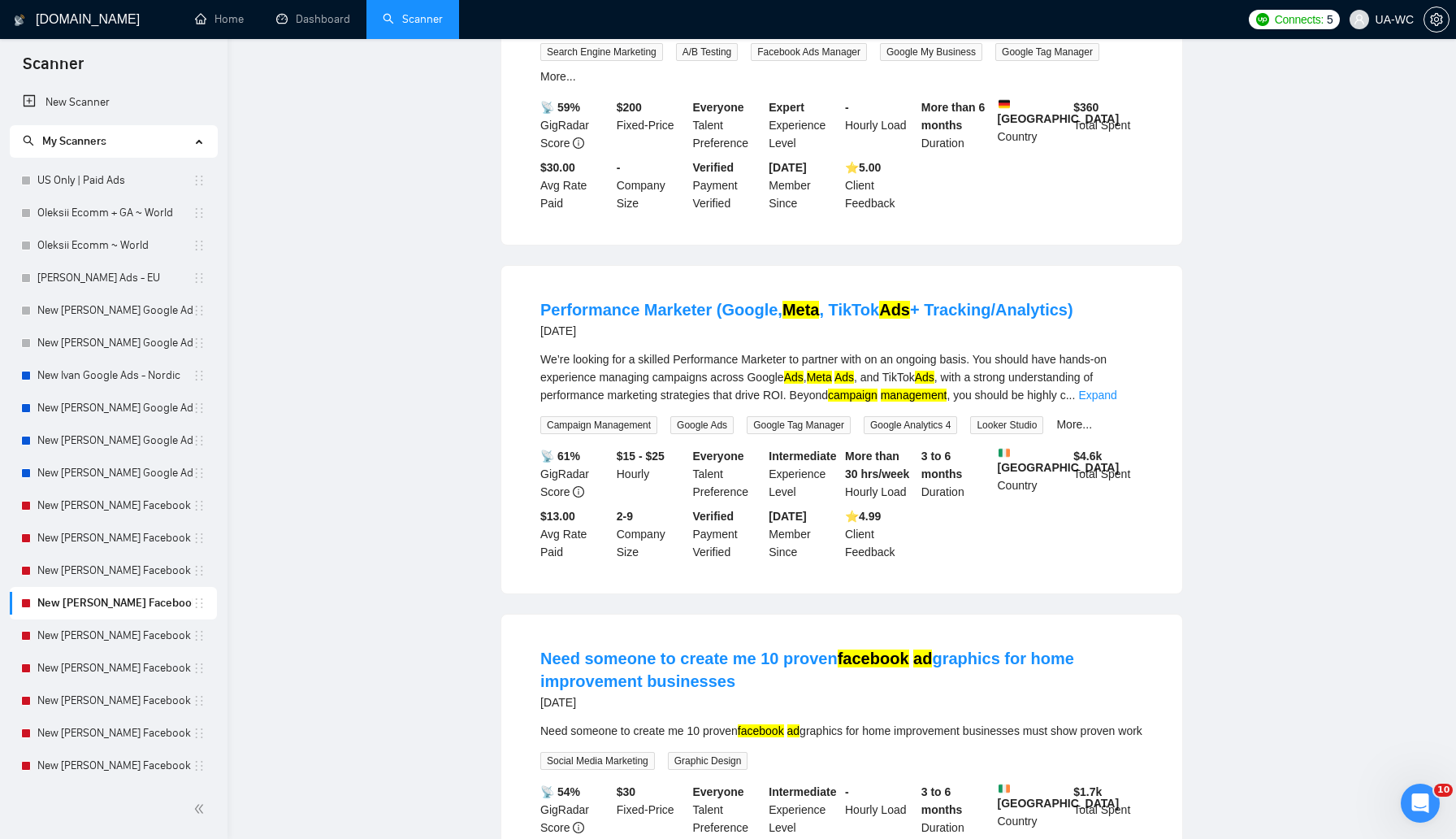
scroll to position [0, 0]
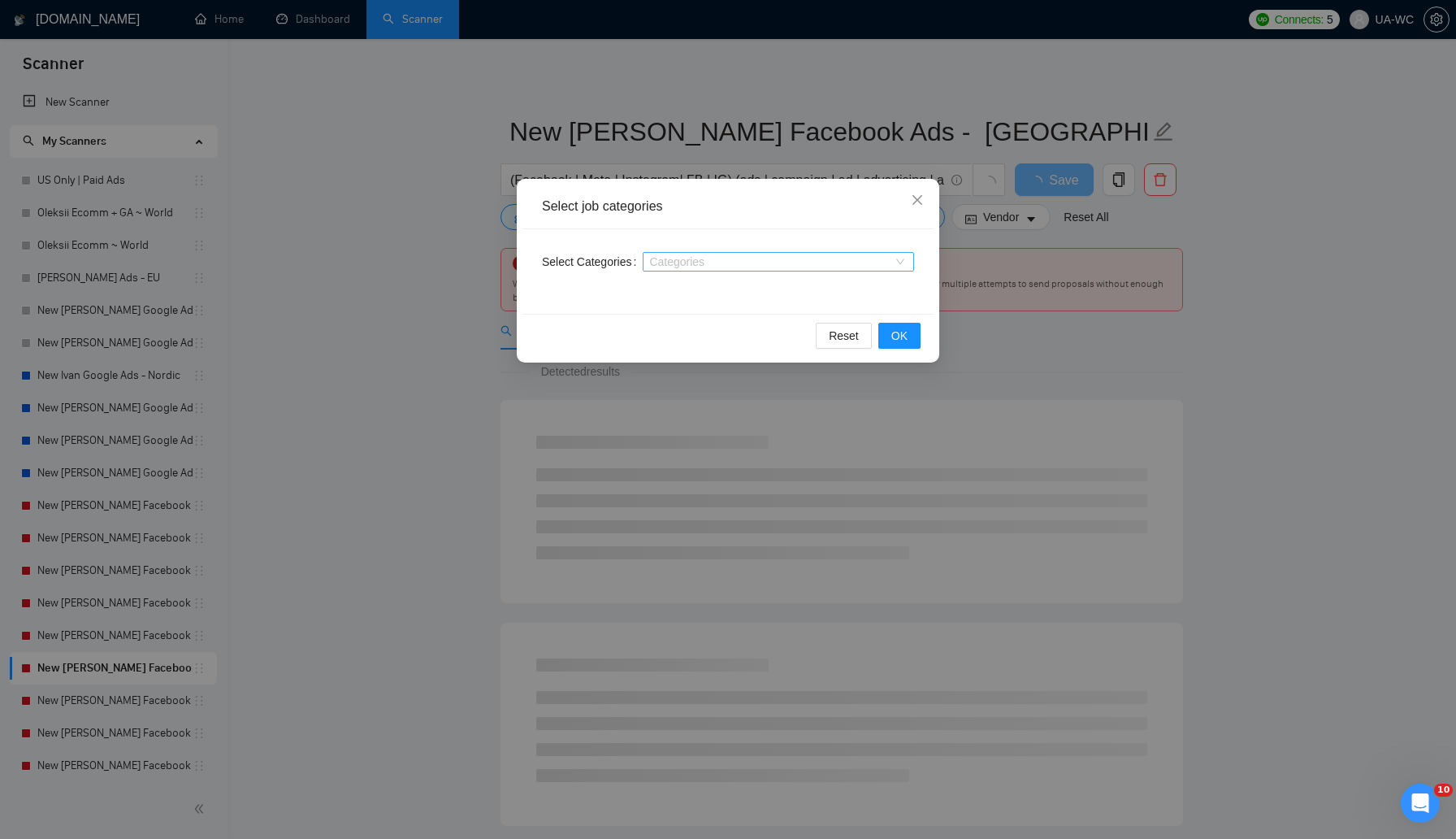
click at [674, 253] on div "Categories" at bounding box center [778, 262] width 271 height 20
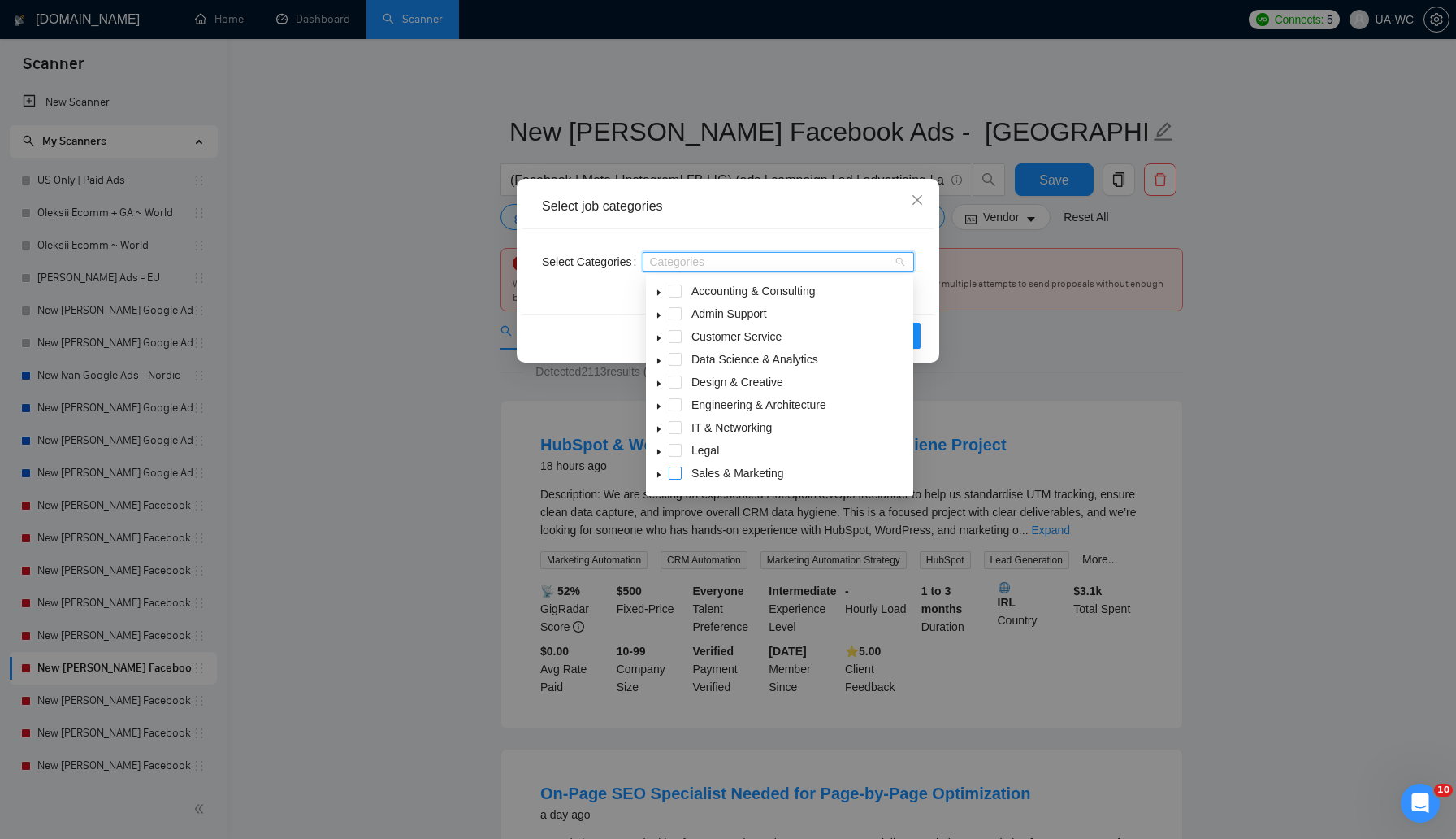
click at [677, 469] on span at bounding box center [675, 472] width 13 height 13
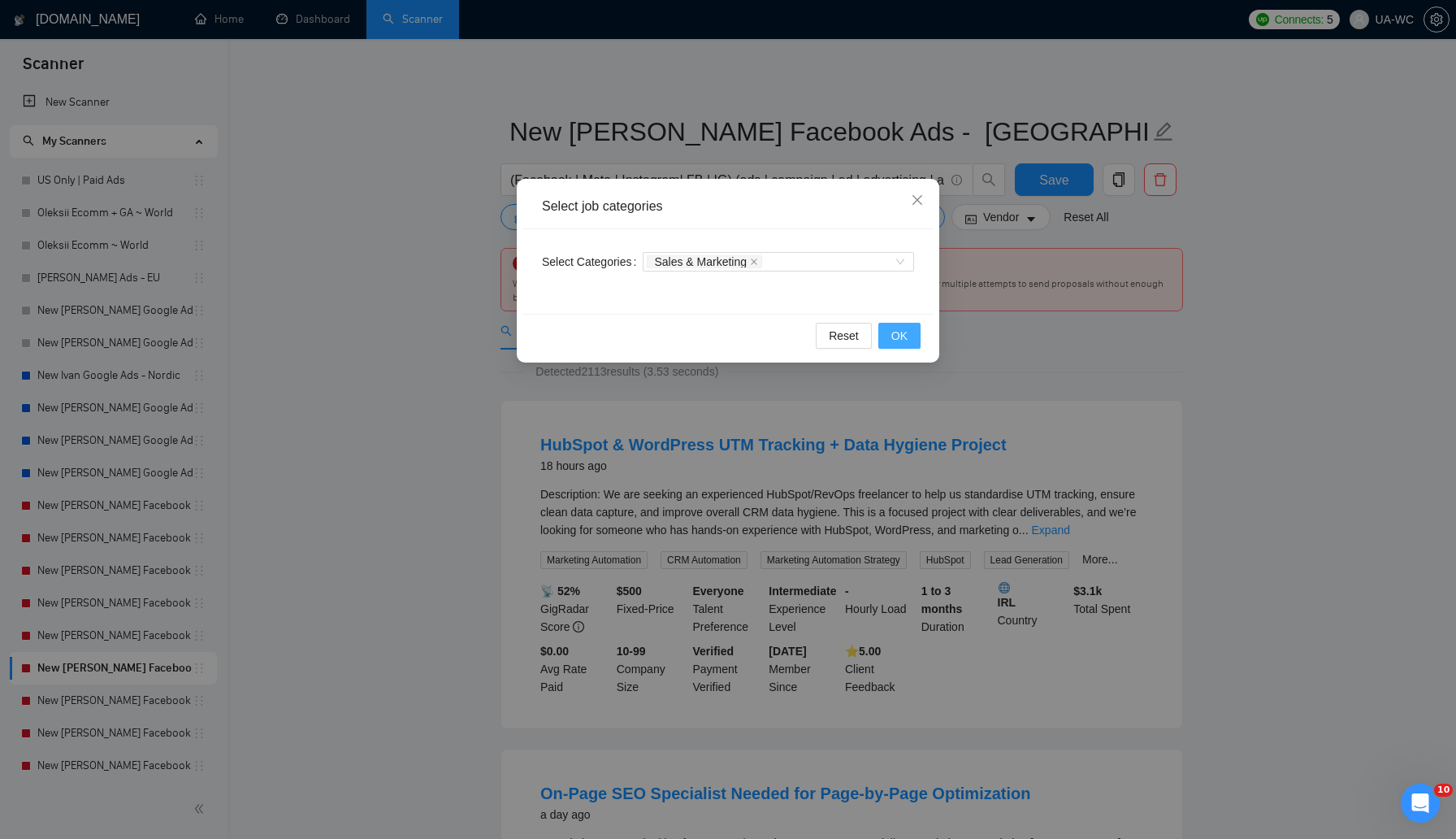
click at [919, 331] on button "OK" at bounding box center [899, 335] width 42 height 26
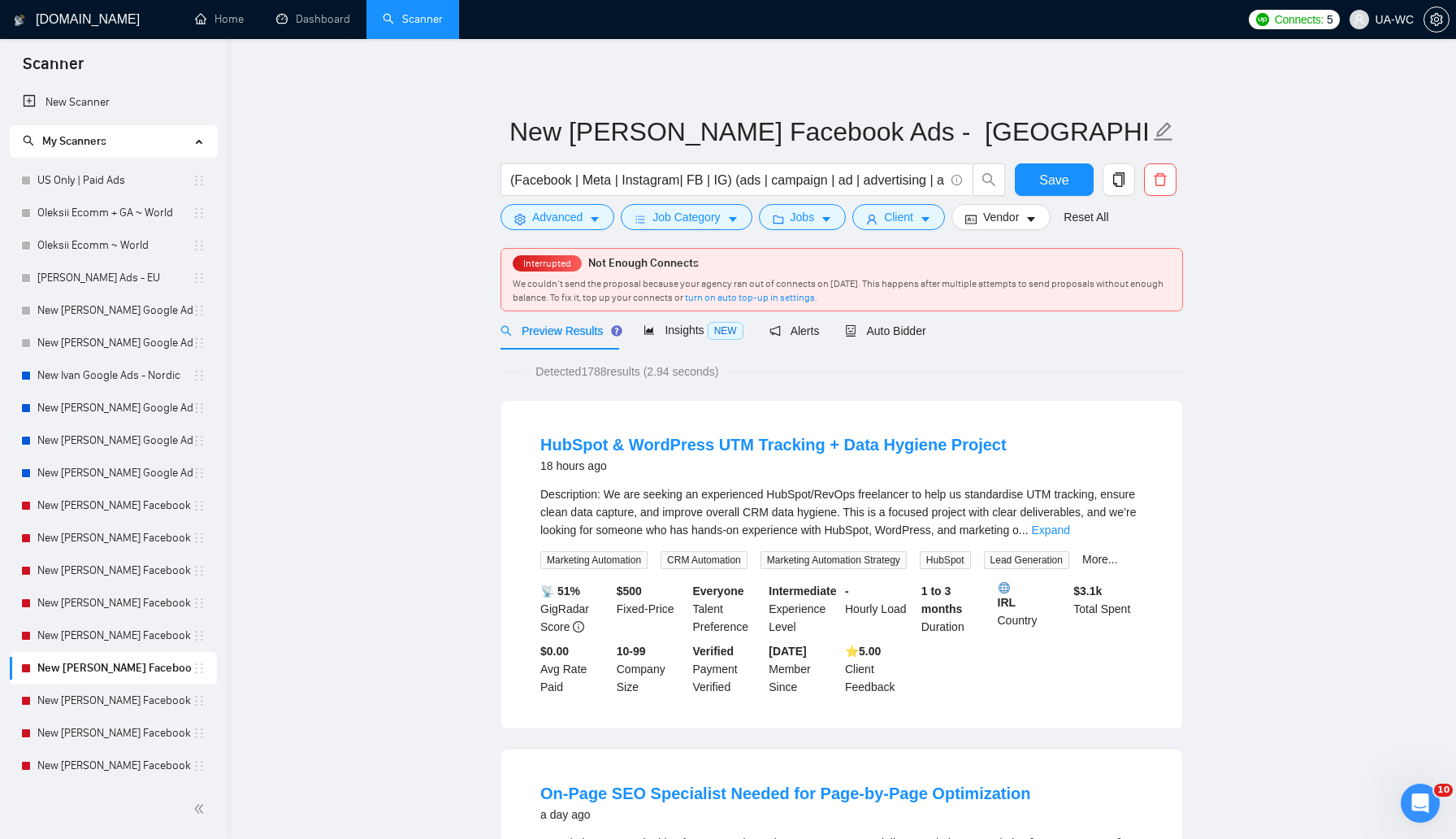
click at [784, 490] on div "Description: We are seeking an experienced HubSpot/RevOps freelancer to help us…" at bounding box center [842, 512] width 603 height 54
copy div "HubSpot"
click at [560, 222] on span "Advanced" at bounding box center [557, 217] width 50 height 18
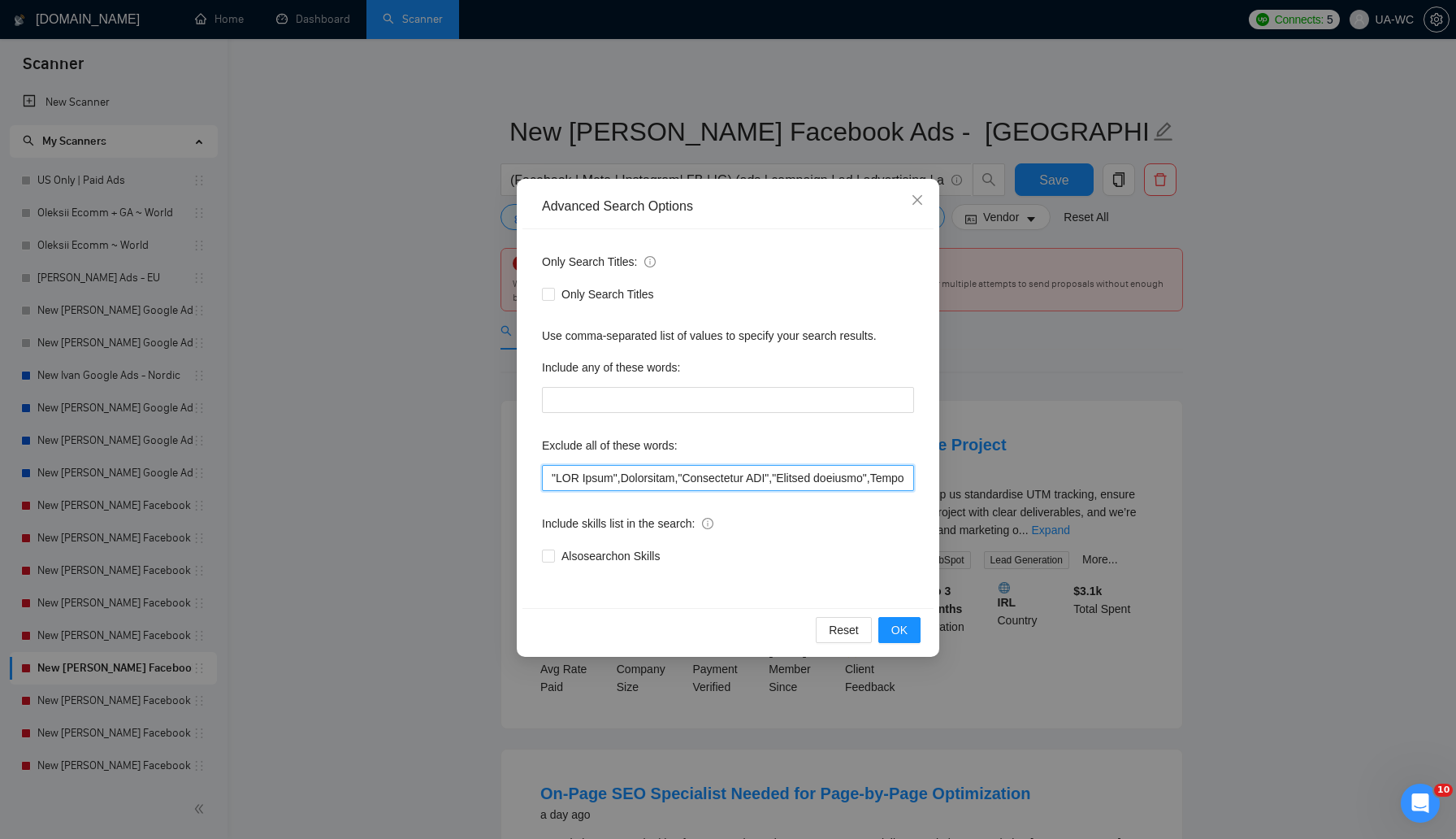
click at [547, 485] on input "text" at bounding box center [728, 477] width 372 height 26
paste input "HubSpot"
click at [909, 632] on button "OK" at bounding box center [899, 629] width 42 height 26
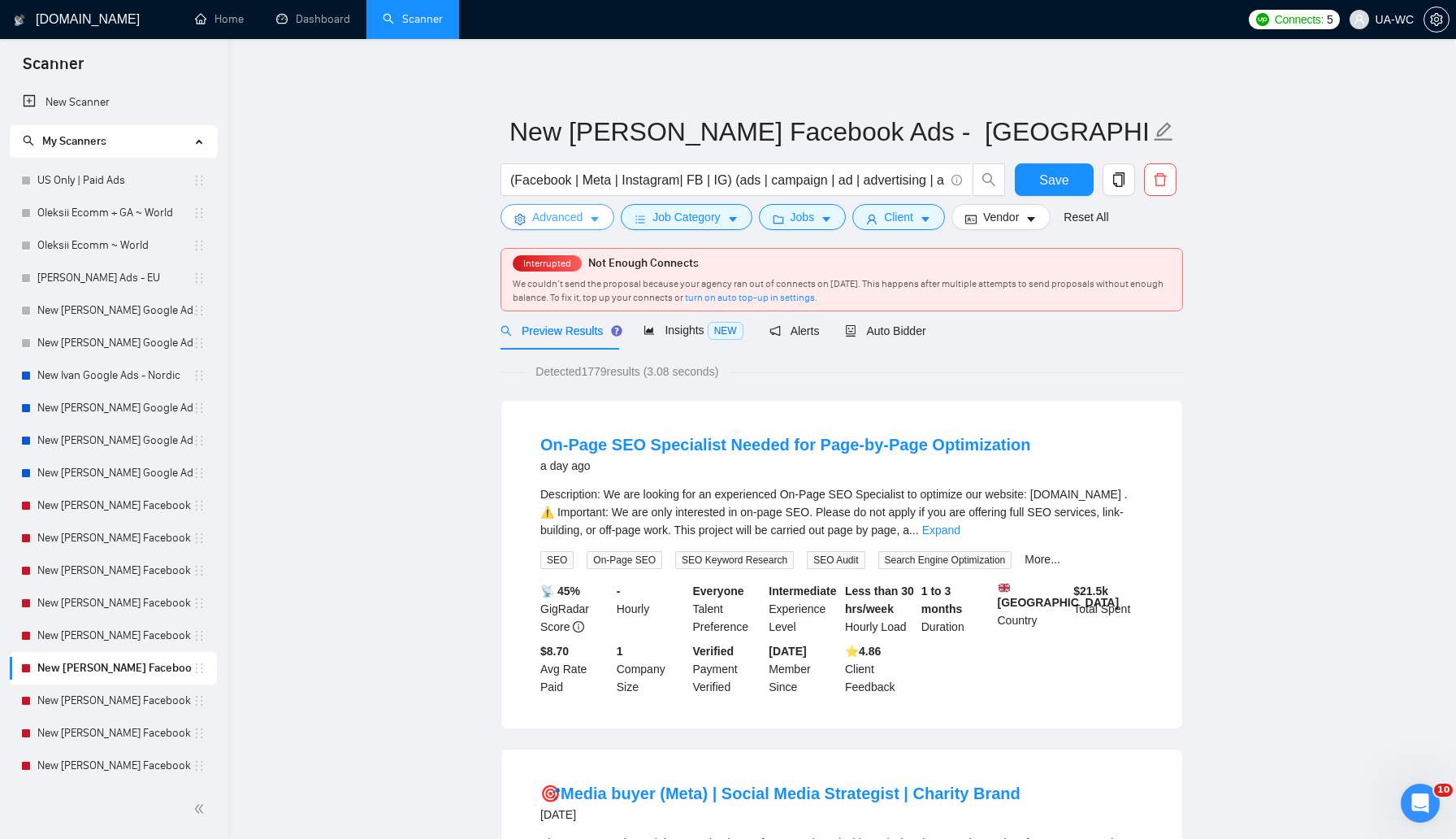
scroll to position [40, 0]
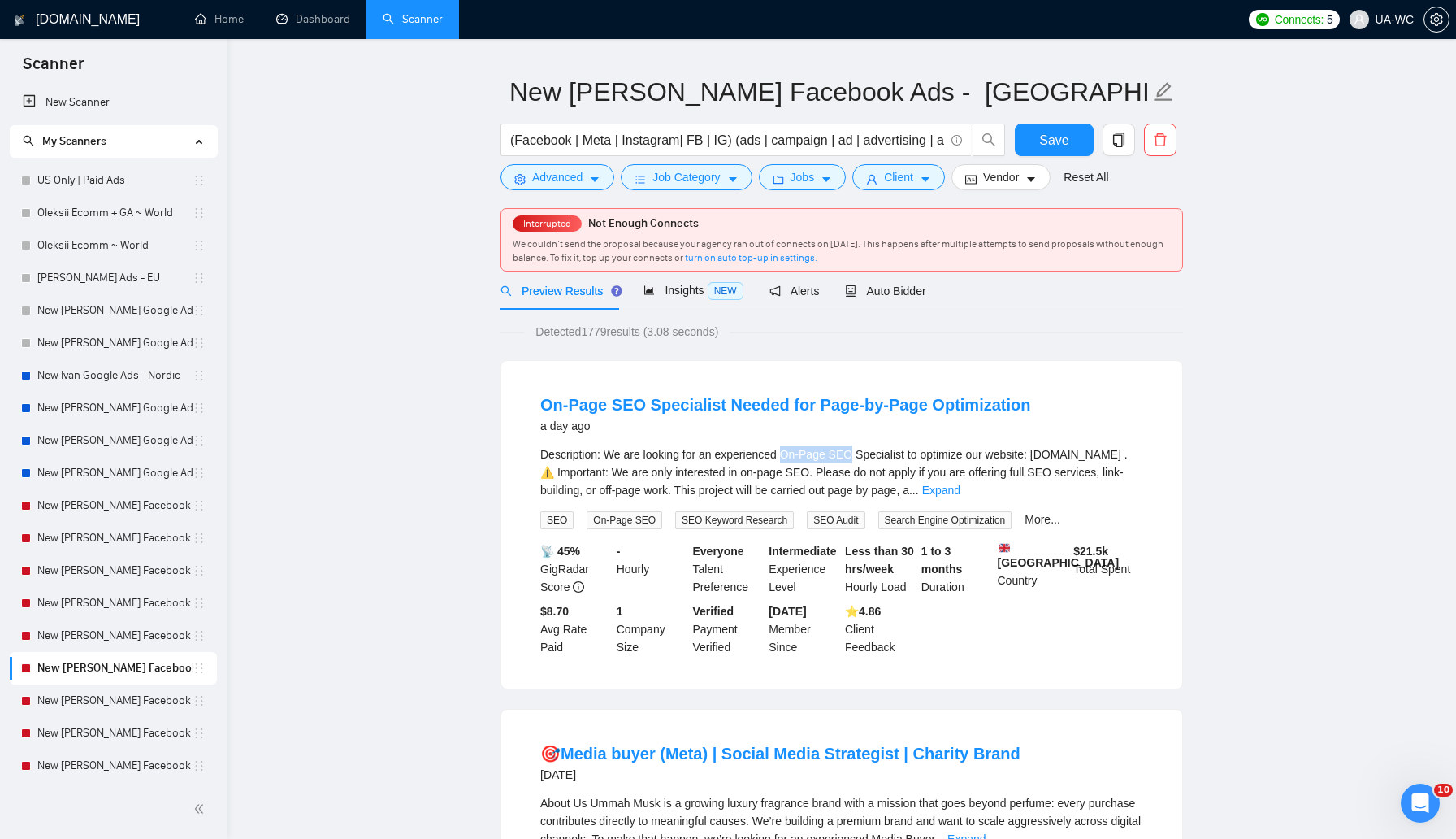
drag, startPoint x: 789, startPoint y: 454, endPoint x: 859, endPoint y: 454, distance: 70.0
click at [859, 454] on div "Description: We are looking for an experienced On-Page SEO Specialist to optimi…" at bounding box center [842, 471] width 603 height 54
copy div "On-Page SEO"
click at [536, 188] on button "Advanced" at bounding box center [558, 177] width 114 height 26
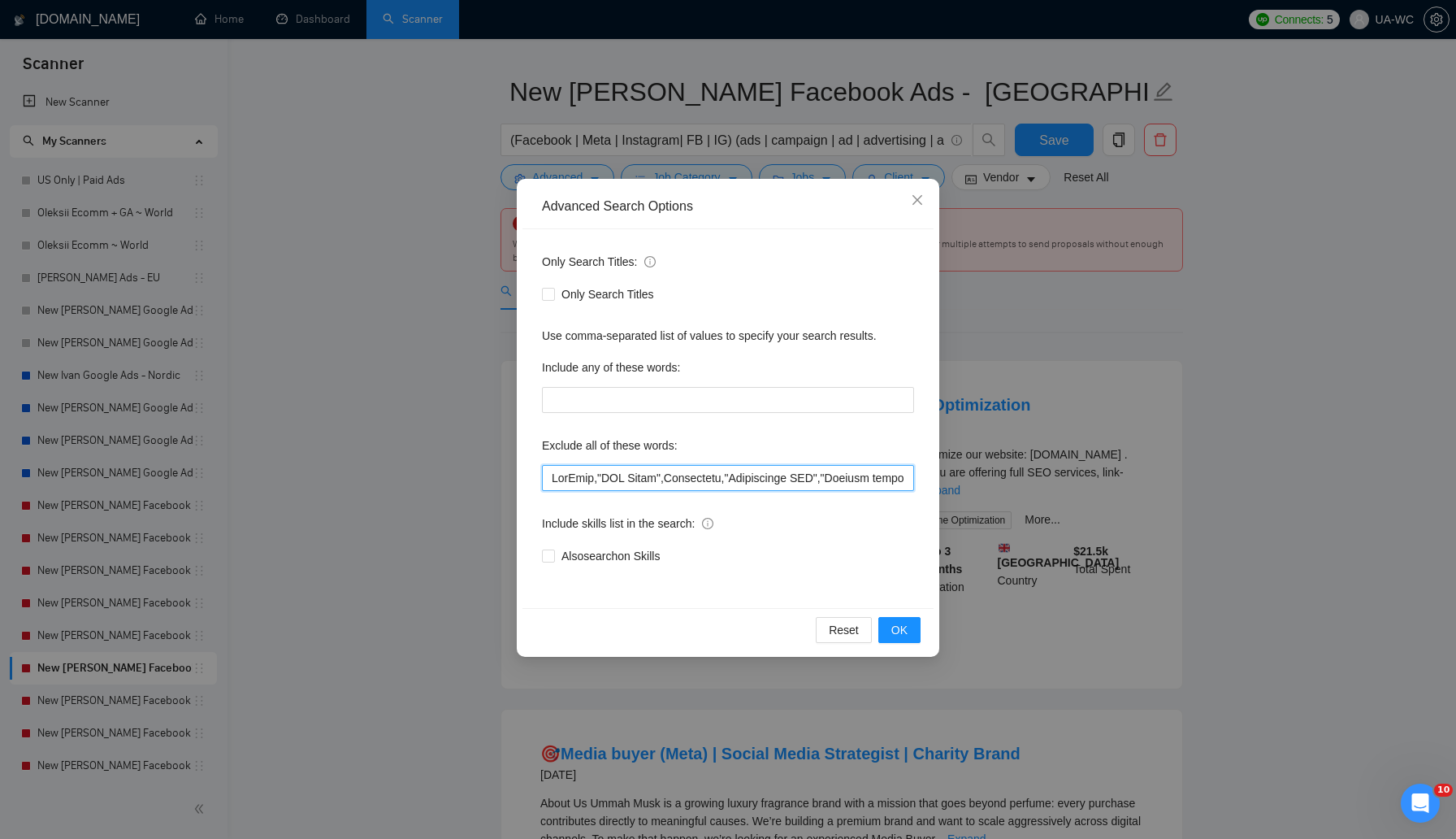
click at [549, 482] on input "text" at bounding box center [728, 477] width 372 height 26
paste input "On-Page SEO"
type input ""On-Page SEO",HubSpot,"GTM Setup",Bookkeeper,"Conversions API","Traffic researc…"
click at [910, 621] on button "OK" at bounding box center [899, 629] width 42 height 26
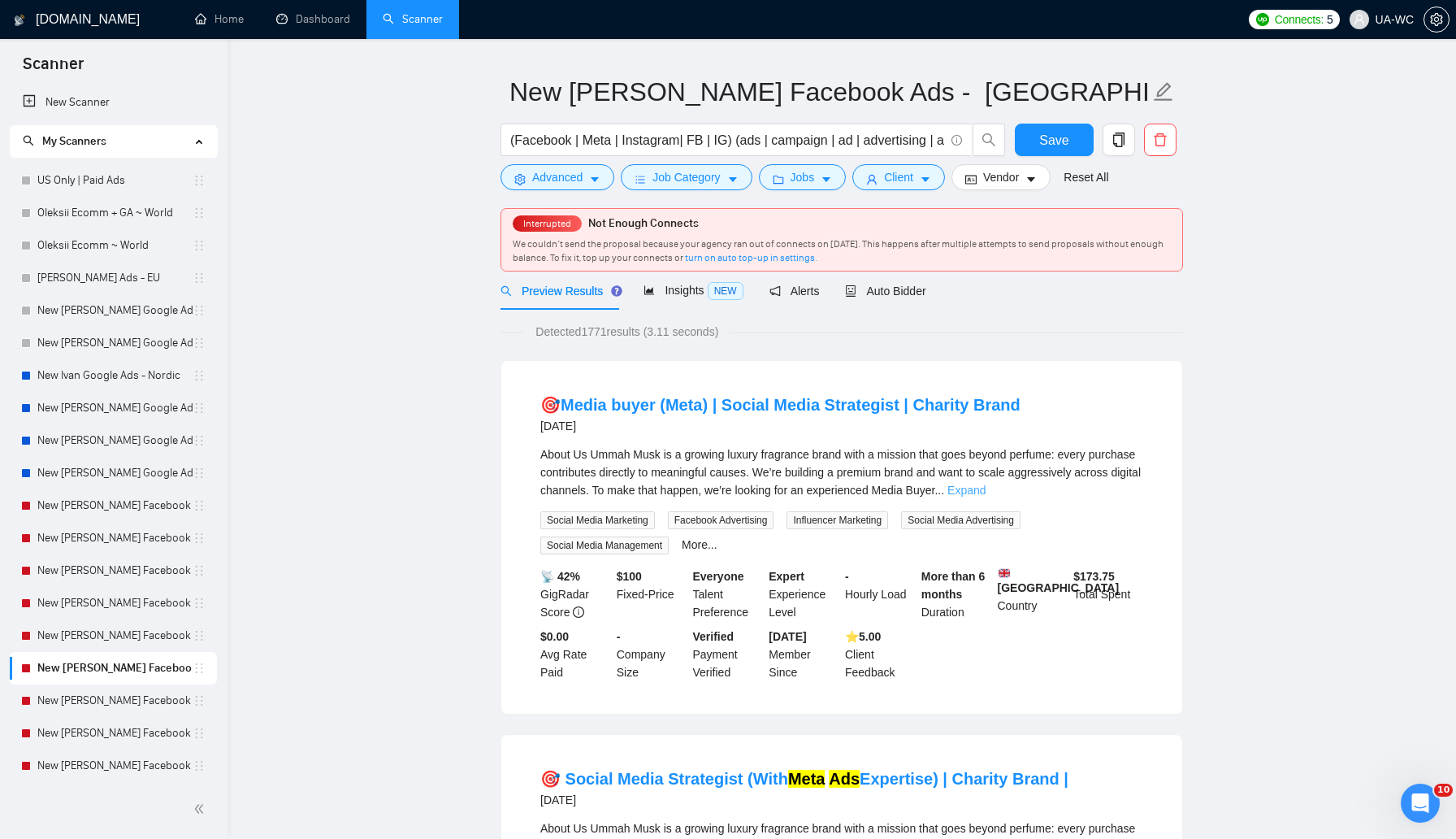
click at [986, 487] on link "Expand" at bounding box center [966, 489] width 38 height 13
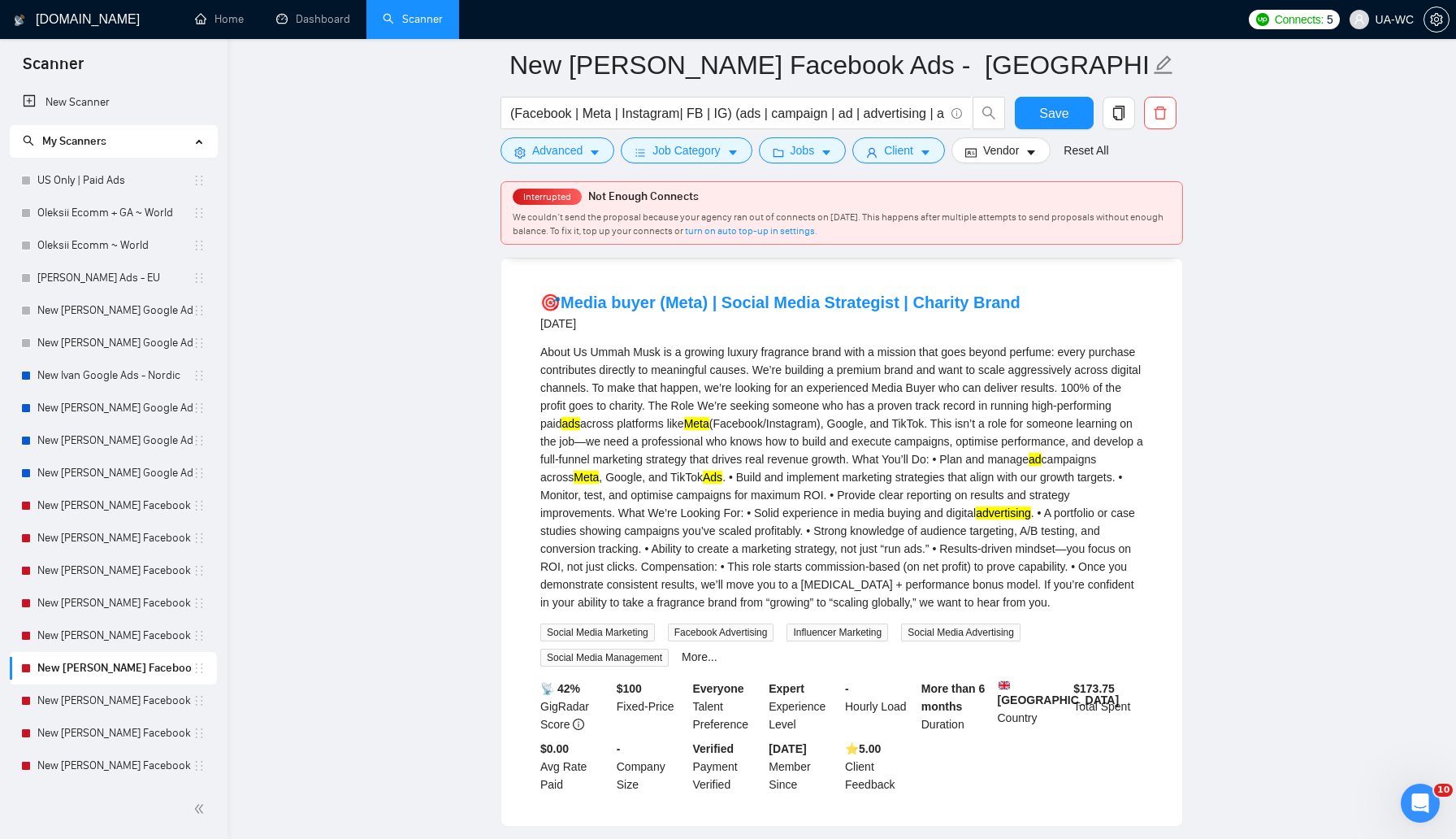
scroll to position [165, 0]
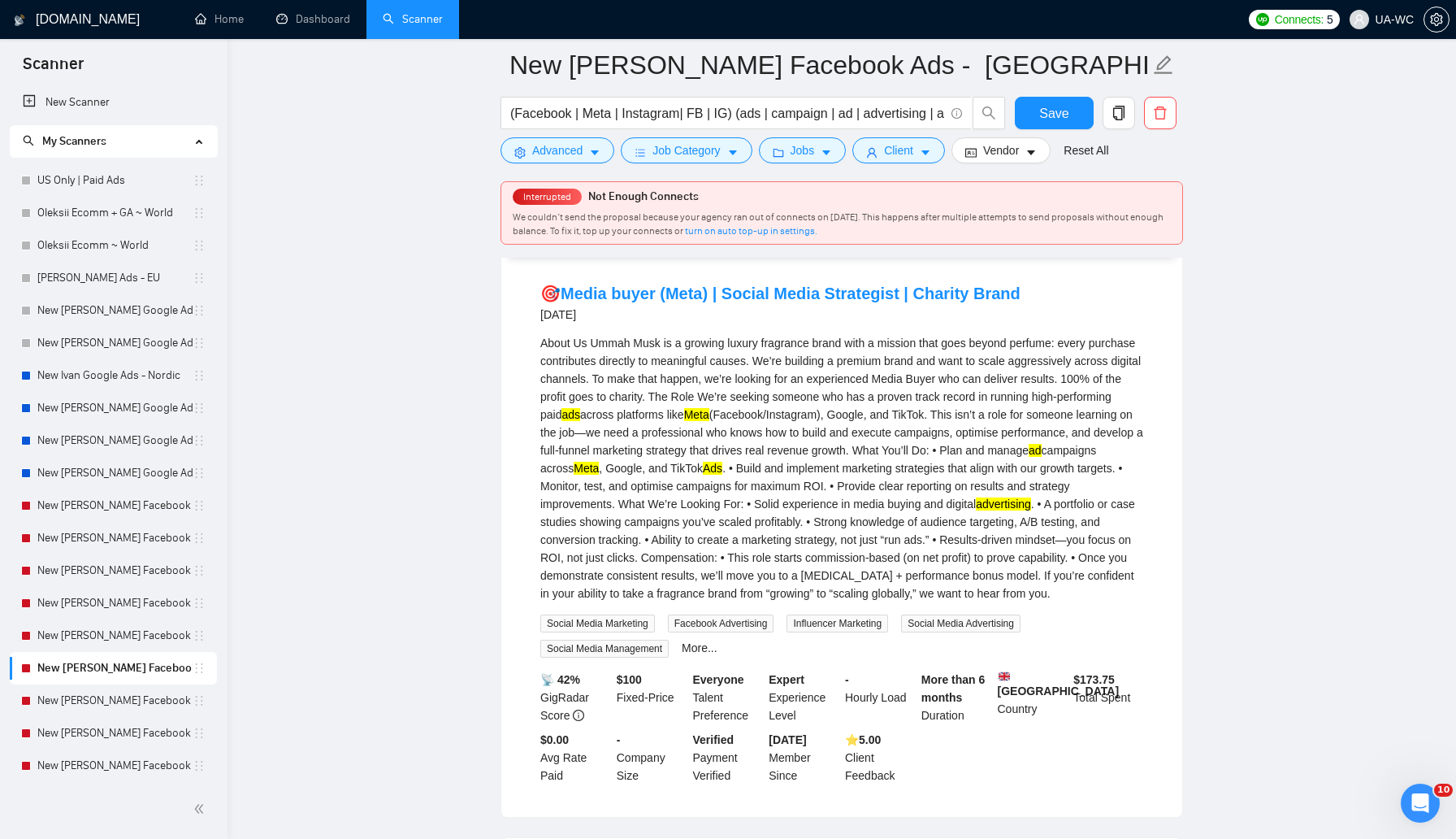
click at [753, 472] on div "About Us Ummah Musk is a growing luxury fragrance brand with a mission that goe…" at bounding box center [842, 469] width 603 height 269
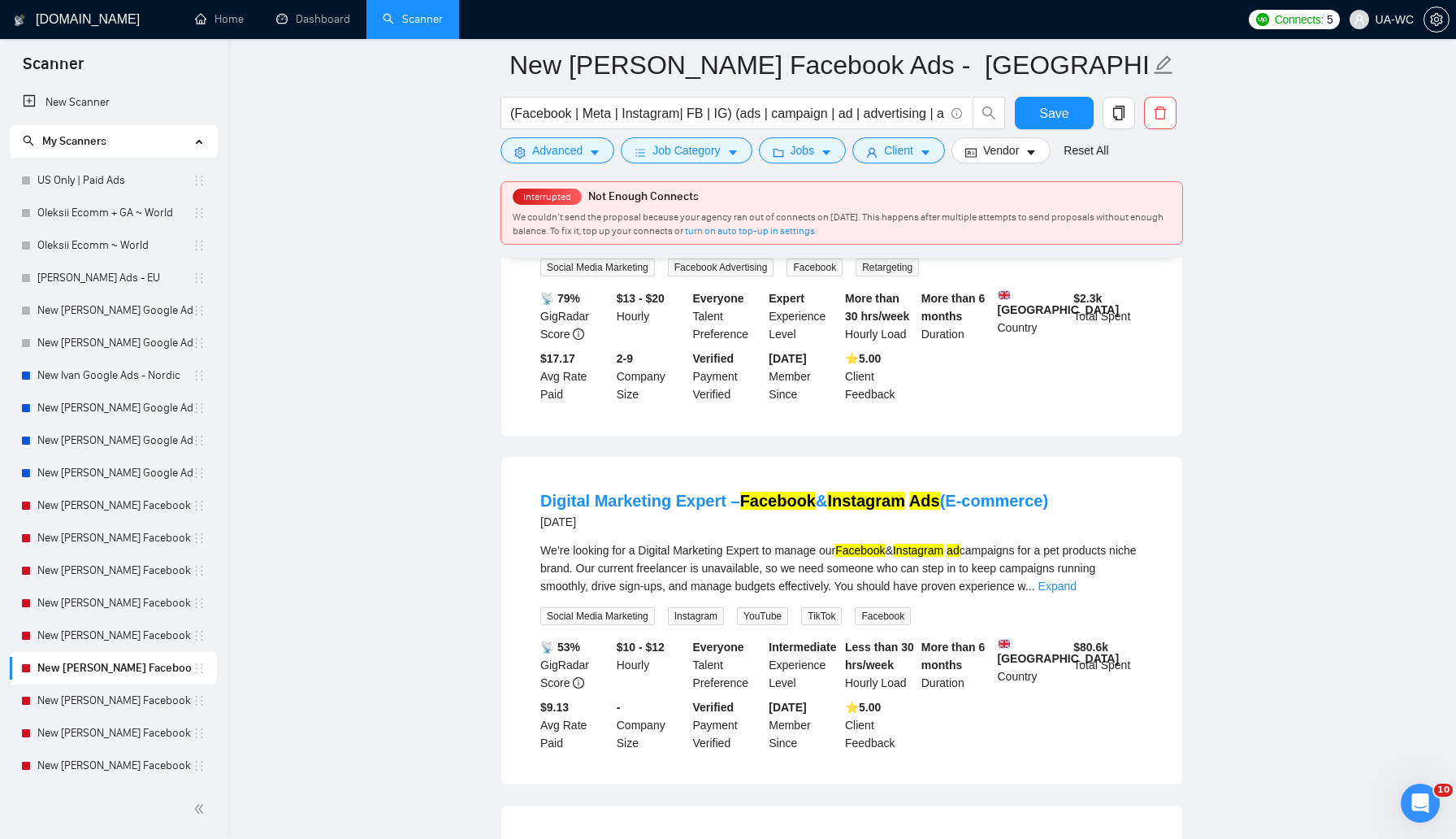
scroll to position [1969, 0]
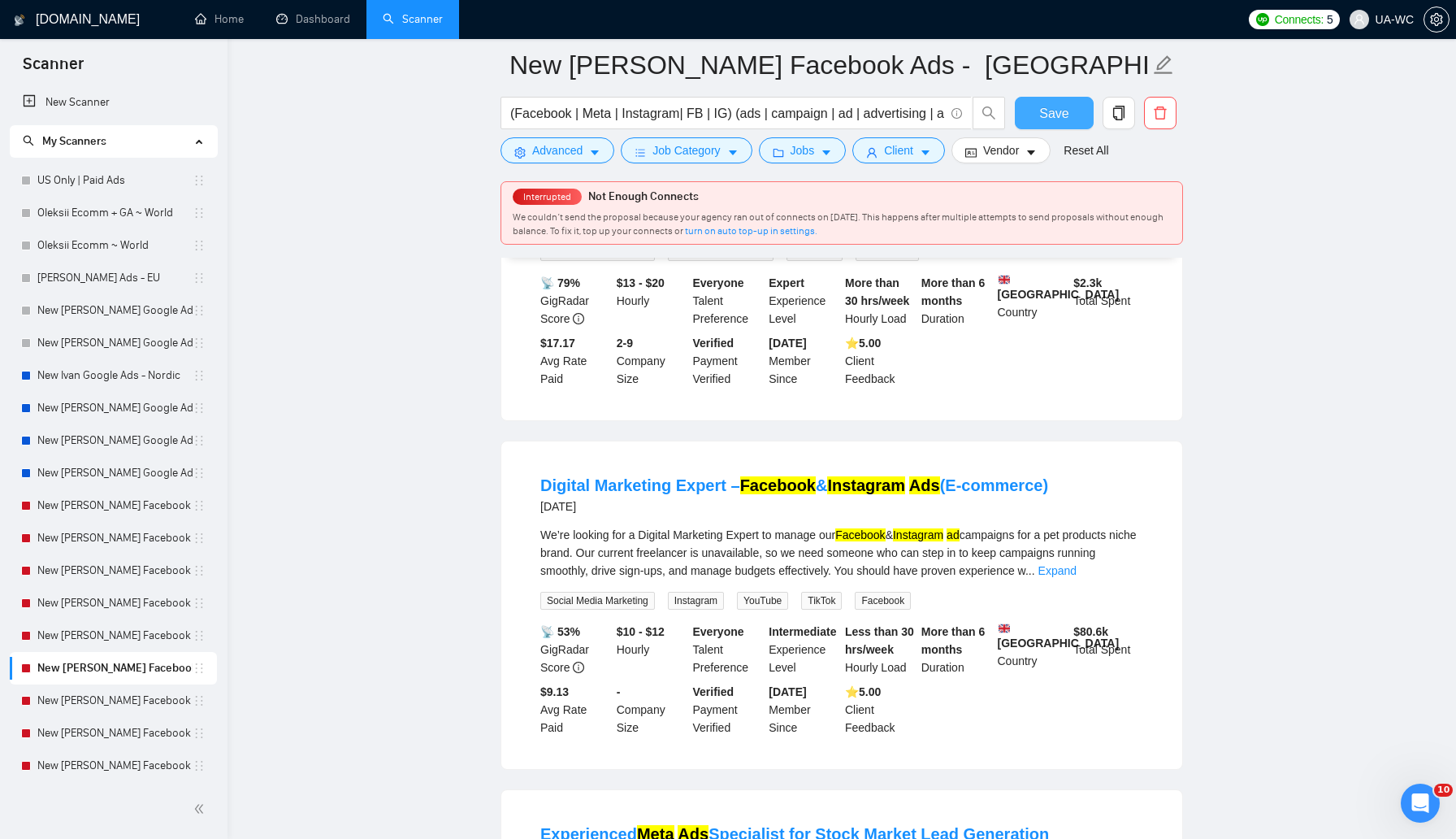
click at [1055, 117] on span "Save" at bounding box center [1054, 113] width 29 height 21
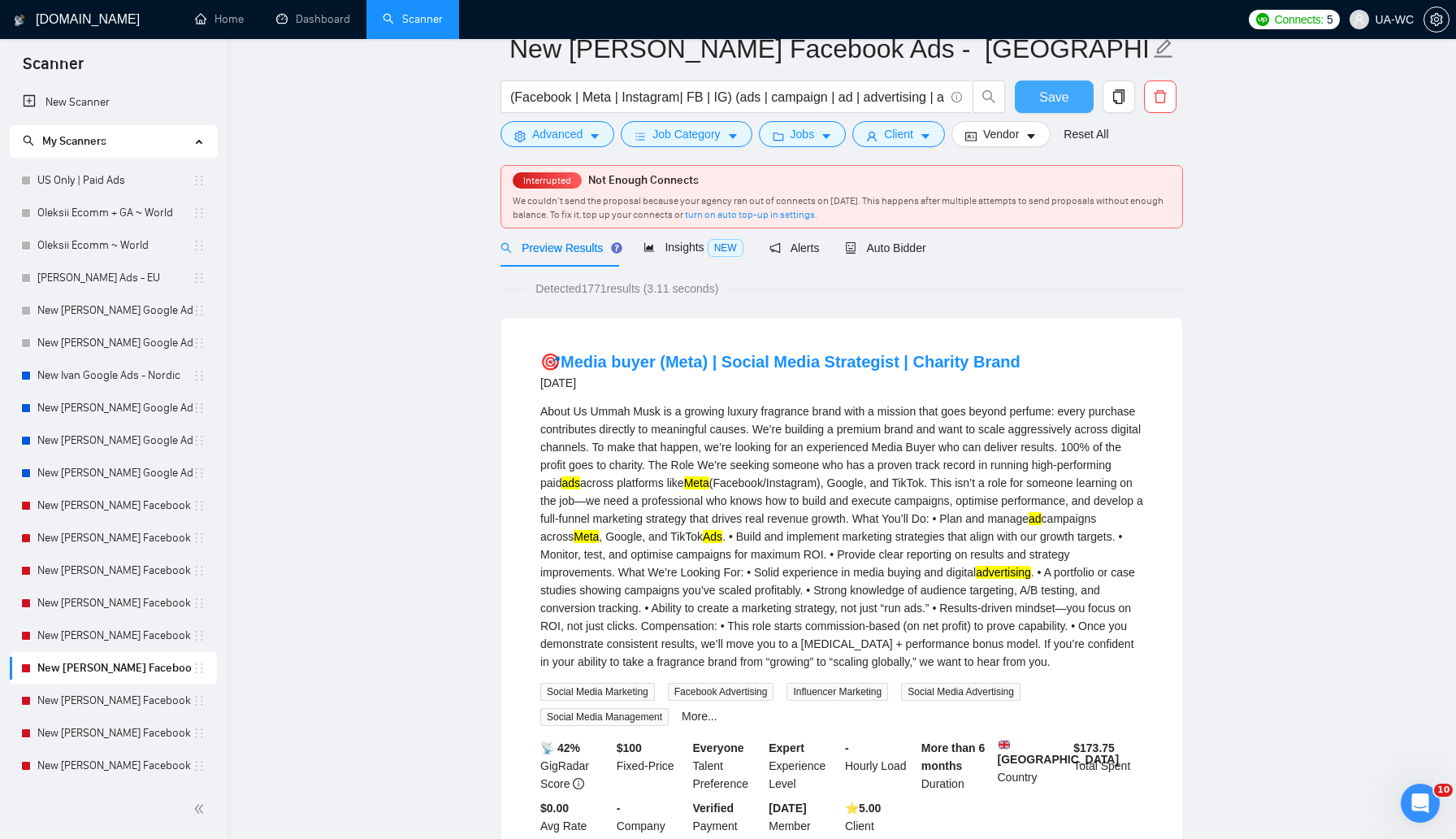
scroll to position [0, 0]
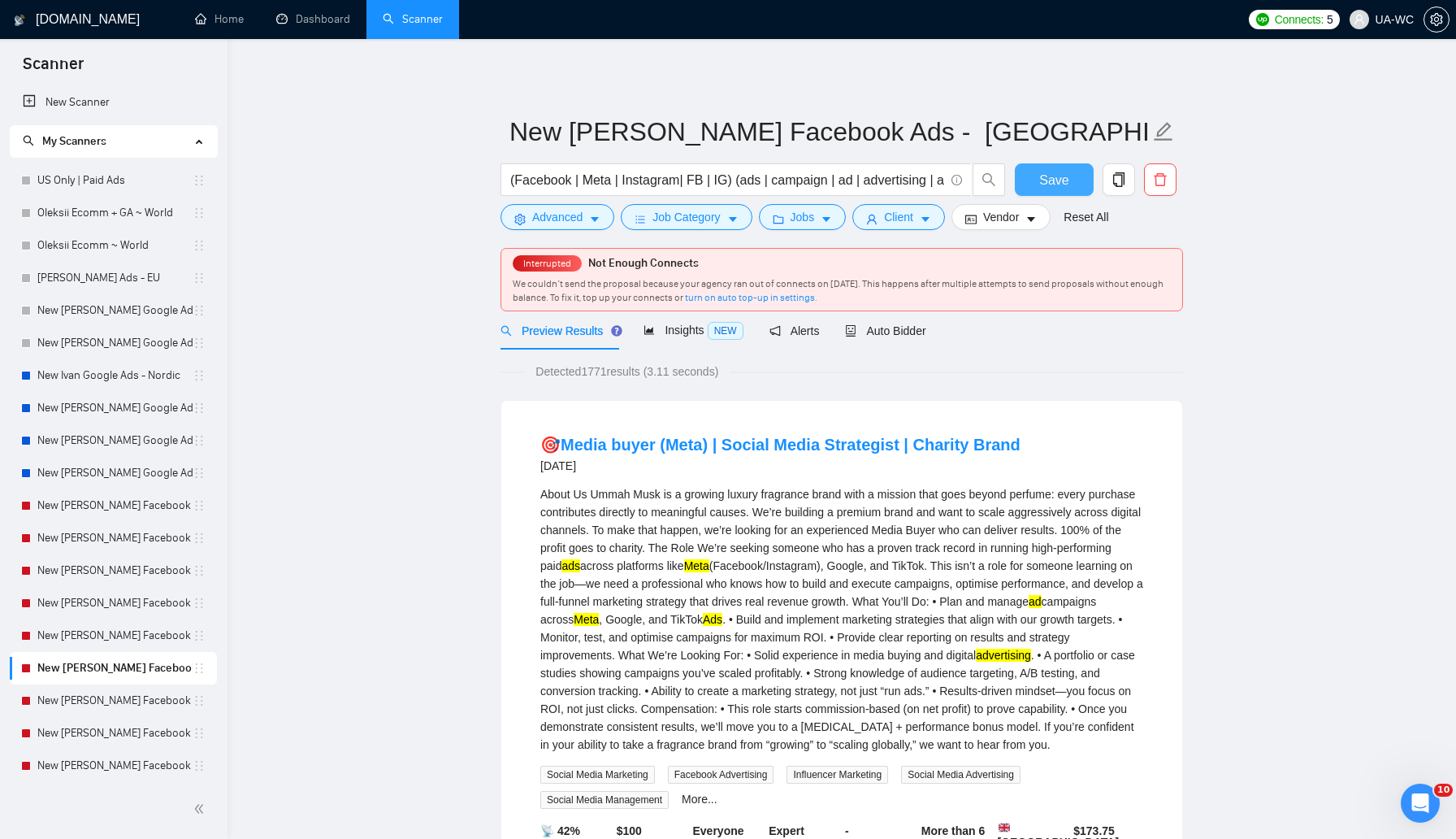
click at [1032, 178] on button "Save" at bounding box center [1054, 179] width 78 height 32
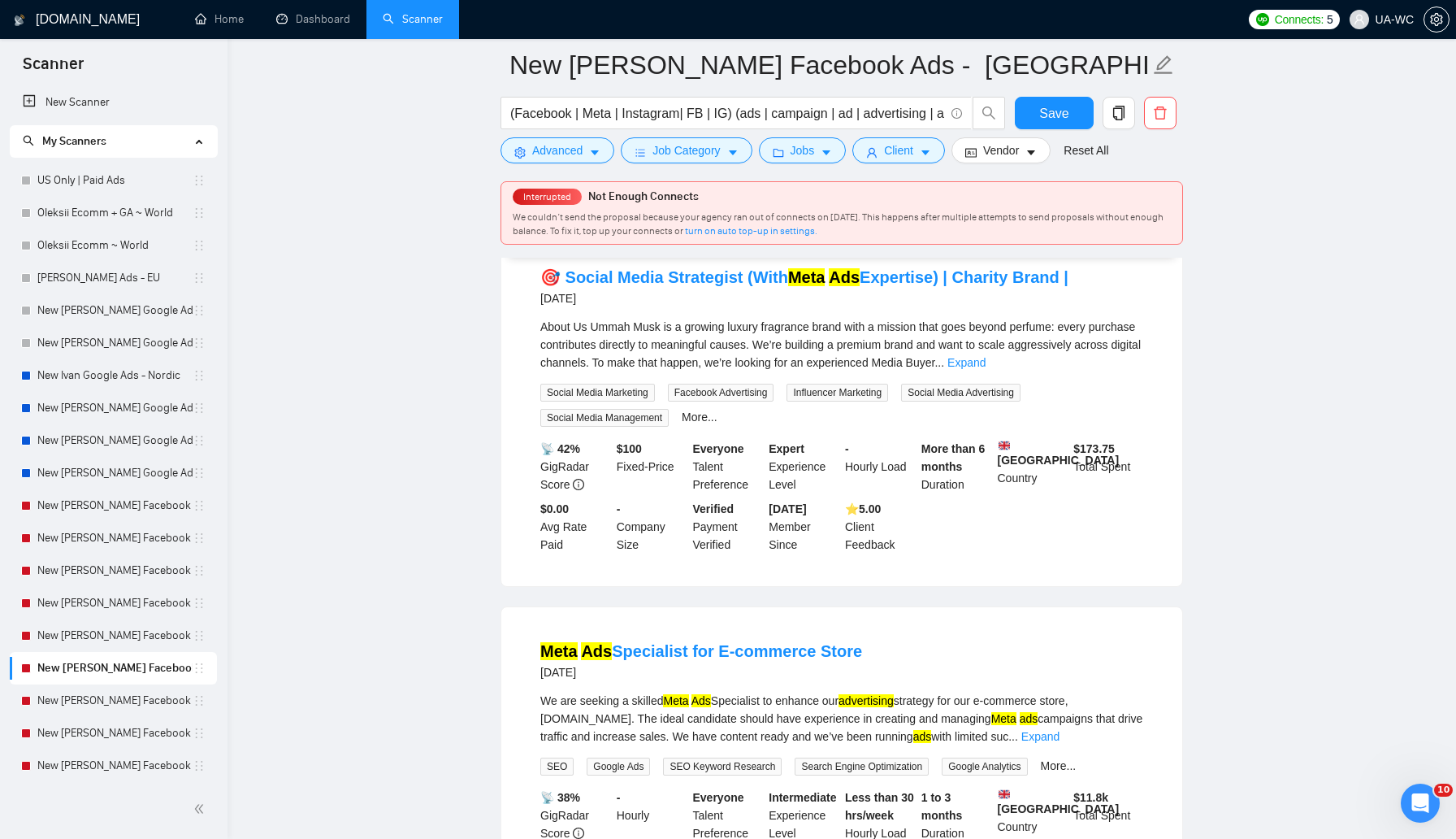
scroll to position [787, 0]
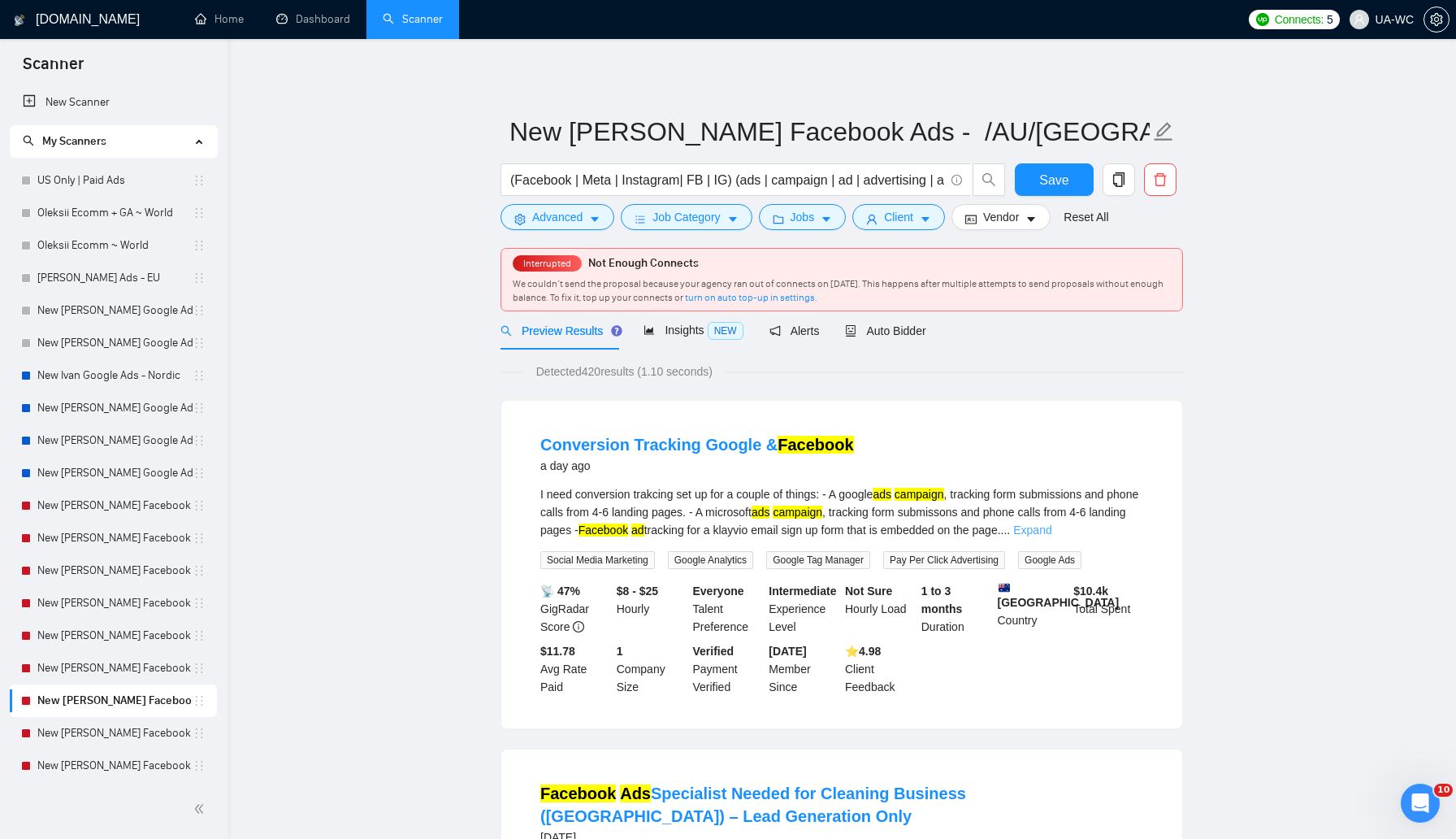
click at [1051, 526] on link "Expand" at bounding box center [1032, 529] width 38 height 13
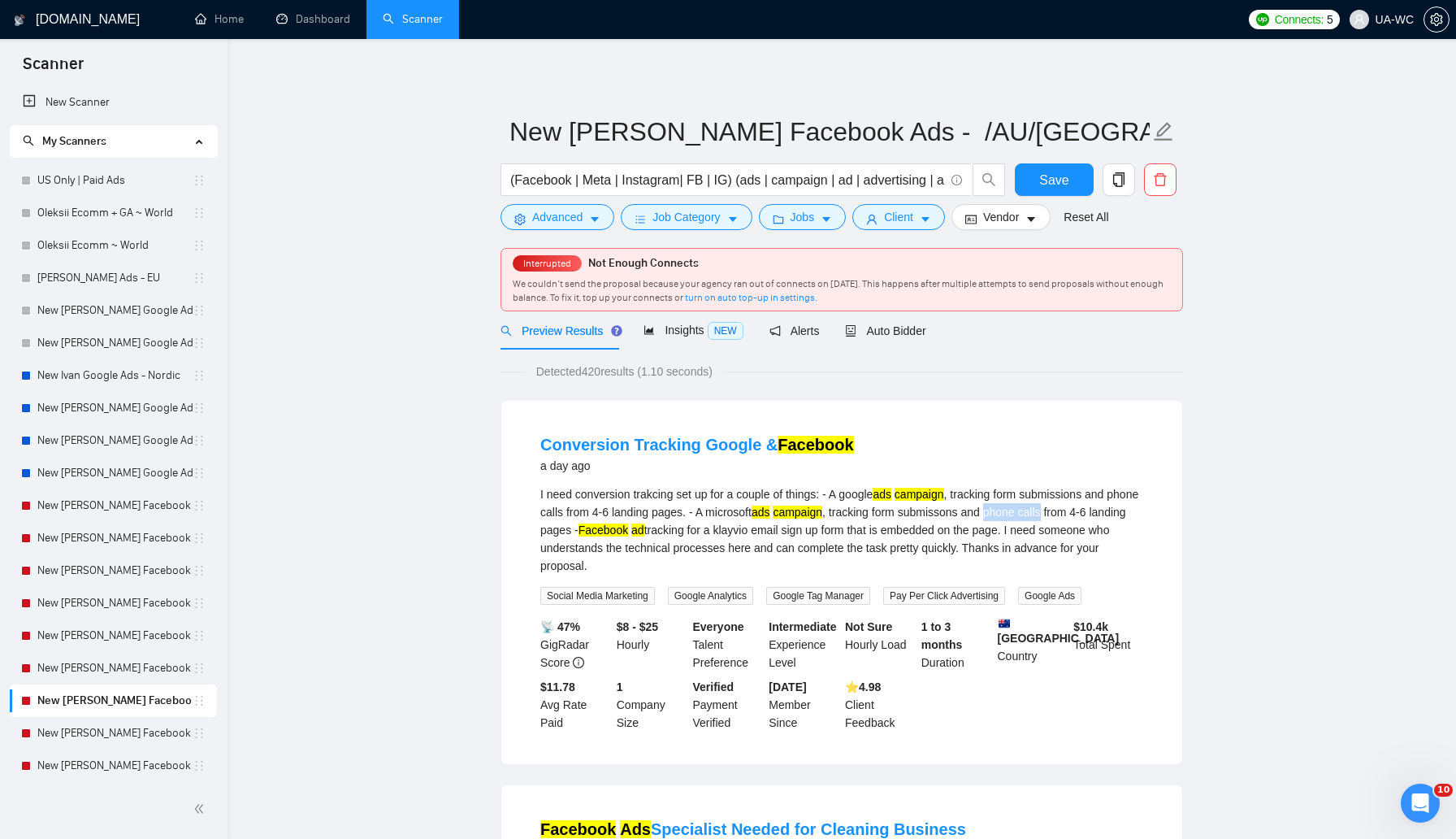
drag, startPoint x: 1045, startPoint y: 514, endPoint x: 1102, endPoint y: 514, distance: 57.0
click at [1102, 514] on div "I need conversion trakcing set up for a couple of things: - A google ads campai…" at bounding box center [842, 529] width 603 height 89
copy div "phone calls"
click at [532, 212] on span "Advanced" at bounding box center [557, 217] width 50 height 18
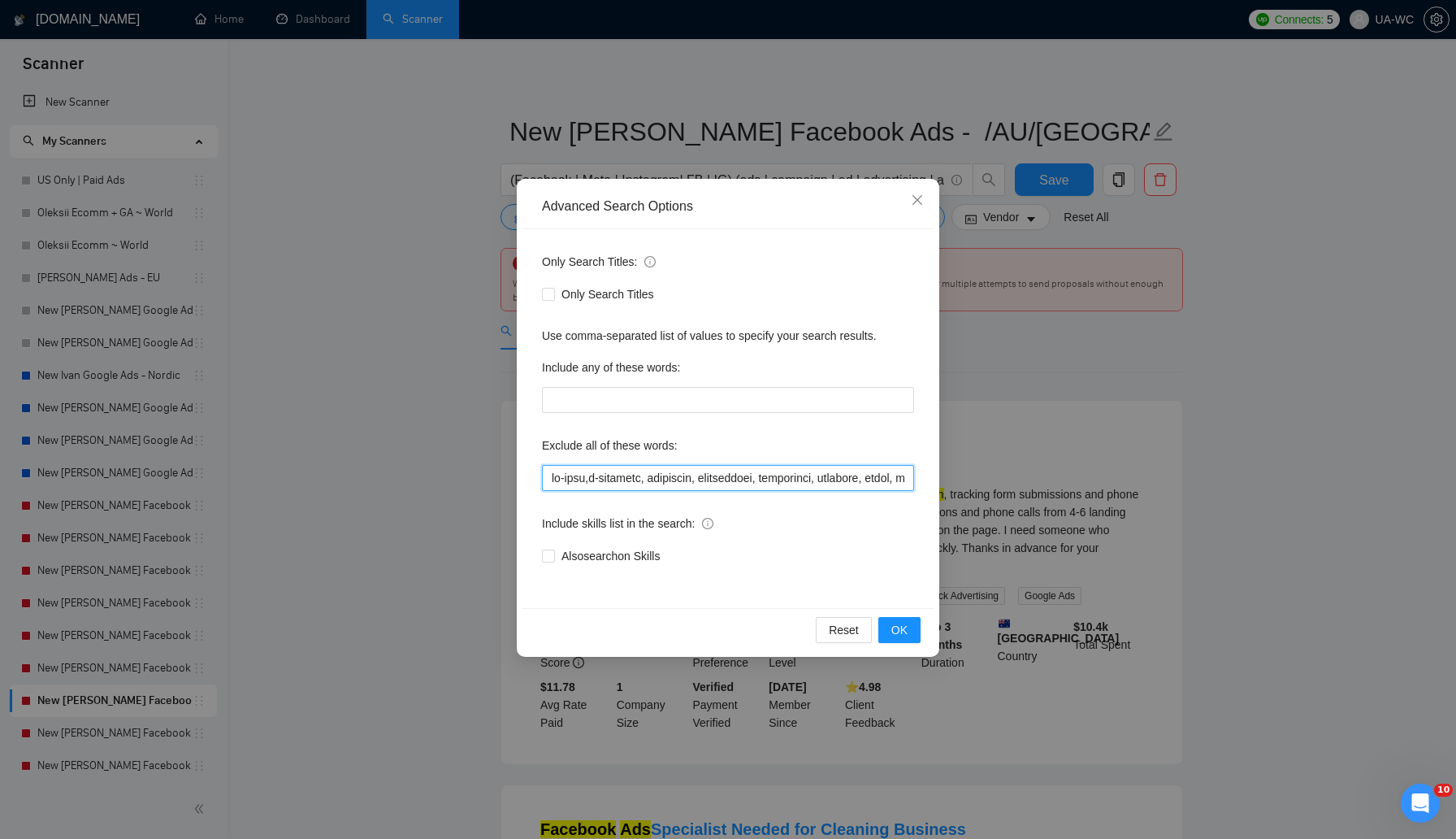
click at [548, 474] on input "text" at bounding box center [728, 477] width 372 height 26
paste input "phone calls"
type input ""lorem ipsum",do-sita,c-adipisci, elitseddo, eiusmodtemp, incididunt, utlabore,…"
click at [912, 634] on button "OK" at bounding box center [899, 629] width 42 height 26
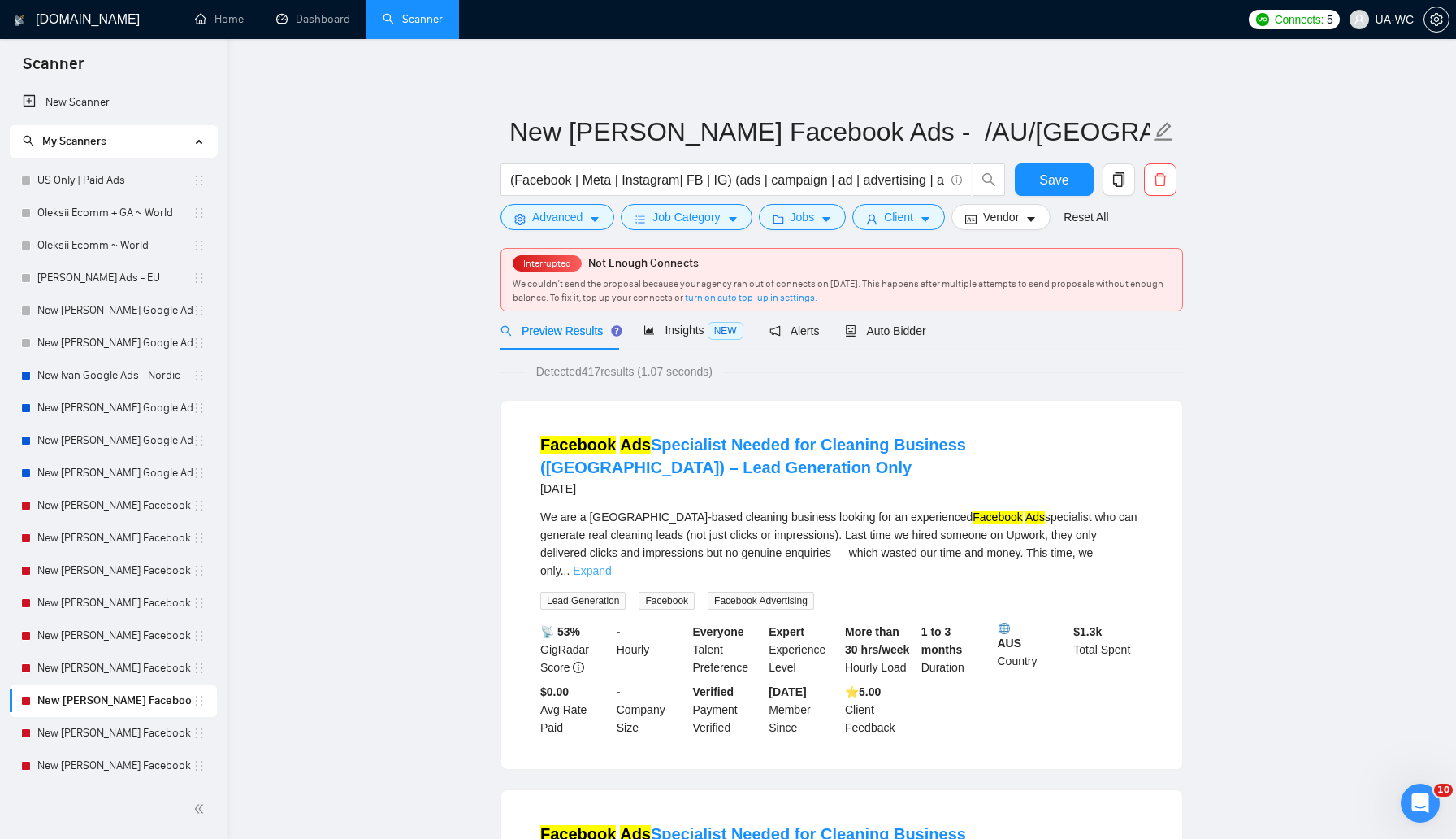
click at [611, 565] on link "Expand" at bounding box center [592, 570] width 38 height 13
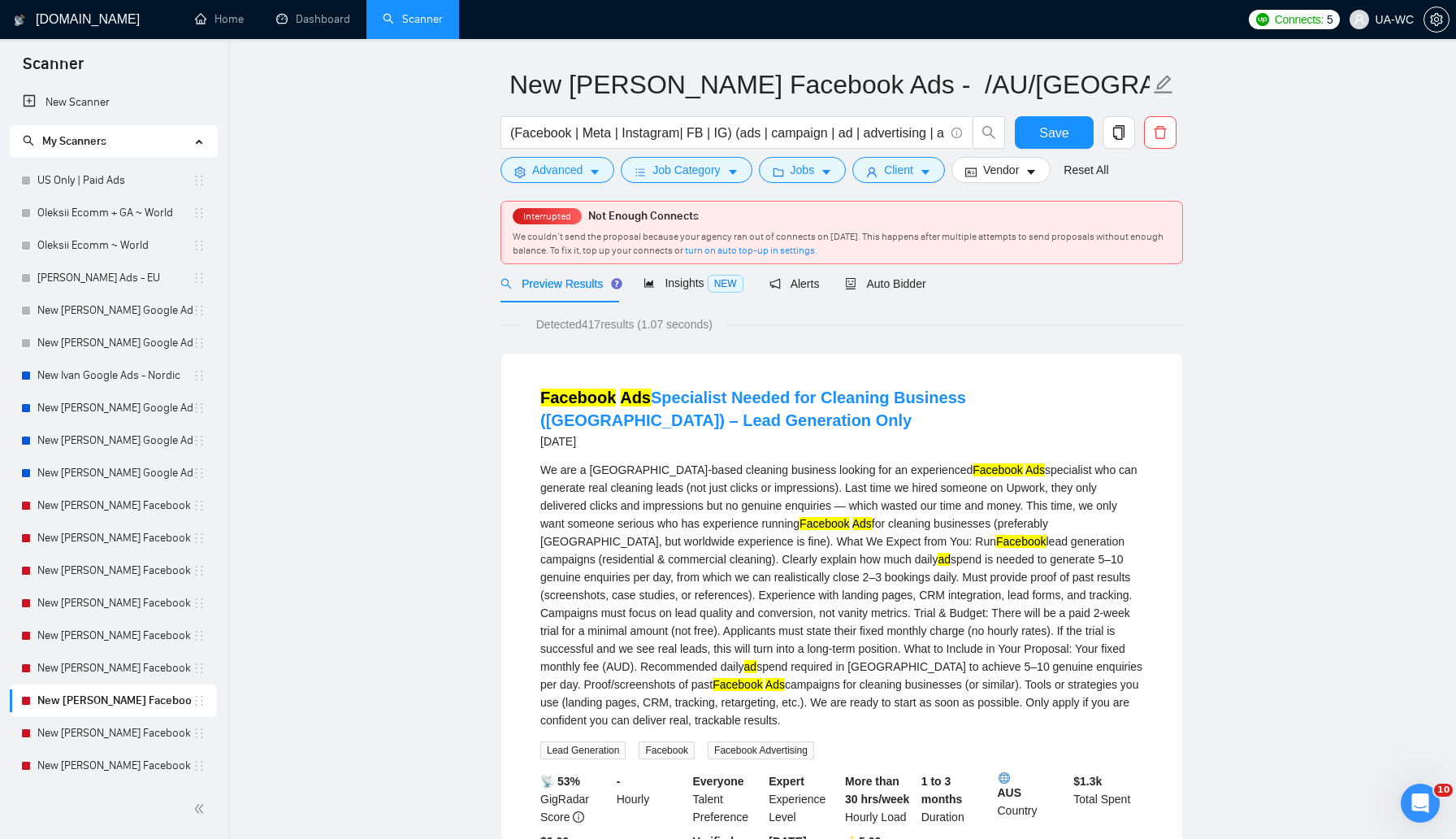
scroll to position [54, 0]
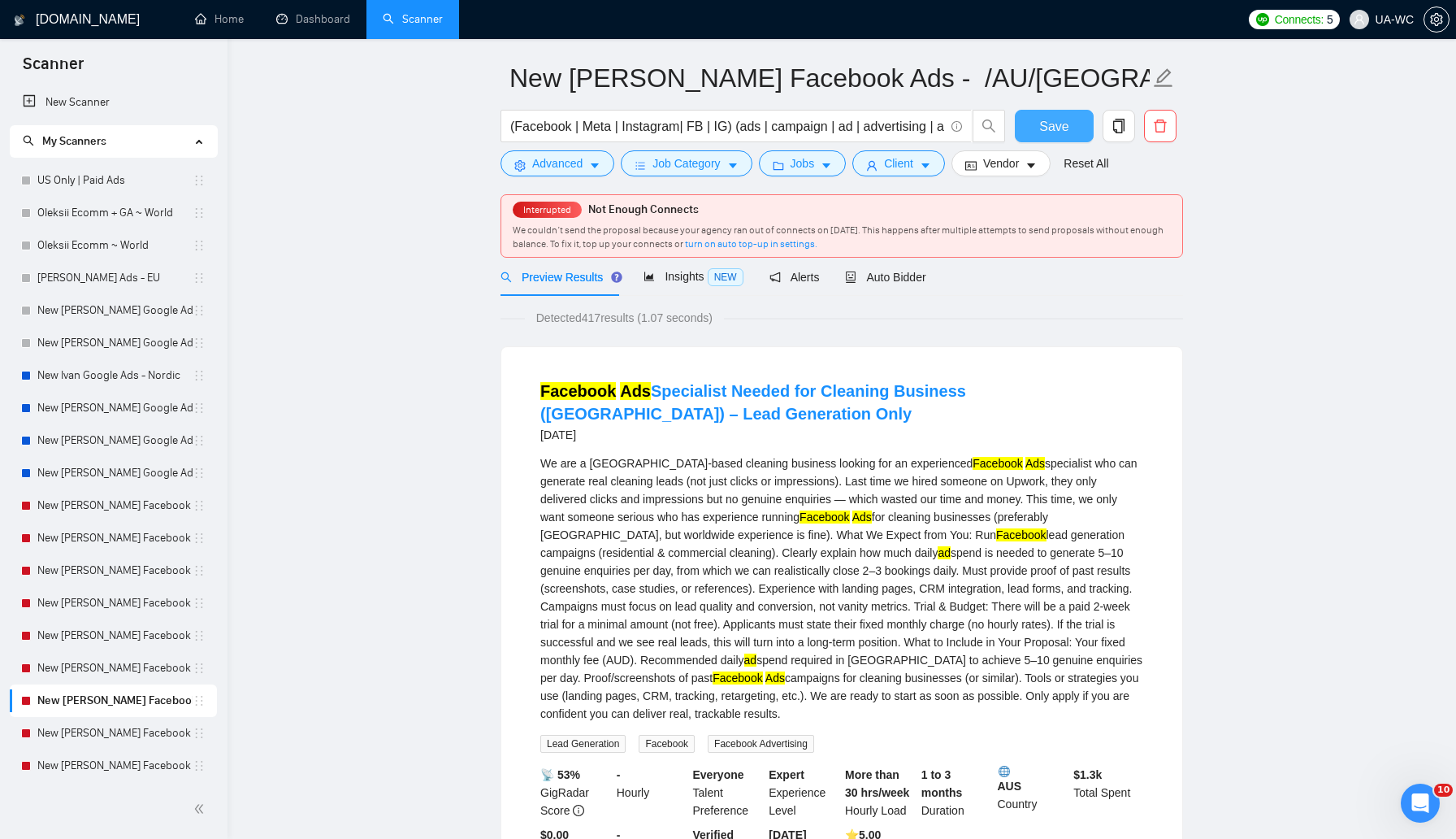
click at [1053, 114] on button "Save" at bounding box center [1054, 125] width 78 height 32
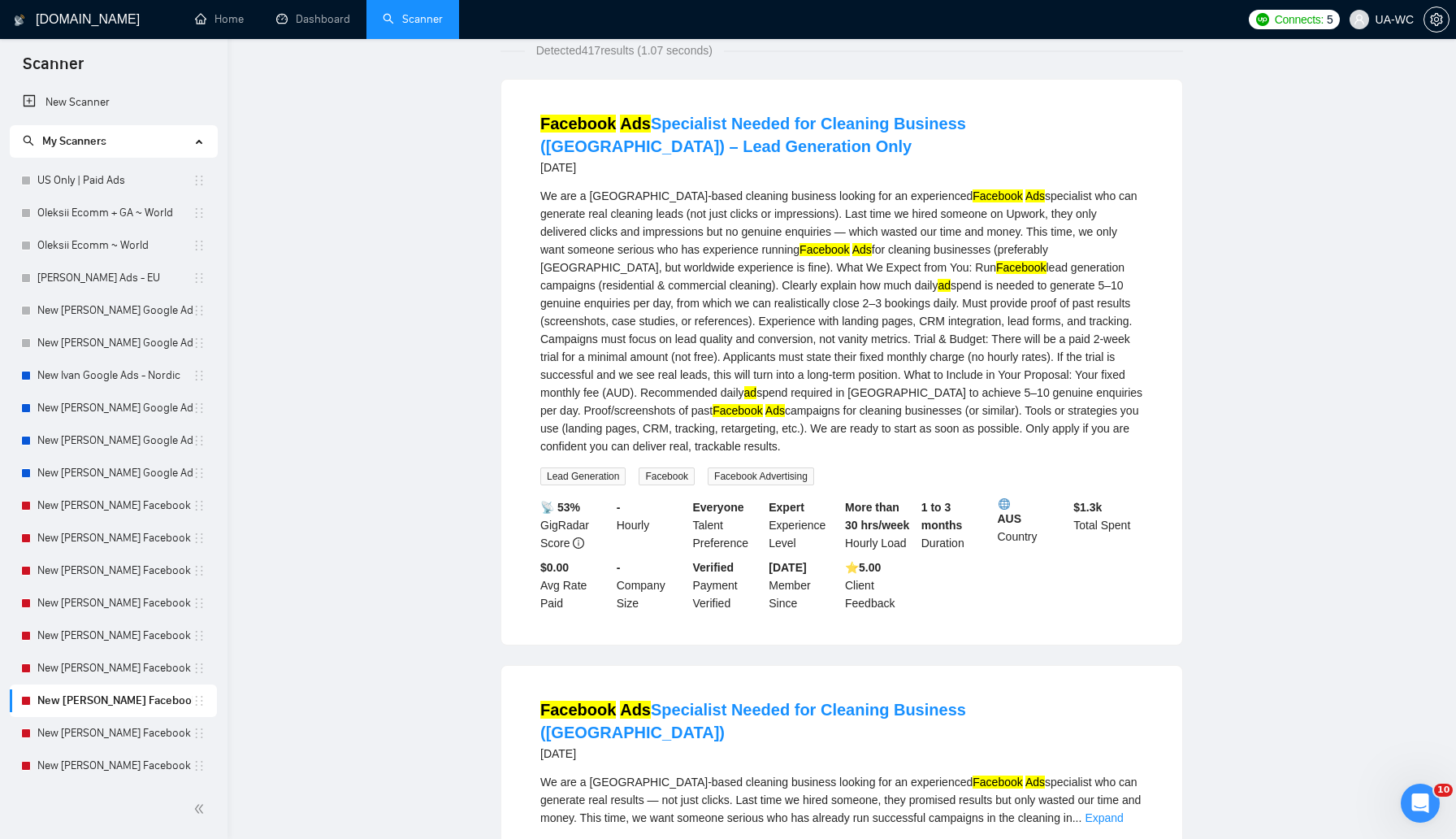
scroll to position [0, 0]
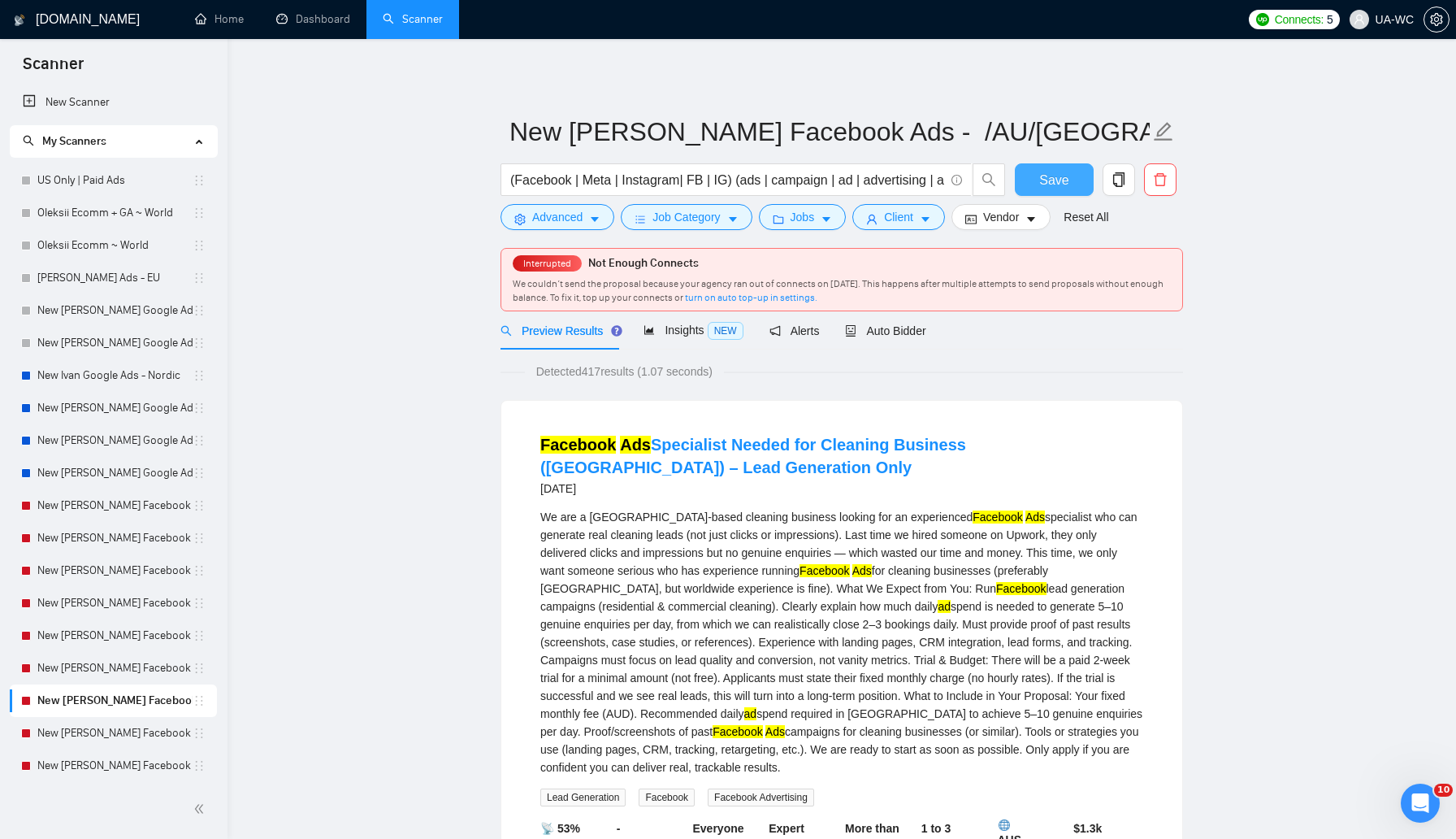
click at [1050, 173] on span "Save" at bounding box center [1054, 179] width 29 height 21
